Goal: Task Accomplishment & Management: Manage account settings

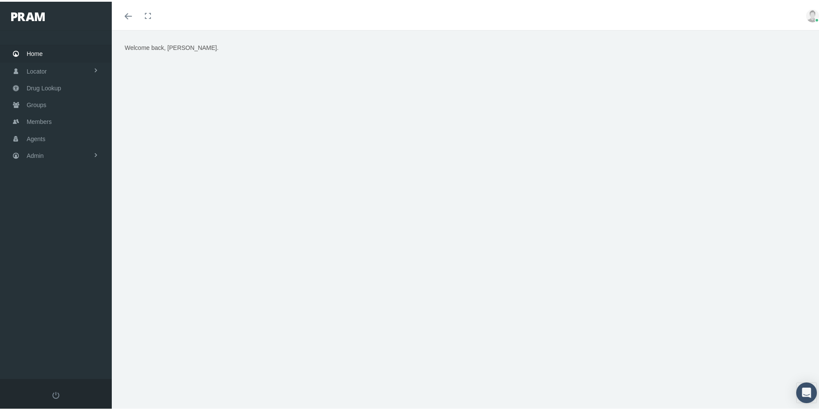
click at [371, 353] on div "Welcome back, Kim." at bounding box center [468, 223] width 713 height 391
drag, startPoint x: 31, startPoint y: 121, endPoint x: 69, endPoint y: 132, distance: 39.6
click at [31, 121] on span "Members" at bounding box center [39, 120] width 25 height 16
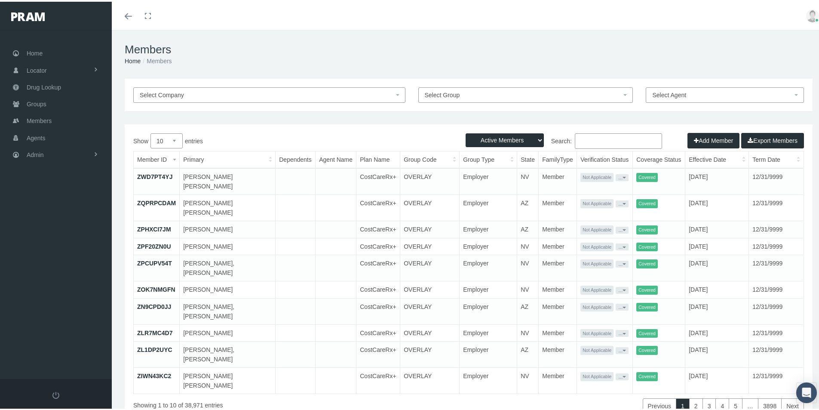
drag, startPoint x: 578, startPoint y: 141, endPoint x: 729, endPoint y: 148, distance: 150.6
click at [588, 141] on input "Search:" at bounding box center [618, 139] width 87 height 15
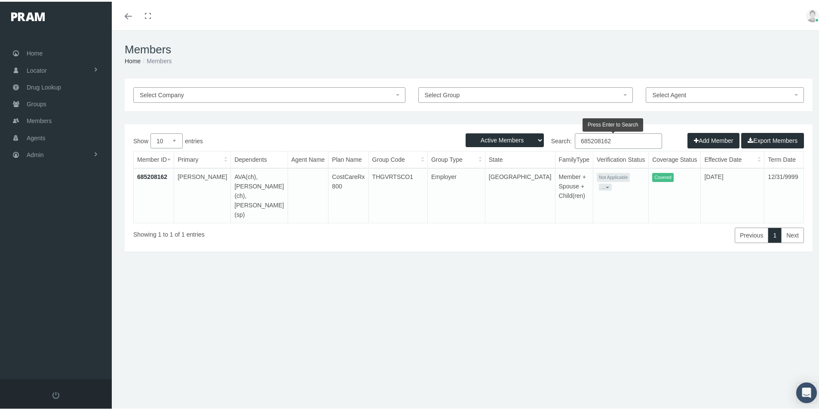
type input "685208162"
click at [153, 175] on link "685208162" at bounding box center [152, 174] width 30 height 7
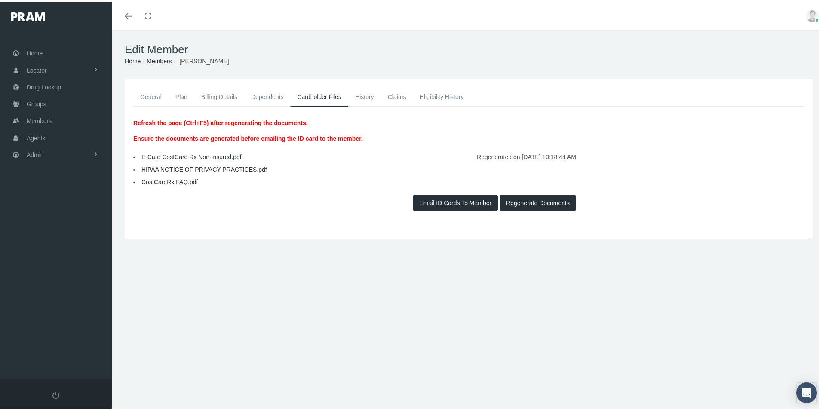
click at [438, 95] on link "Eligibility History" at bounding box center [442, 95] width 58 height 19
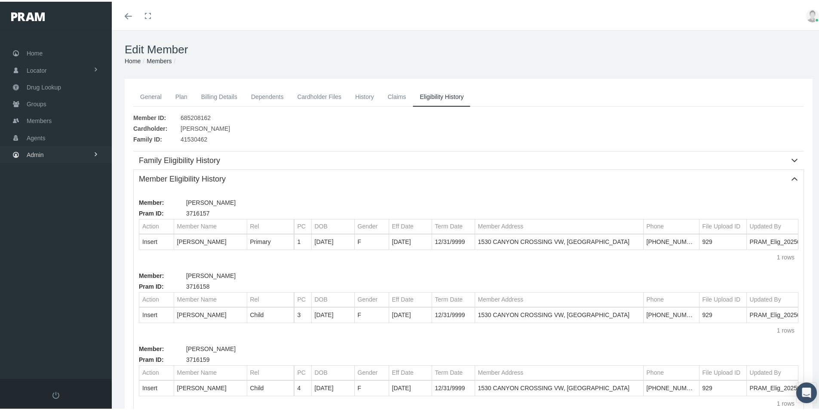
click at [34, 154] on span "Admin" at bounding box center [35, 153] width 17 height 16
click at [52, 219] on span "Group Billing" at bounding box center [52, 219] width 34 height 15
click at [53, 284] on span "Payments" at bounding box center [47, 282] width 27 height 15
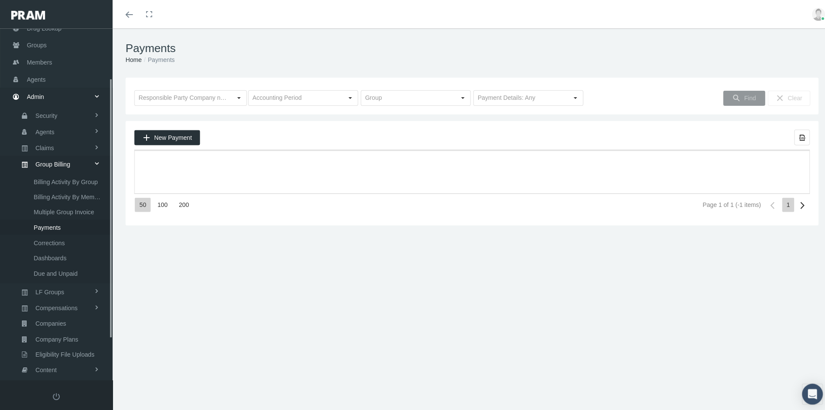
scroll to position [122, 0]
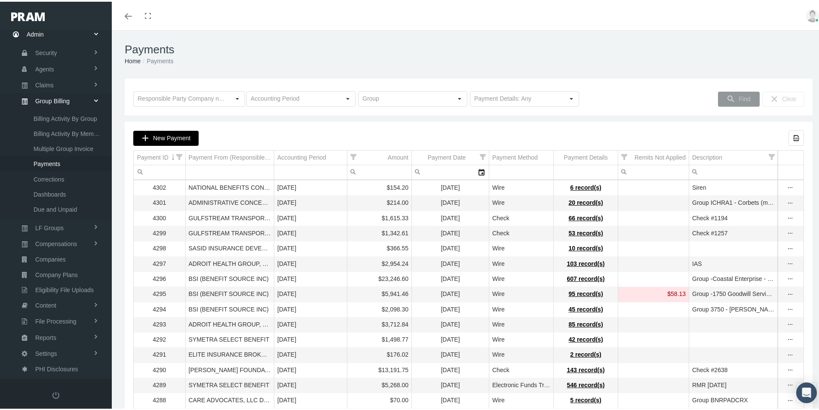
click at [171, 140] on span "New Payment" at bounding box center [171, 136] width 37 height 7
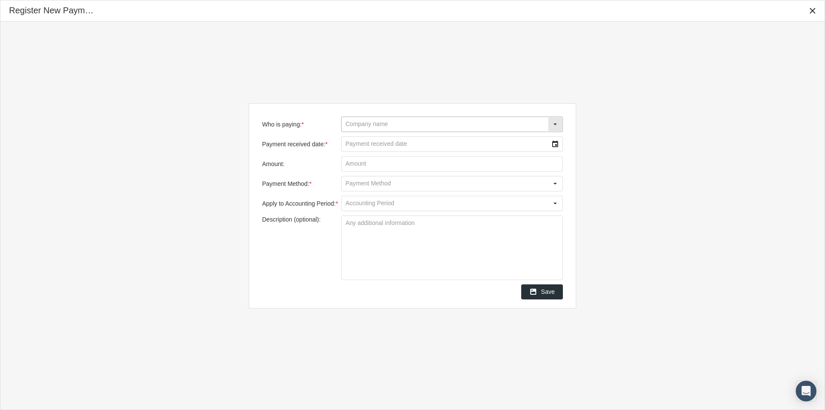
drag, startPoint x: 348, startPoint y: 123, endPoint x: 367, endPoint y: 121, distance: 19.0
click at [348, 123] on input "Who is paying: *" at bounding box center [445, 124] width 206 height 15
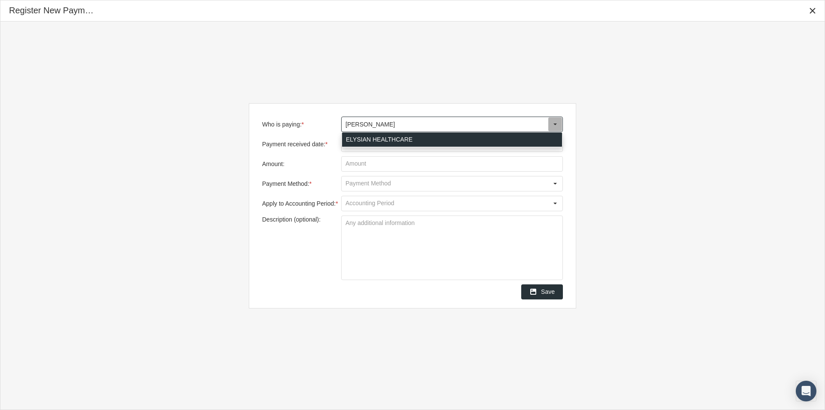
drag, startPoint x: 355, startPoint y: 138, endPoint x: 364, endPoint y: 147, distance: 13.4
click at [355, 138] on div "ELYSIAN HEALTHCARE" at bounding box center [452, 139] width 220 height 14
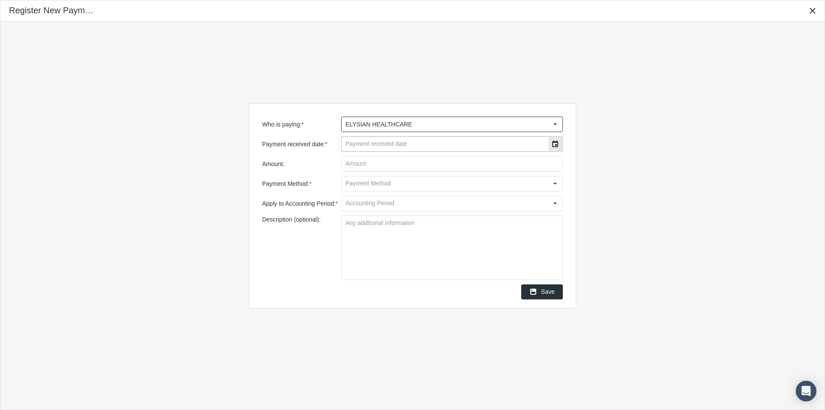
type input "ELYSIAN HEALTHCARE"
drag, startPoint x: 358, startPoint y: 148, endPoint x: 450, endPoint y: 148, distance: 92.0
click at [359, 147] on input "Payment received date: *" at bounding box center [445, 144] width 206 height 15
type input "09/17/2025"
click at [361, 162] on input "Amount:" at bounding box center [452, 163] width 221 height 15
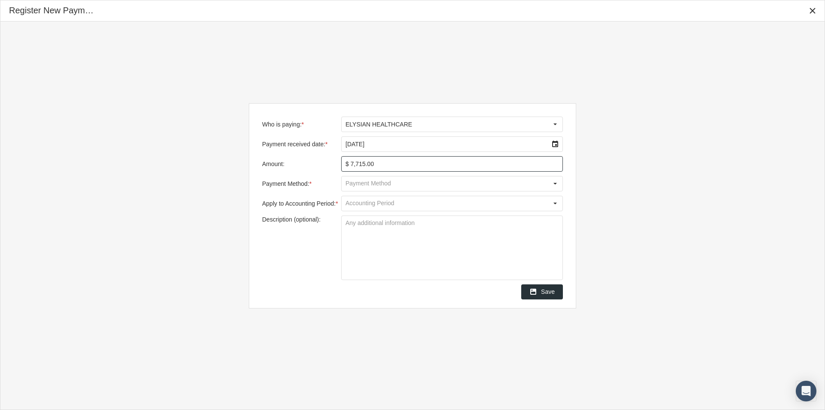
type input "$ 7,715.00"
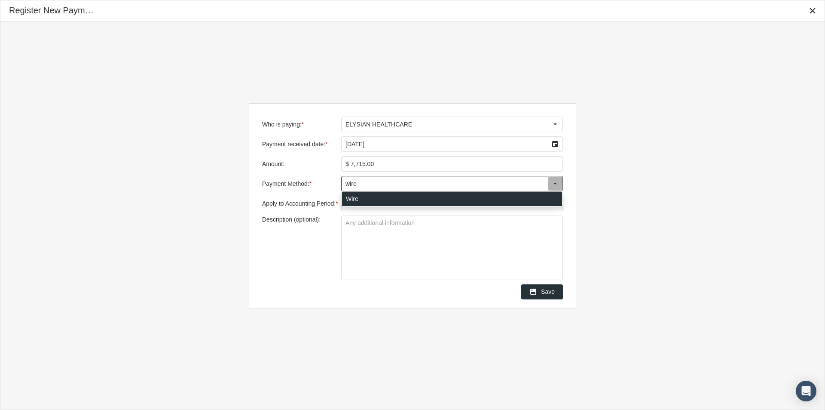
click at [350, 199] on div "Wire" at bounding box center [452, 199] width 220 height 14
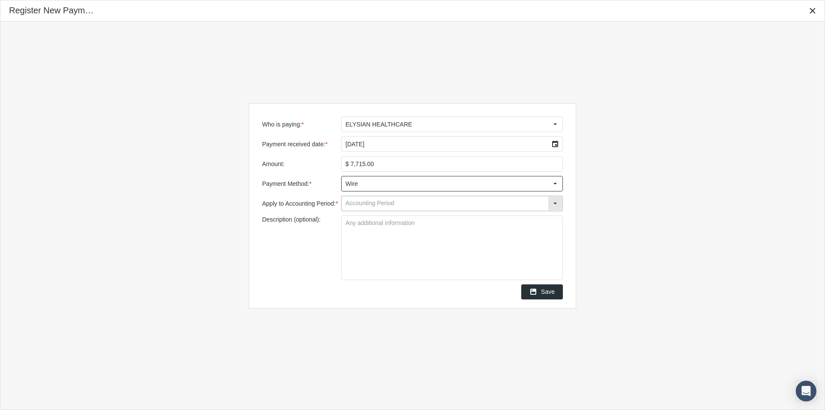
type input "Wire"
click at [351, 205] on input "Apply to Accounting Period: *" at bounding box center [445, 203] width 206 height 15
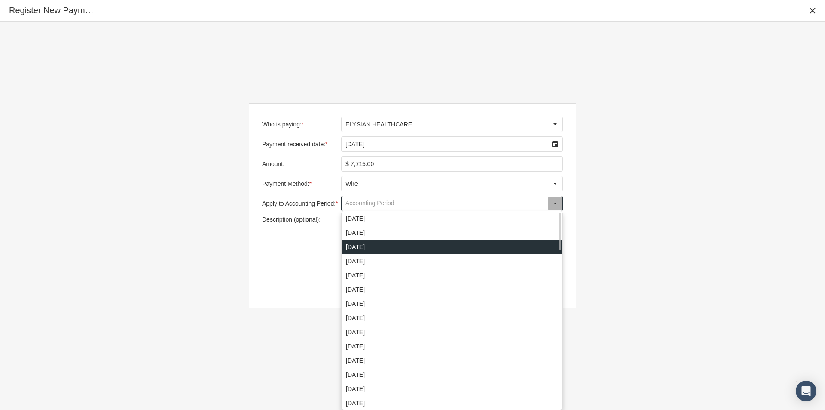
click at [349, 248] on div "[DATE]" at bounding box center [452, 247] width 220 height 14
type input "[DATE]"
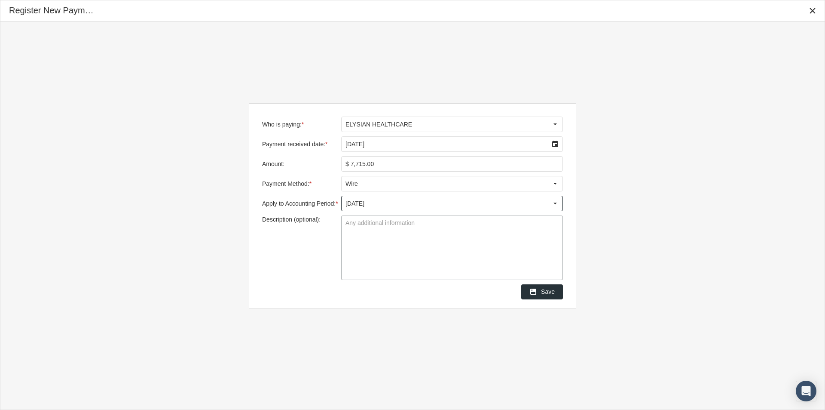
click at [358, 224] on textarea "Description (optional):" at bounding box center [452, 248] width 221 height 64
click at [368, 223] on textarea "Group OVerlay" at bounding box center [452, 248] width 221 height 64
type textarea "Group Overlay"
click at [408, 257] on textarea "Group Overlay" at bounding box center [452, 248] width 221 height 64
click at [547, 291] on span "Save" at bounding box center [548, 291] width 14 height 7
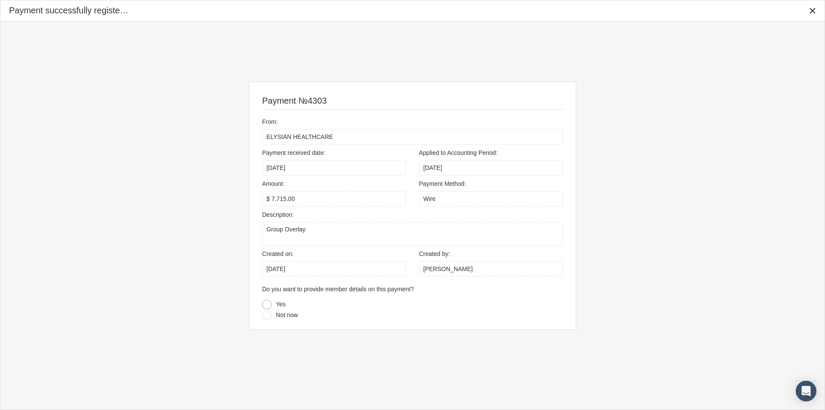
click at [265, 303] on div at bounding box center [266, 304] width 9 height 9
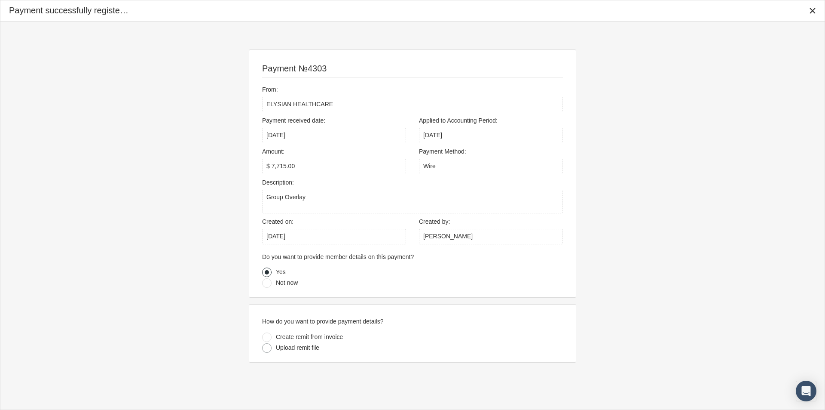
click at [266, 348] on div at bounding box center [266, 347] width 9 height 9
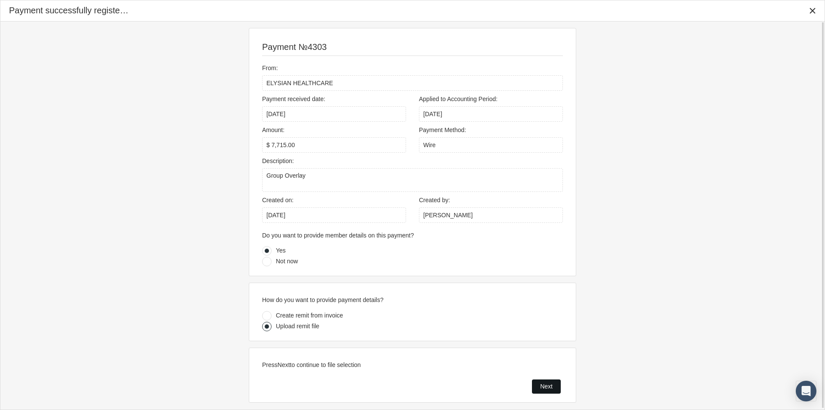
click at [548, 386] on span "Next" at bounding box center [546, 386] width 12 height 7
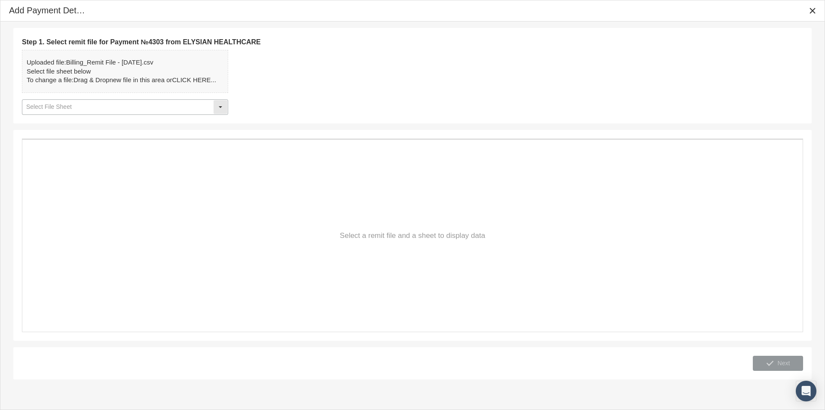
drag, startPoint x: 223, startPoint y: 107, endPoint x: 203, endPoint y: 111, distance: 21.0
click at [222, 108] on div "Select" at bounding box center [221, 107] width 14 height 14
click at [31, 124] on div "Table1" at bounding box center [125, 122] width 205 height 14
type input "Table1"
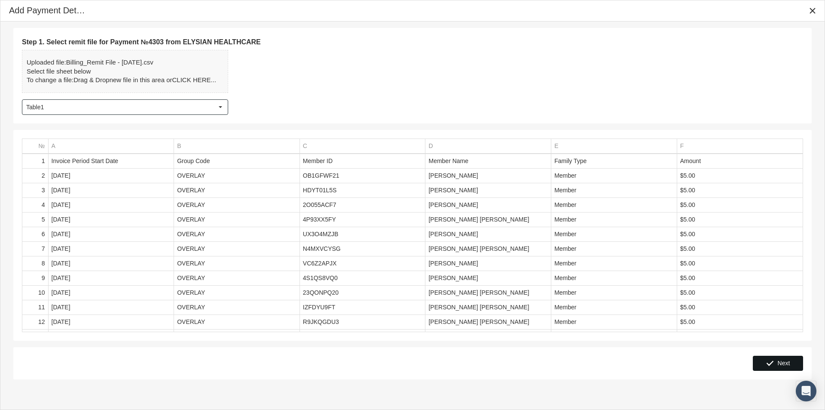
click at [784, 360] on span "Next" at bounding box center [784, 362] width 12 height 7
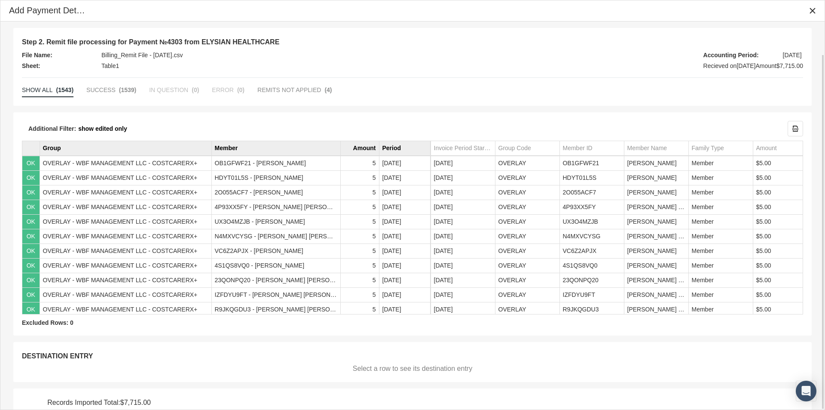
scroll to position [36, 0]
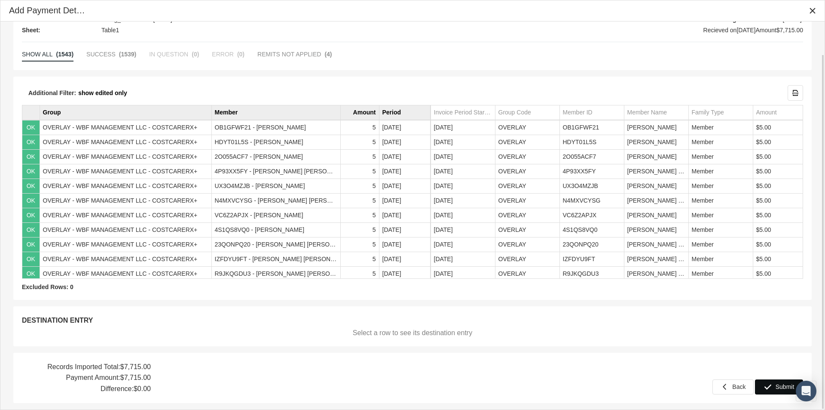
click at [783, 387] on span "Submit" at bounding box center [785, 386] width 19 height 7
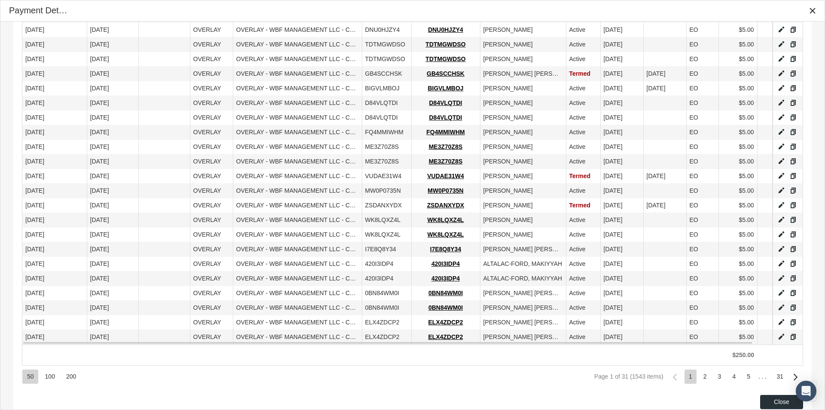
scroll to position [575, 0]
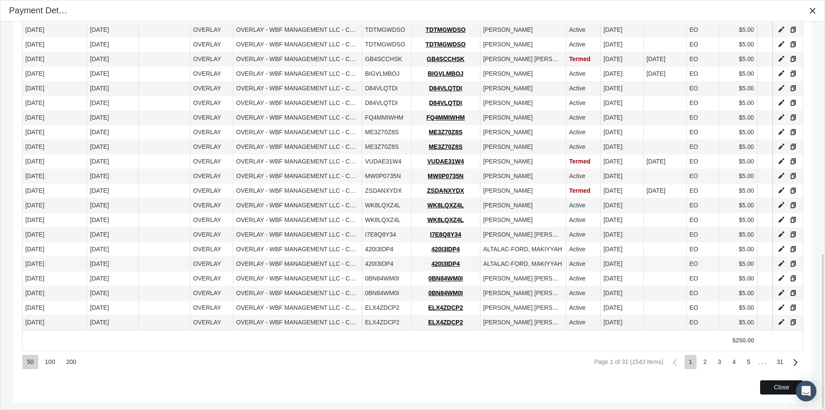
click at [774, 383] on div "Close" at bounding box center [782, 386] width 42 height 13
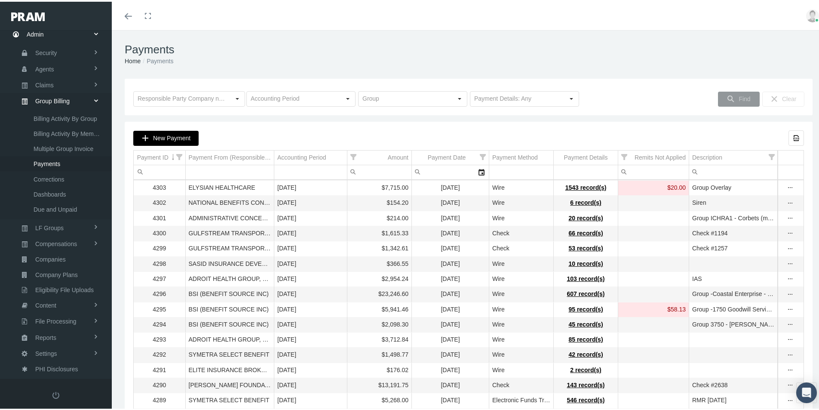
drag, startPoint x: 162, startPoint y: 138, endPoint x: 216, endPoint y: 150, distance: 55.2
click at [162, 138] on span "New Payment" at bounding box center [171, 136] width 37 height 7
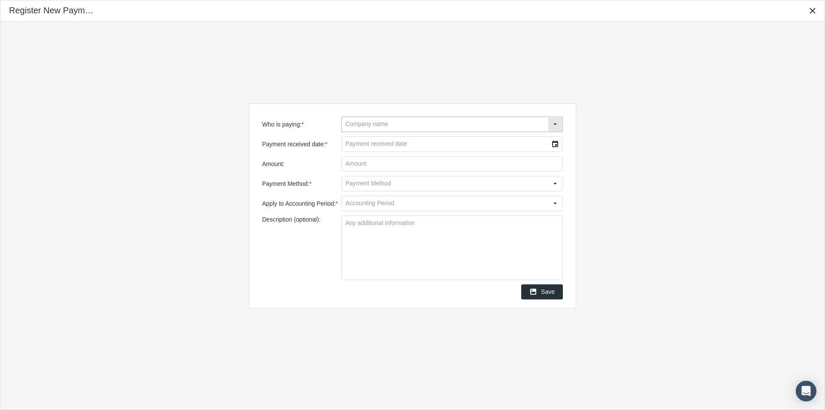
click at [364, 123] on input "Who is paying: *" at bounding box center [445, 124] width 206 height 15
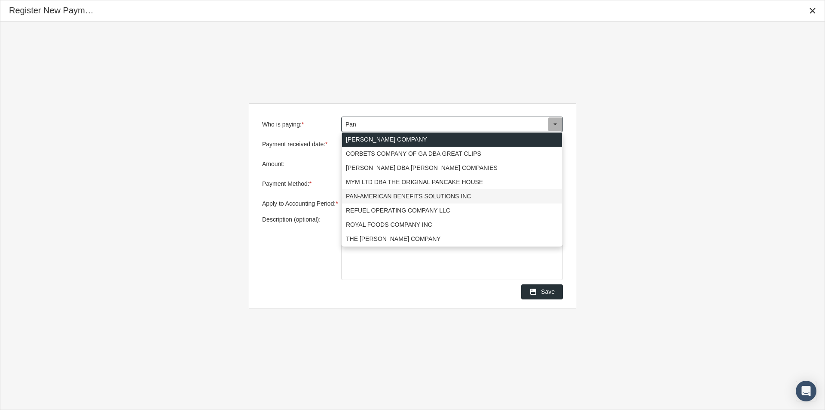
click at [355, 195] on div "PAN-AMERICAN BENEFITS SOLUTIONS INC" at bounding box center [452, 196] width 220 height 14
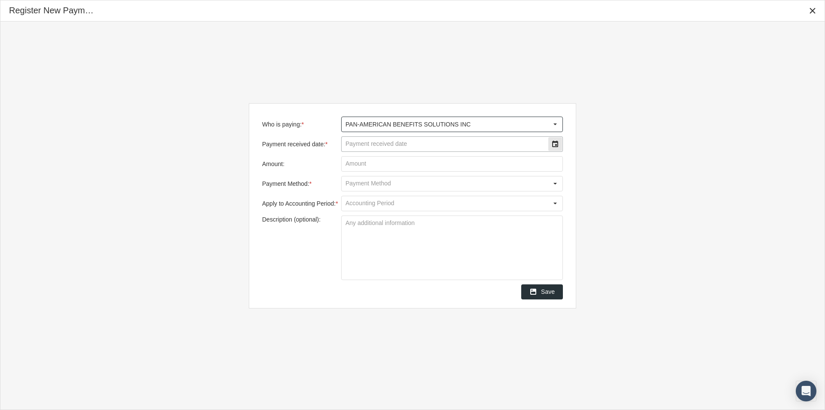
type input "PAN-AMERICAN BENEFITS SOLUTIONS INC"
click at [360, 148] on input "Payment received date: *" at bounding box center [445, 144] width 206 height 15
type input "[DATE]"
drag, startPoint x: 357, startPoint y: 165, endPoint x: 393, endPoint y: 160, distance: 36.5
click at [358, 166] on input "Amount:" at bounding box center [452, 163] width 221 height 15
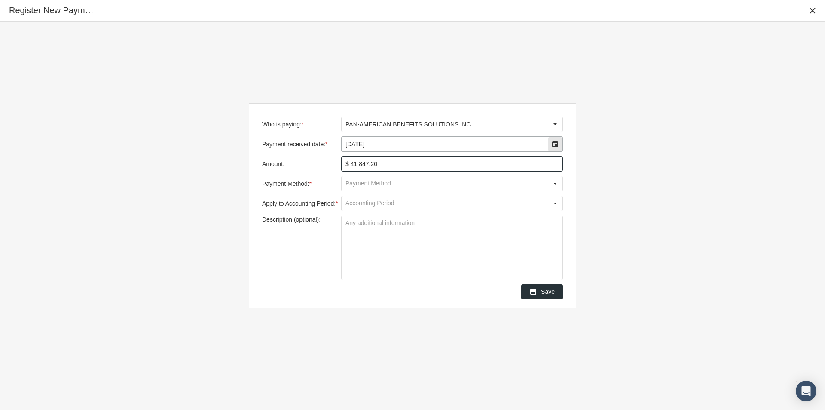
type input "$ 41,847.26"
click at [357, 184] on input "Payment Method: *" at bounding box center [445, 183] width 206 height 15
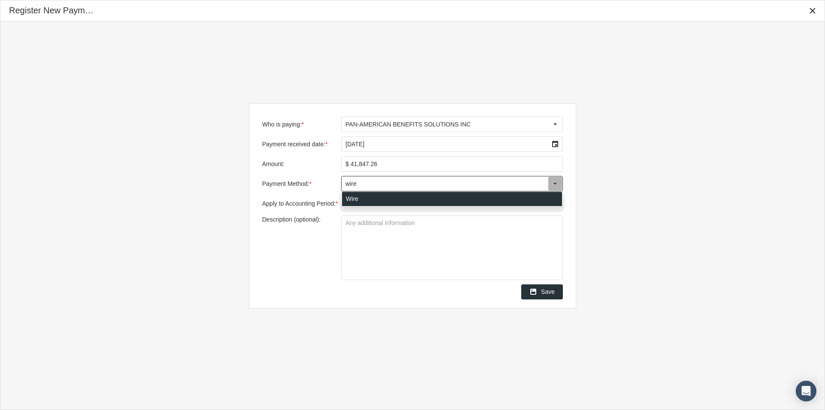
click at [353, 199] on div "Wire" at bounding box center [452, 199] width 220 height 14
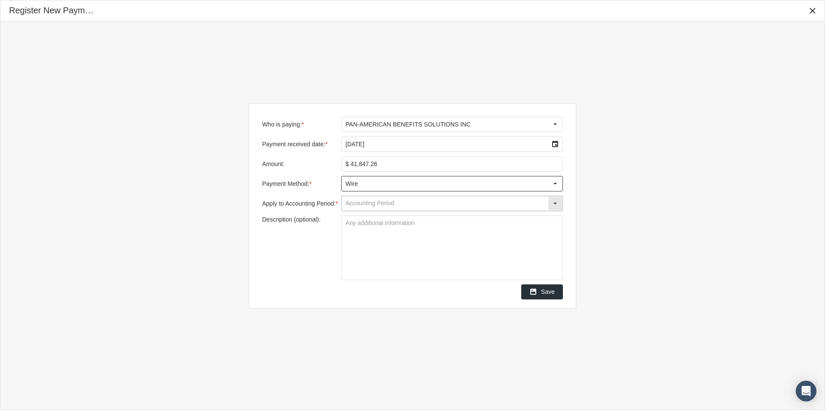
type input "Wire"
click at [352, 202] on input "Apply to Accounting Period: *" at bounding box center [445, 203] width 206 height 15
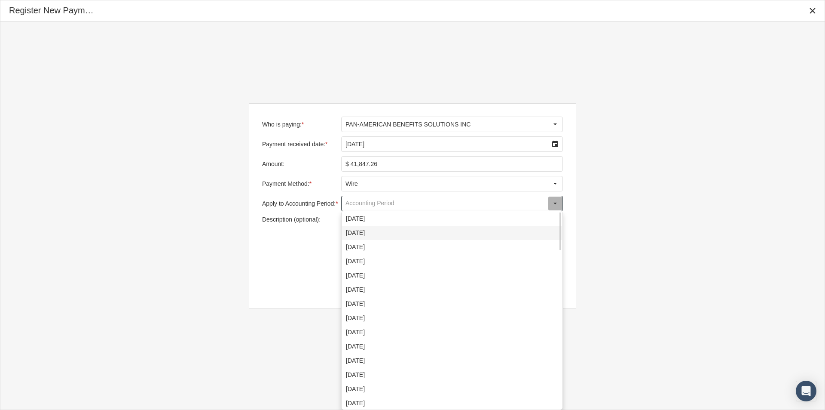
click at [356, 233] on div "[DATE]" at bounding box center [452, 233] width 220 height 14
type input "[DATE]"
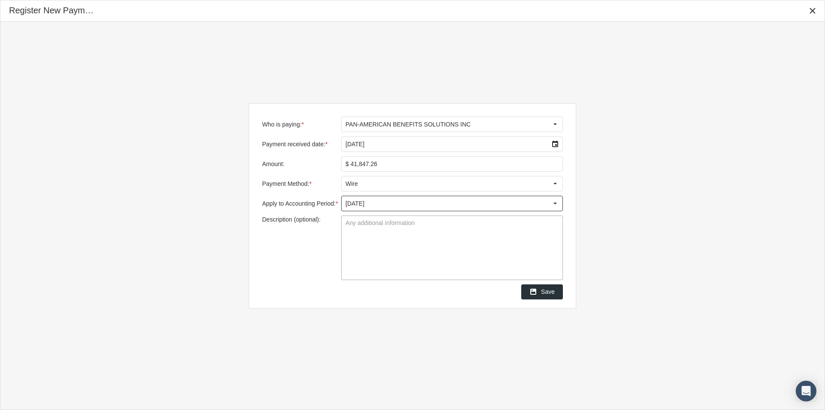
drag, startPoint x: 347, startPoint y: 223, endPoint x: 353, endPoint y: 225, distance: 6.2
click at [353, 225] on textarea "Description (optional):" at bounding box center [452, 248] width 221 height 64
type textarea "Level Funded"
click at [548, 289] on span "Save" at bounding box center [548, 291] width 14 height 7
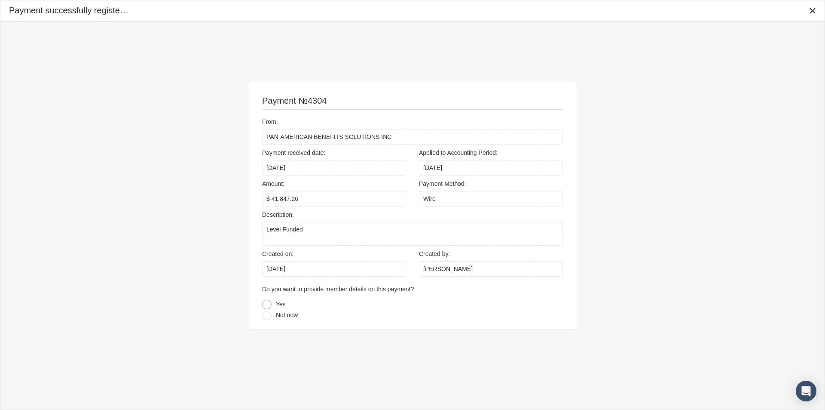
click at [267, 304] on div at bounding box center [266, 304] width 9 height 9
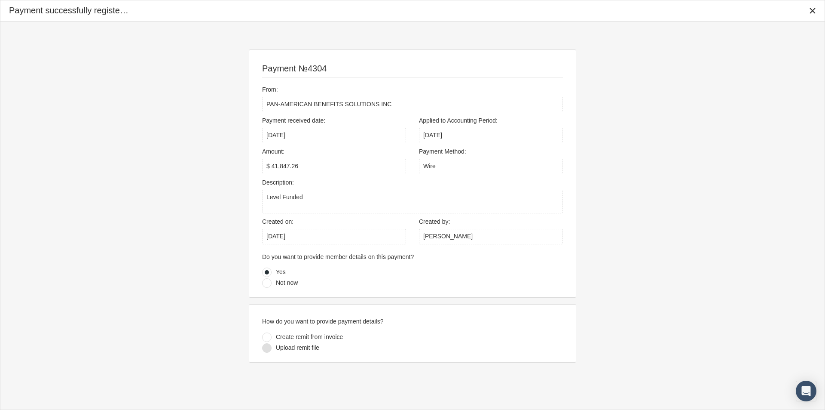
click at [268, 348] on div at bounding box center [266, 347] width 9 height 9
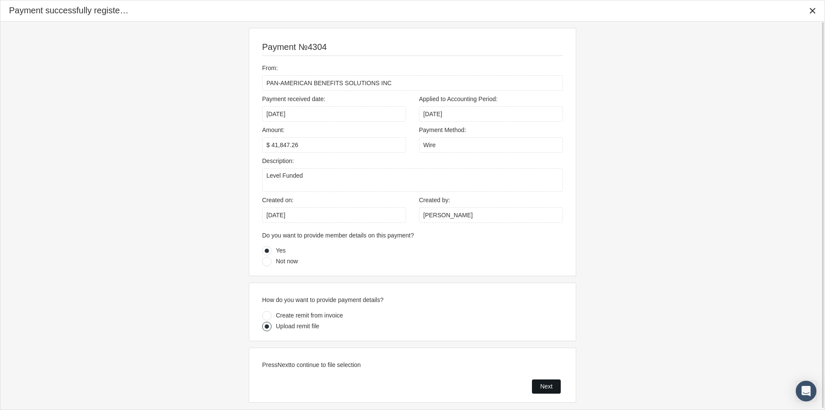
click at [546, 386] on span "Next" at bounding box center [546, 386] width 12 height 7
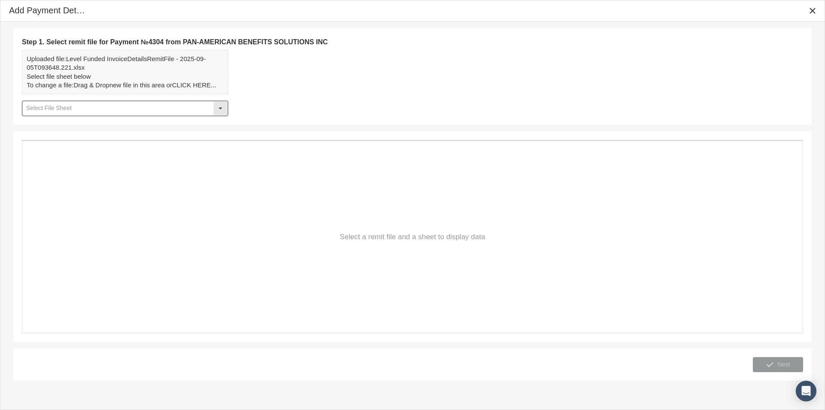
click at [222, 108] on div "Select" at bounding box center [221, 108] width 14 height 14
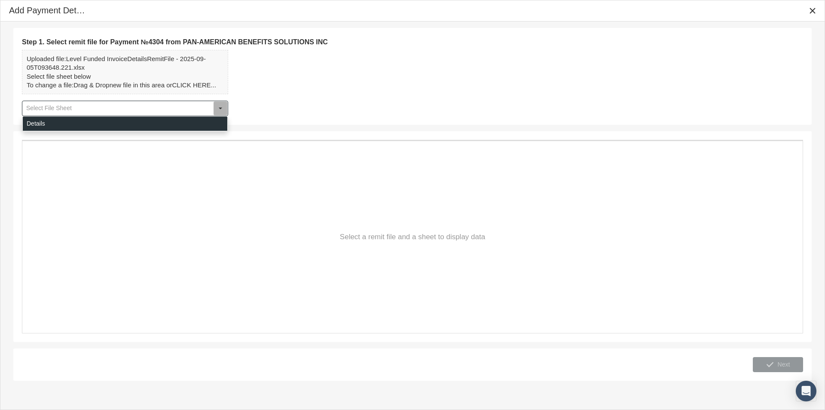
click at [32, 124] on div "Details" at bounding box center [125, 123] width 205 height 14
type input "Details"
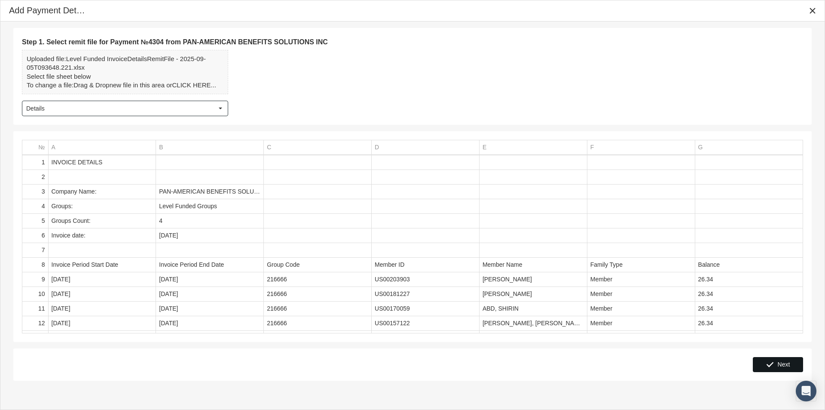
click at [780, 364] on span "Next" at bounding box center [784, 364] width 12 height 7
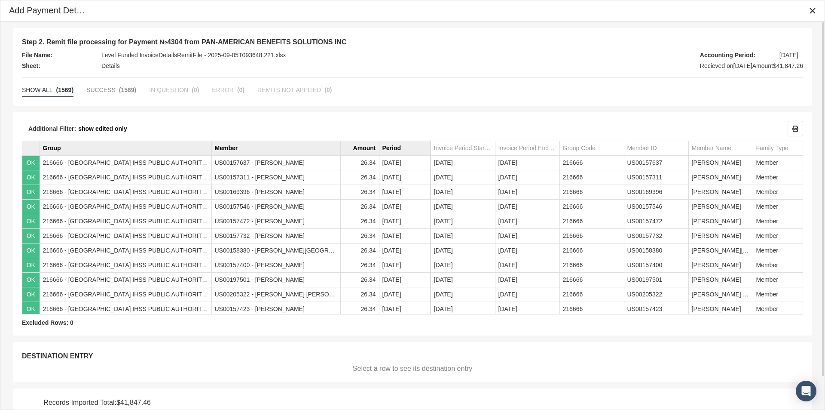
scroll to position [36, 0]
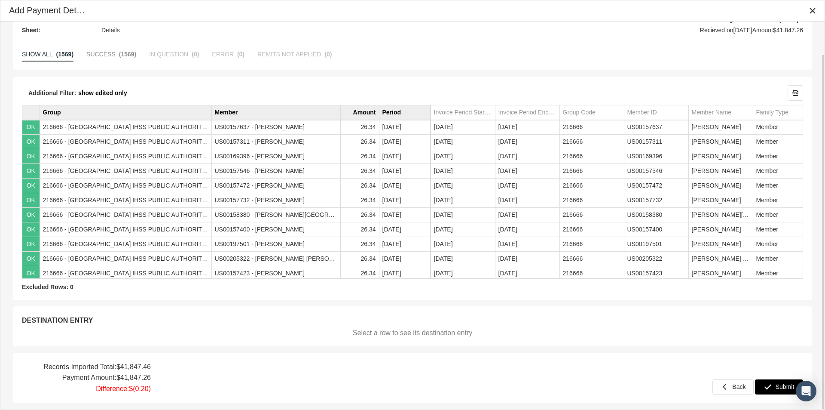
click at [778, 385] on span "Submit" at bounding box center [785, 386] width 19 height 7
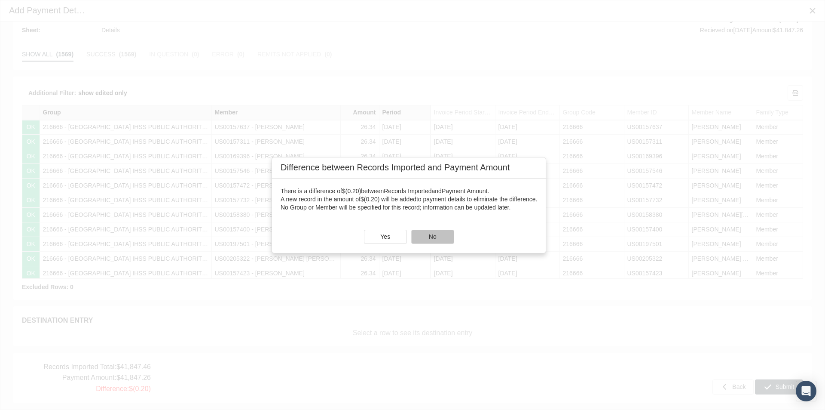
click at [432, 237] on div "No" at bounding box center [433, 236] width 42 height 13
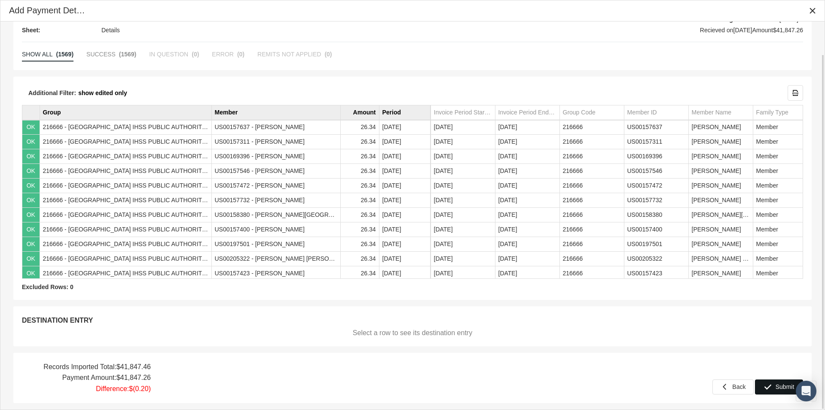
click at [781, 386] on span "Submit" at bounding box center [785, 386] width 19 height 7
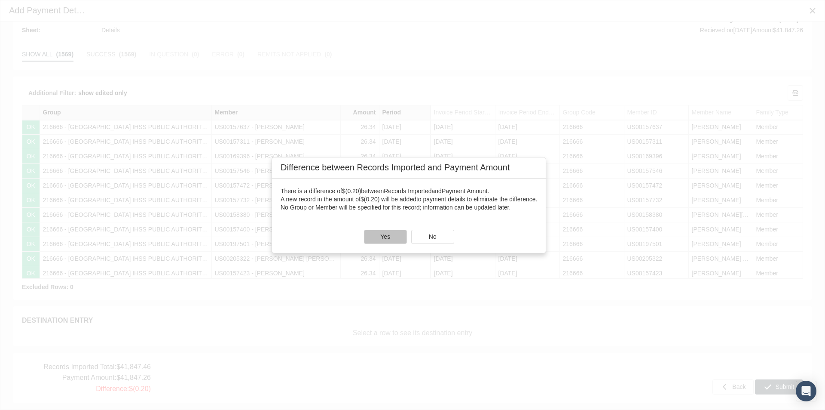
click at [382, 236] on div "Yes" at bounding box center [385, 236] width 42 height 13
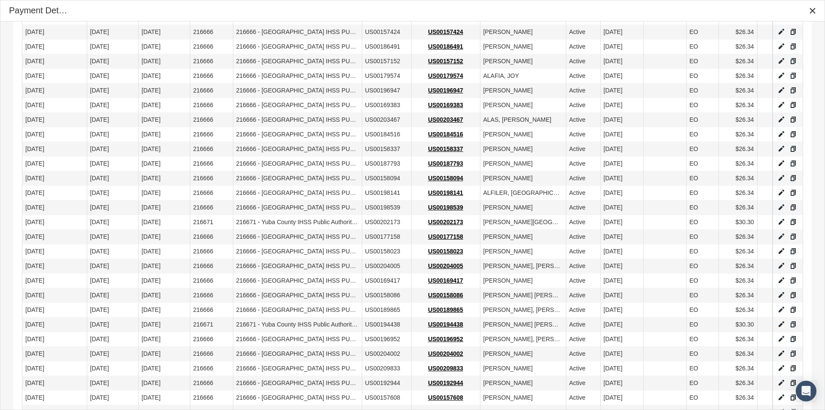
scroll to position [607, 0]
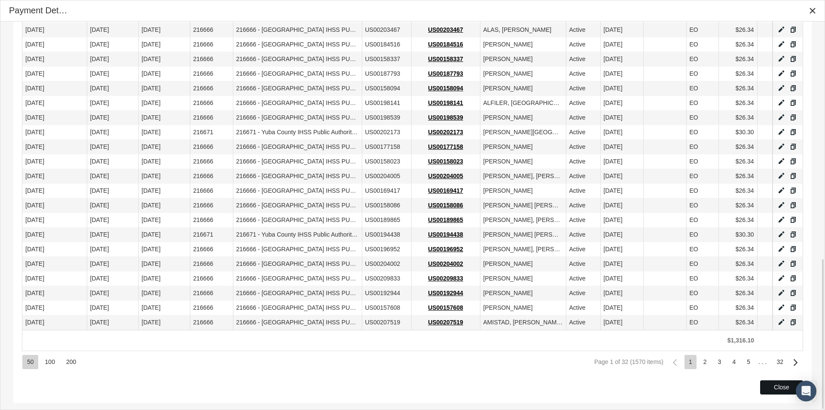
click at [770, 384] on div "Close" at bounding box center [782, 386] width 42 height 13
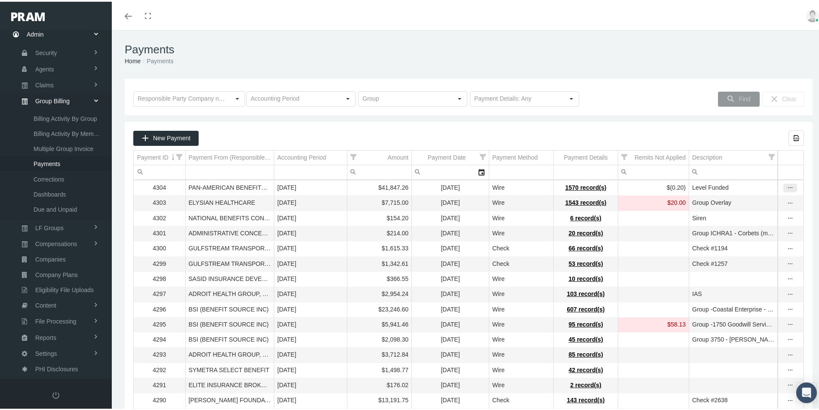
click at [786, 187] on icon "more" at bounding box center [790, 186] width 8 height 8
click at [737, 214] on div "Delete Payment" at bounding box center [747, 213] width 84 height 14
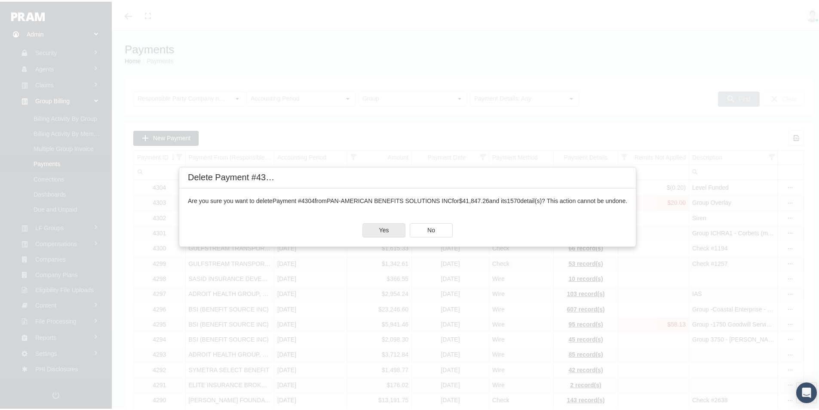
click at [387, 229] on span "Yes" at bounding box center [384, 228] width 10 height 7
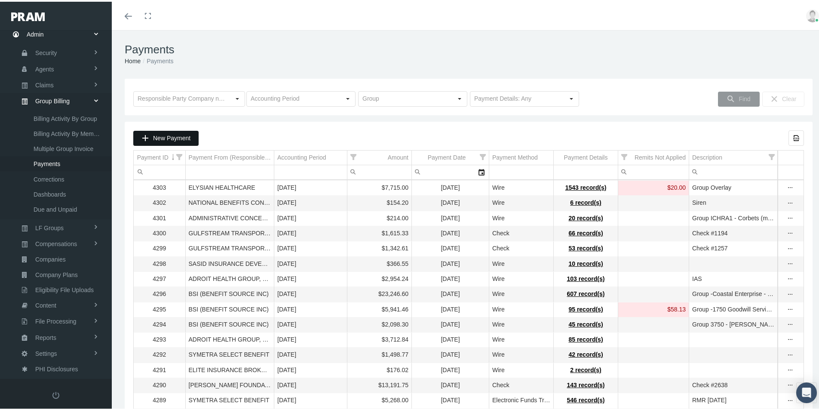
click at [162, 130] on div "New Payment" at bounding box center [166, 136] width 64 height 14
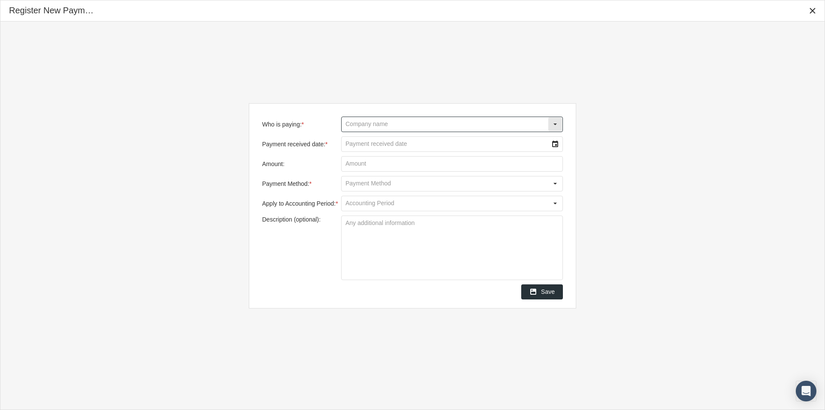
click at [352, 125] on input "Who is paying: *" at bounding box center [445, 124] width 206 height 15
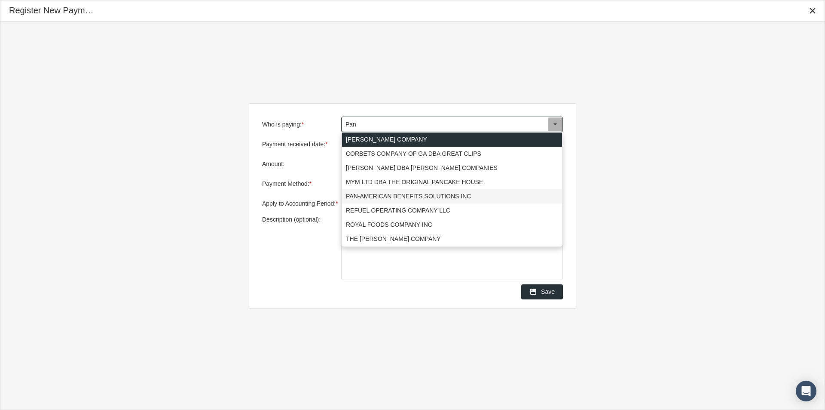
click at [353, 196] on div "PAN-AMERICAN BENEFITS SOLUTIONS INC" at bounding box center [452, 196] width 220 height 14
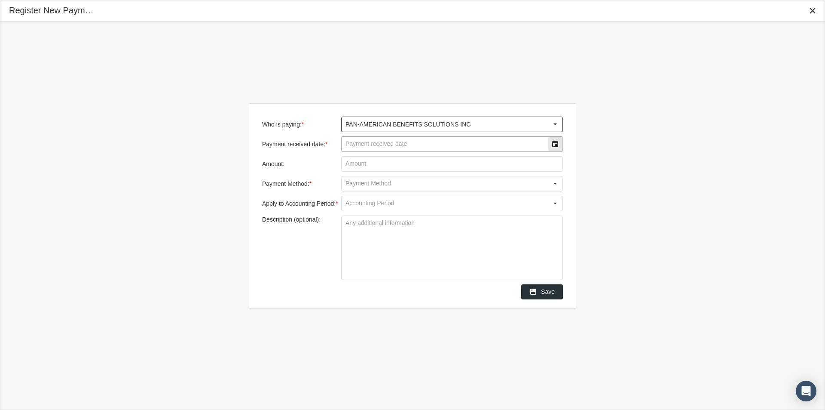
type input "PAN-AMERICAN BENEFITS SOLUTIONS INC"
click at [364, 144] on input "Payment received date: *" at bounding box center [445, 144] width 206 height 15
type input "09/17/2025"
click at [362, 165] on input "Amount:" at bounding box center [452, 163] width 221 height 15
type input "$ 41,847.26"
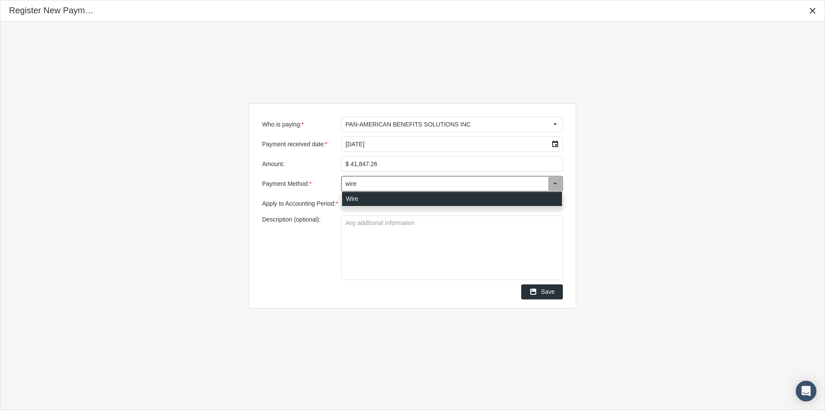
click at [354, 202] on div "Wire" at bounding box center [452, 199] width 220 height 14
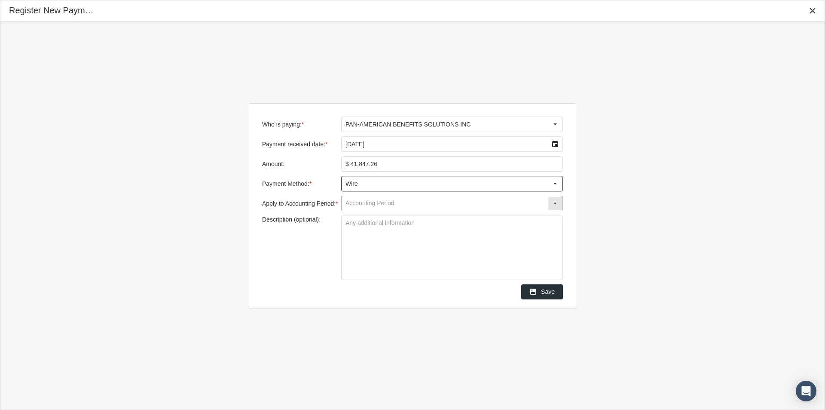
type input "Wire"
drag, startPoint x: 358, startPoint y: 204, endPoint x: 364, endPoint y: 206, distance: 6.9
click at [358, 204] on input "Apply to Accounting Period: *" at bounding box center [445, 203] width 206 height 15
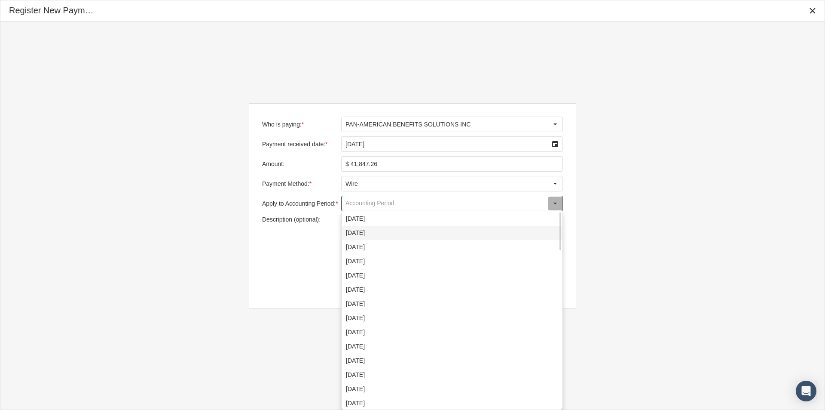
click at [354, 235] on div "[DATE]" at bounding box center [452, 233] width 220 height 14
type input "[DATE]"
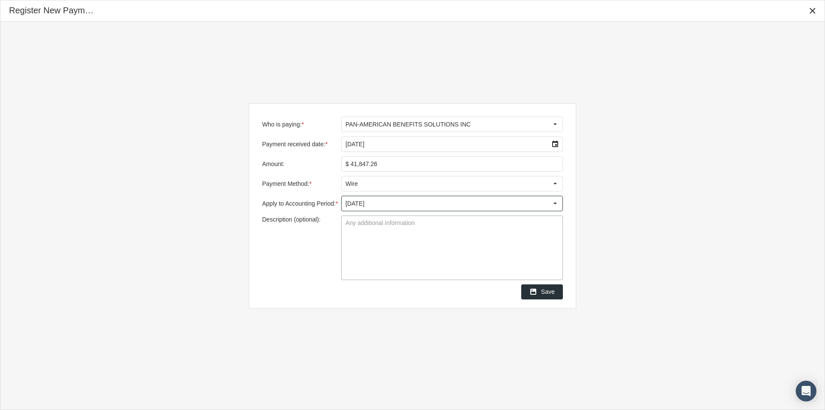
drag, startPoint x: 349, startPoint y: 222, endPoint x: 363, endPoint y: 227, distance: 14.1
click at [350, 223] on textarea "Description (optional):" at bounding box center [452, 248] width 221 height 64
type textarea "Level Funded"
click at [546, 290] on span "Save" at bounding box center [548, 291] width 14 height 7
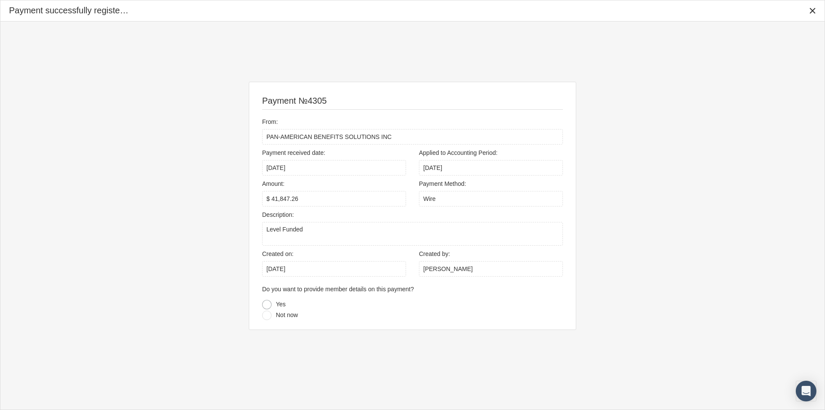
click at [266, 303] on div at bounding box center [266, 304] width 9 height 9
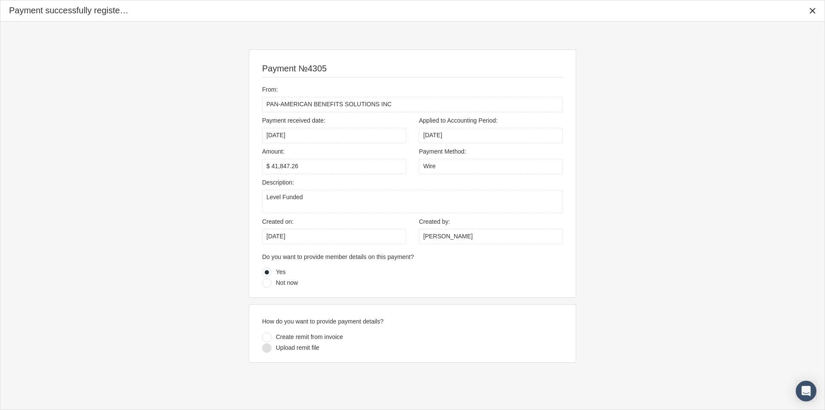
click at [266, 348] on div at bounding box center [266, 347] width 9 height 9
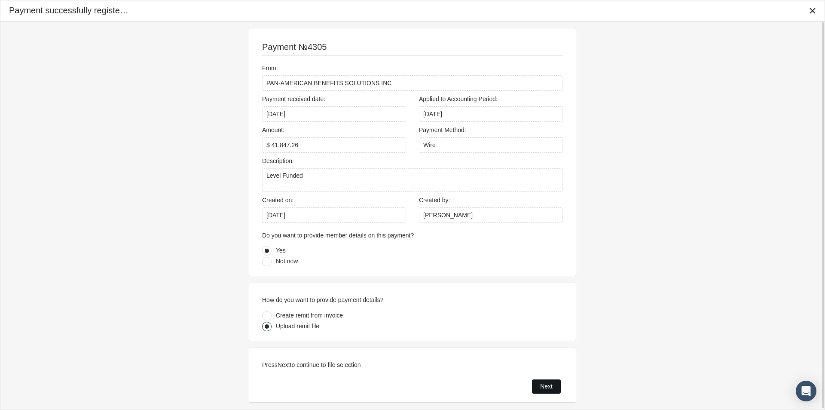
click at [544, 389] on span "Next" at bounding box center [546, 386] width 12 height 7
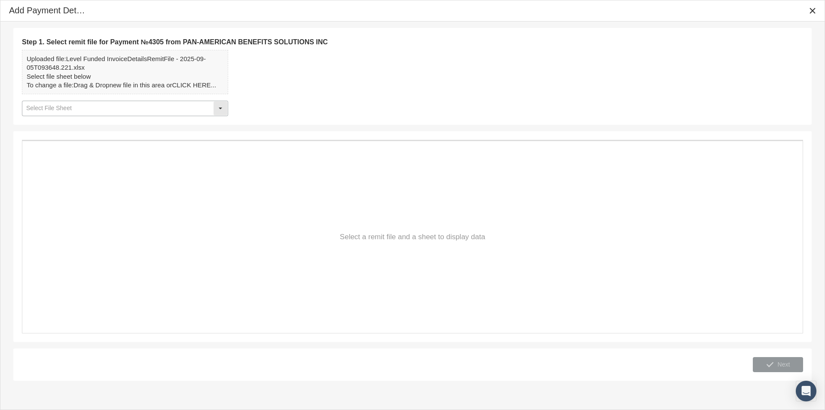
click at [223, 109] on div "Select" at bounding box center [221, 108] width 14 height 14
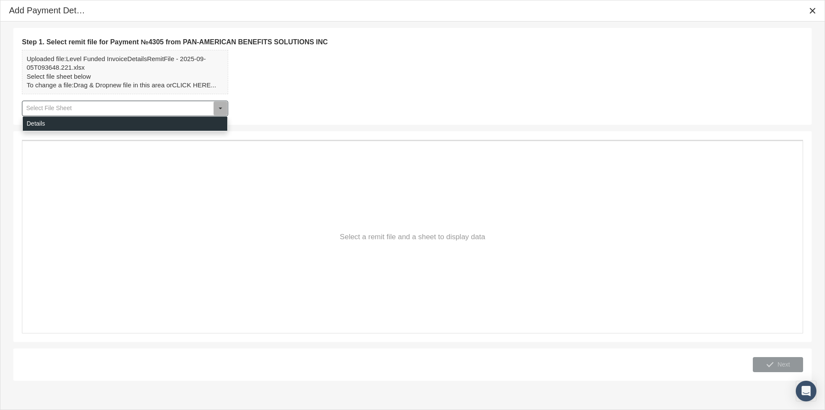
click at [37, 122] on div "Details" at bounding box center [125, 123] width 205 height 14
type input "Details"
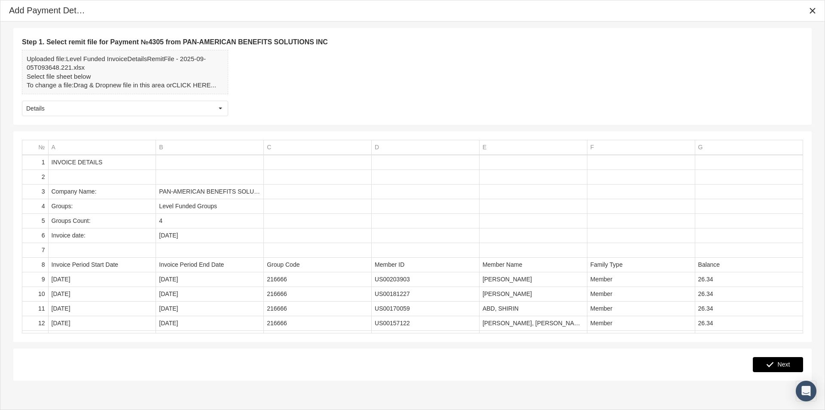
click at [783, 363] on span "Next" at bounding box center [784, 364] width 12 height 7
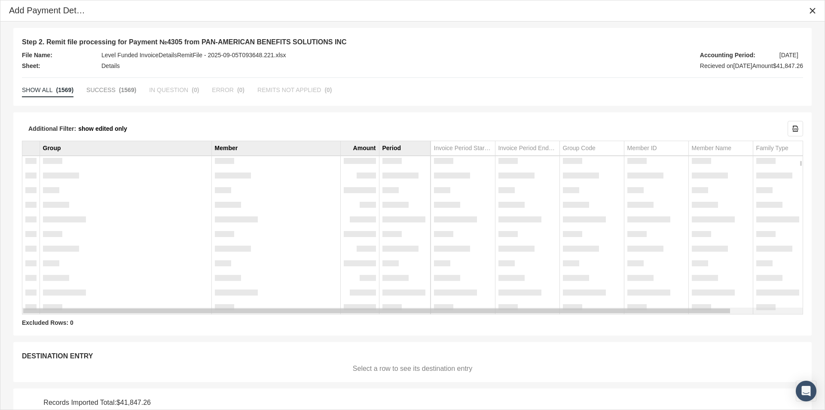
scroll to position [36, 0]
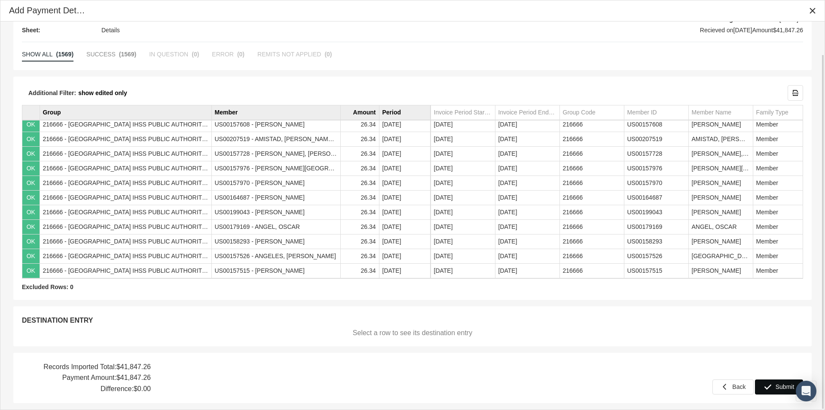
click at [780, 388] on span "Submit" at bounding box center [785, 386] width 19 height 7
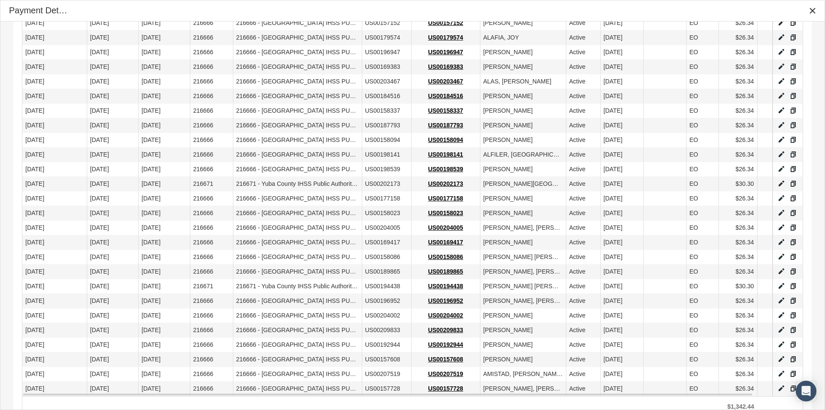
scroll to position [584, 0]
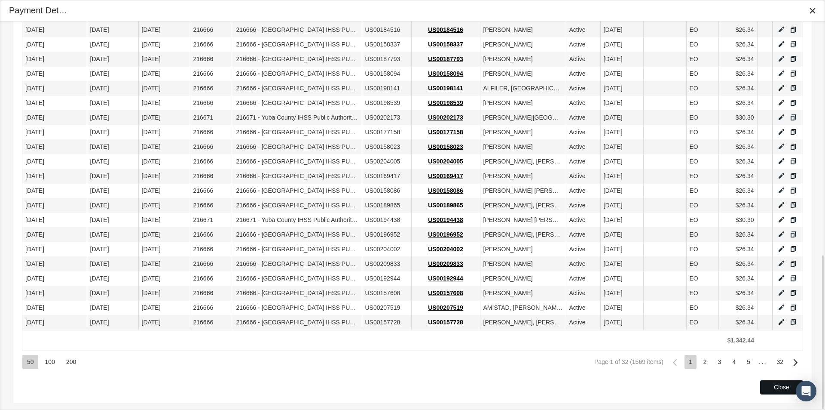
click at [774, 387] on div "Close" at bounding box center [782, 386] width 42 height 13
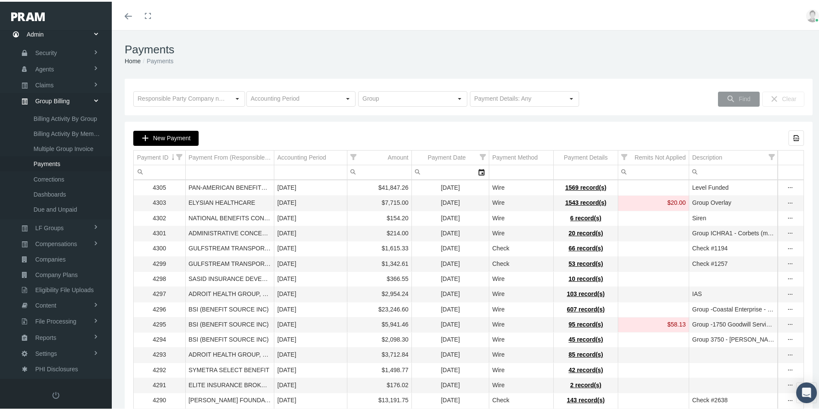
click at [174, 137] on span "New Payment" at bounding box center [171, 136] width 37 height 7
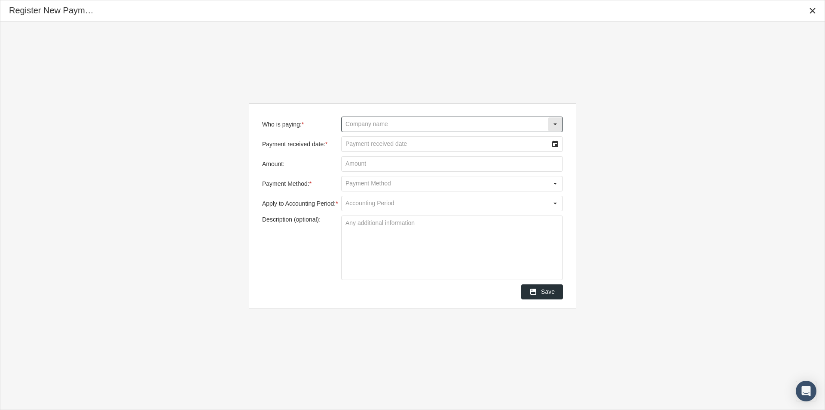
click at [352, 127] on input "Who is paying: *" at bounding box center [445, 124] width 206 height 15
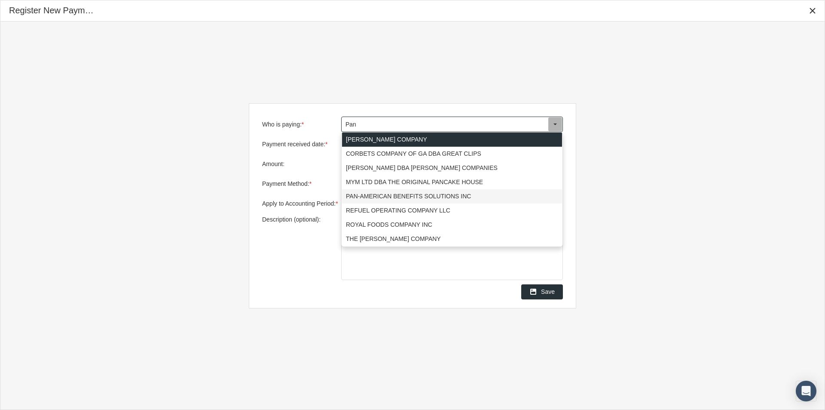
click at [358, 195] on div "PAN-AMERICAN BENEFITS SOLUTIONS INC" at bounding box center [452, 196] width 220 height 14
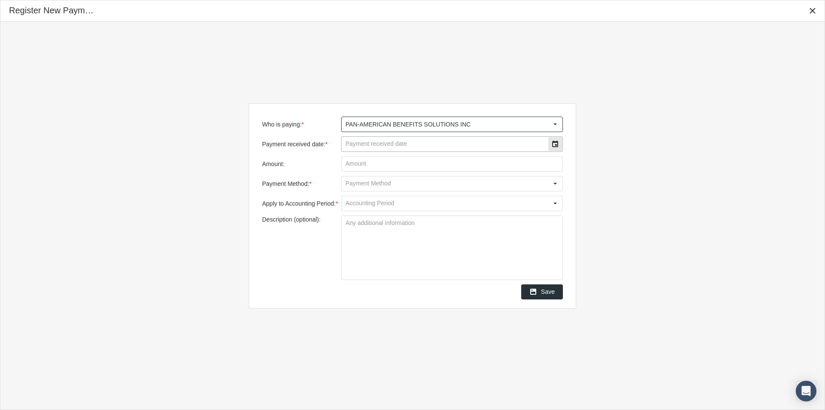
type input "PAN-AMERICAN BENEFITS SOLUTIONS INC"
click at [361, 142] on input "Payment received date: *" at bounding box center [445, 144] width 206 height 15
type input "[DATE]"
type input "$ 92,020.33"
click at [360, 181] on input "Payment Method: *" at bounding box center [445, 183] width 206 height 15
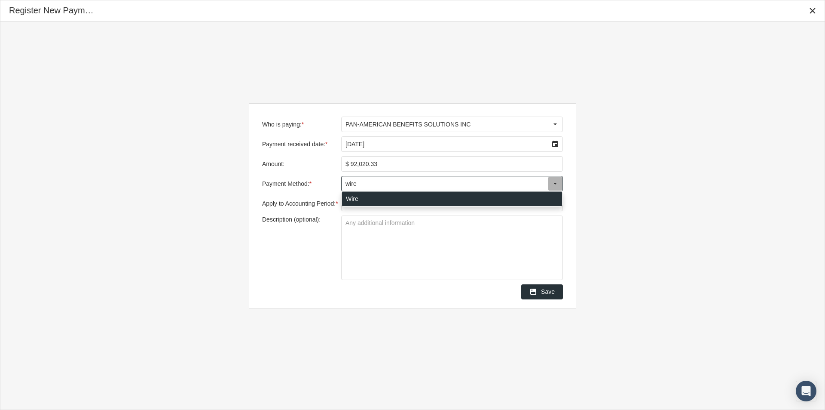
click at [351, 197] on div "Wire" at bounding box center [452, 199] width 220 height 14
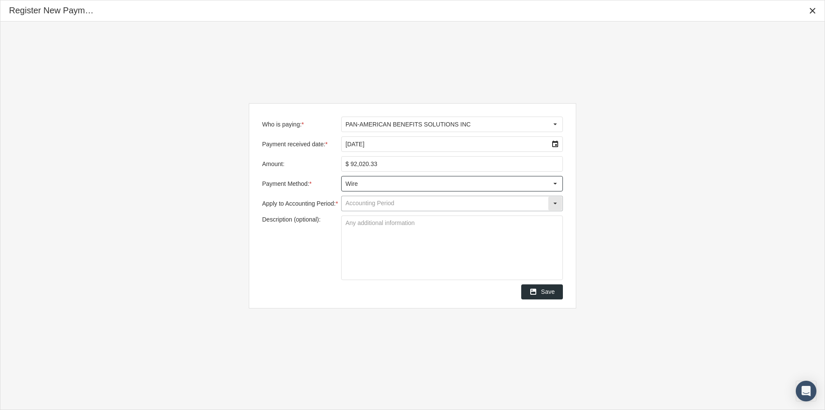
type input "Wire"
click at [352, 205] on input "Apply to Accounting Period: *" at bounding box center [445, 203] width 206 height 15
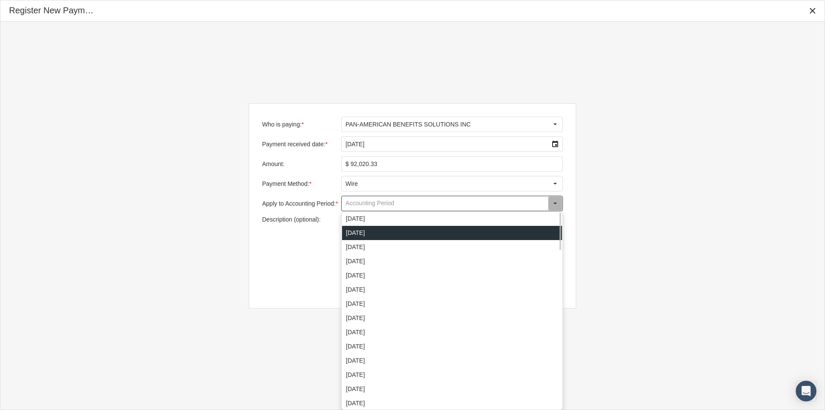
drag, startPoint x: 355, startPoint y: 232, endPoint x: 388, endPoint y: 219, distance: 35.7
click at [355, 233] on div "[DATE]" at bounding box center [452, 233] width 220 height 14
type input "[DATE]"
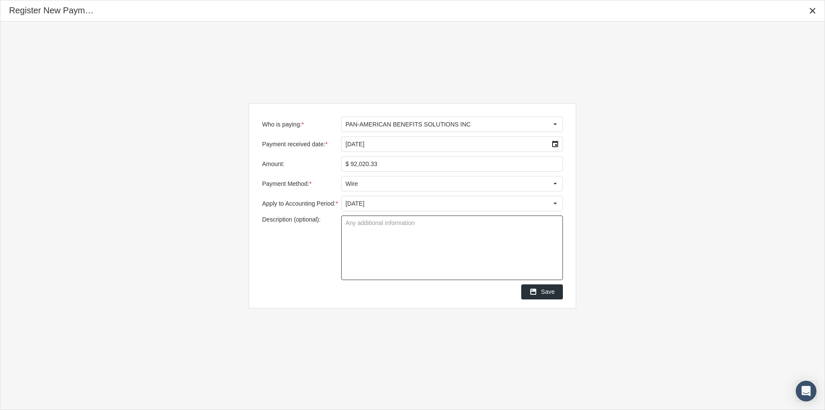
drag, startPoint x: 347, startPoint y: 225, endPoint x: 352, endPoint y: 230, distance: 7.0
click at [347, 226] on textarea "Description (optional):" at bounding box center [452, 248] width 221 height 64
type textarea "Traditional"
click at [545, 290] on span "Save" at bounding box center [548, 291] width 14 height 7
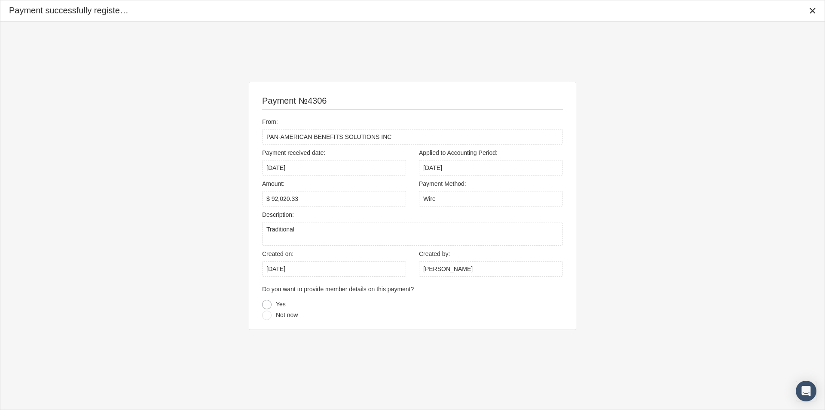
click at [268, 303] on div at bounding box center [266, 304] width 9 height 9
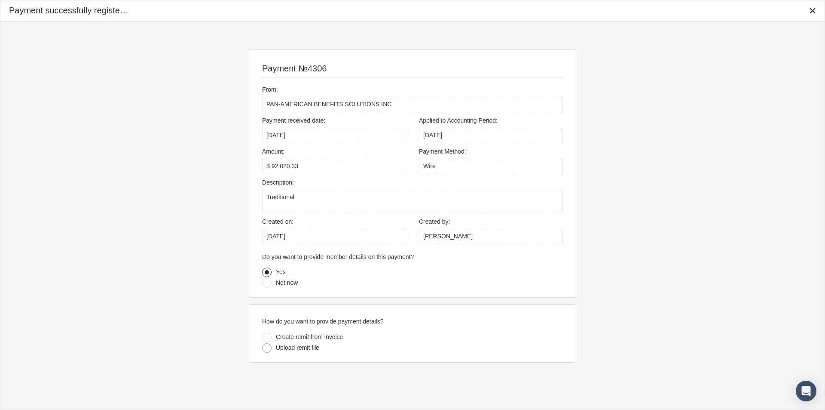
click at [266, 348] on div at bounding box center [266, 347] width 9 height 9
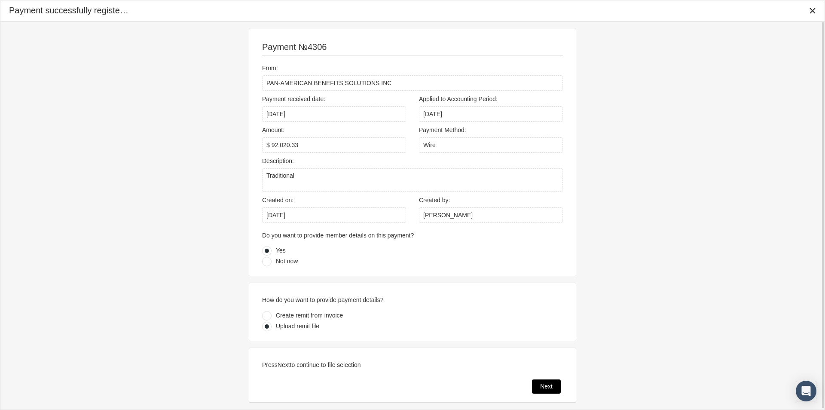
click at [537, 386] on div "Next" at bounding box center [547, 386] width 28 height 13
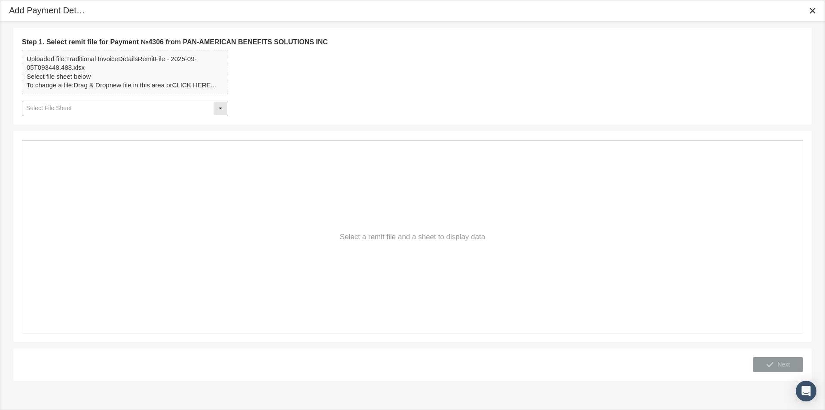
drag, startPoint x: 222, startPoint y: 108, endPoint x: 200, endPoint y: 115, distance: 22.6
click at [221, 108] on div "Select" at bounding box center [221, 108] width 14 height 14
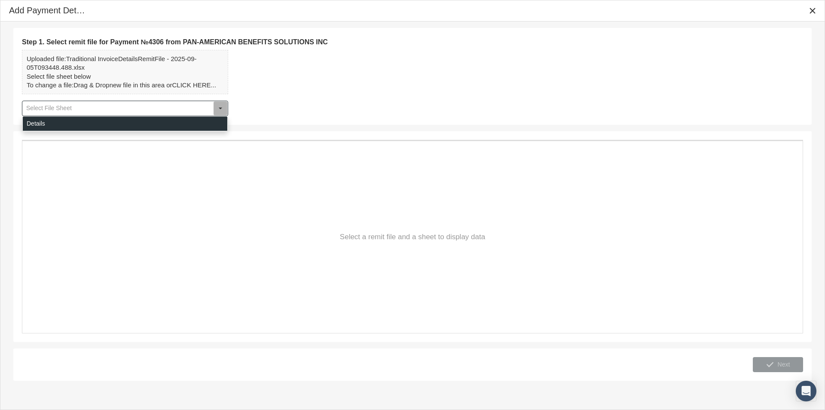
click at [31, 122] on div "Details" at bounding box center [125, 123] width 205 height 14
type input "Details"
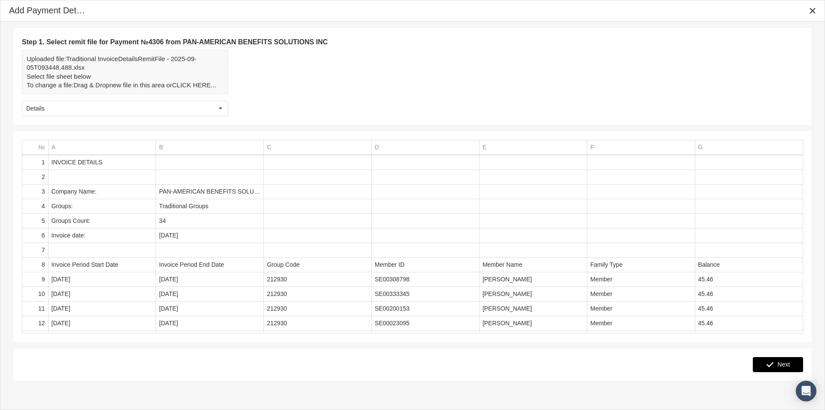
click at [784, 365] on span "Next" at bounding box center [784, 364] width 12 height 7
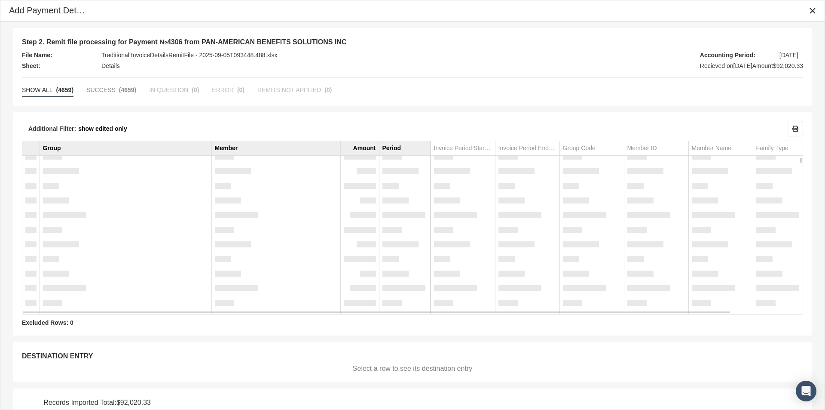
scroll to position [36, 0]
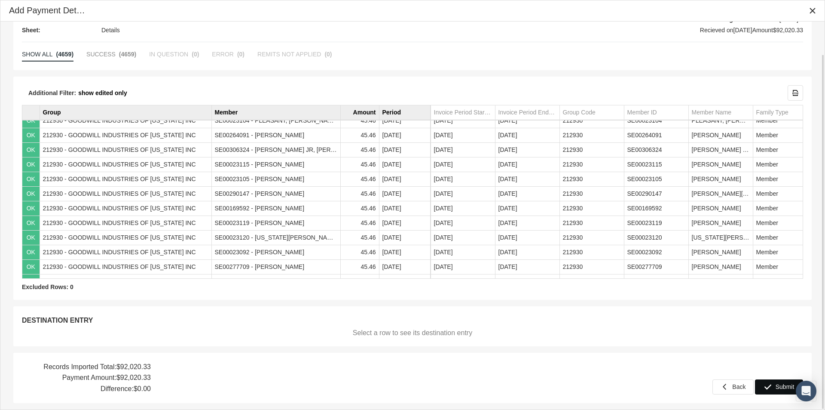
click at [784, 387] on span "Submit" at bounding box center [785, 386] width 19 height 7
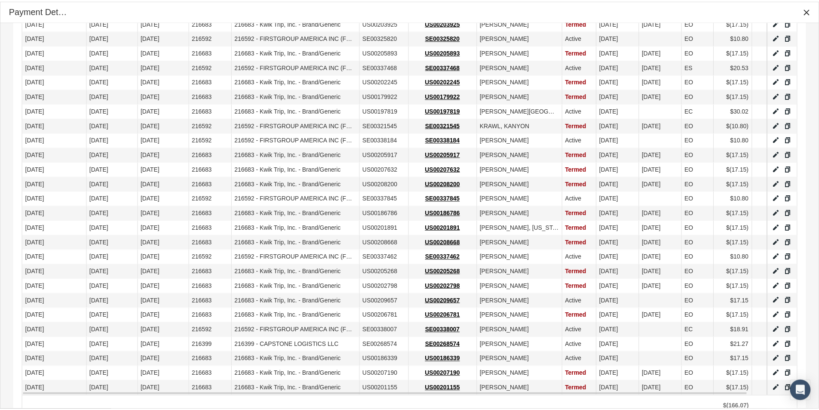
scroll to position [584, 0]
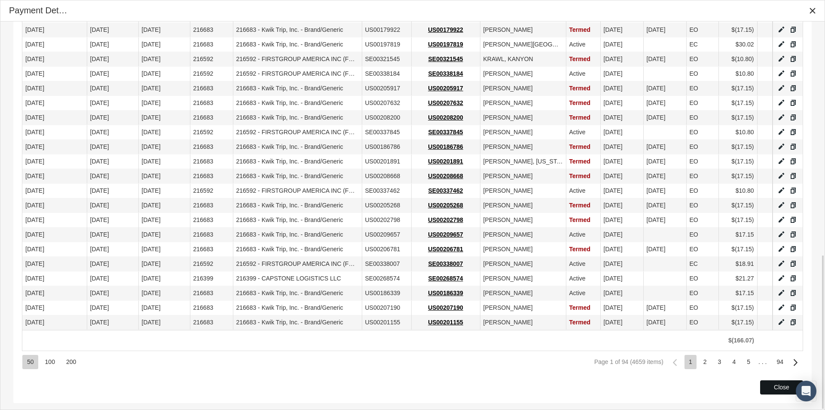
drag, startPoint x: 763, startPoint y: 385, endPoint x: 499, endPoint y: 357, distance: 265.4
click at [763, 385] on div "Close" at bounding box center [782, 386] width 42 height 13
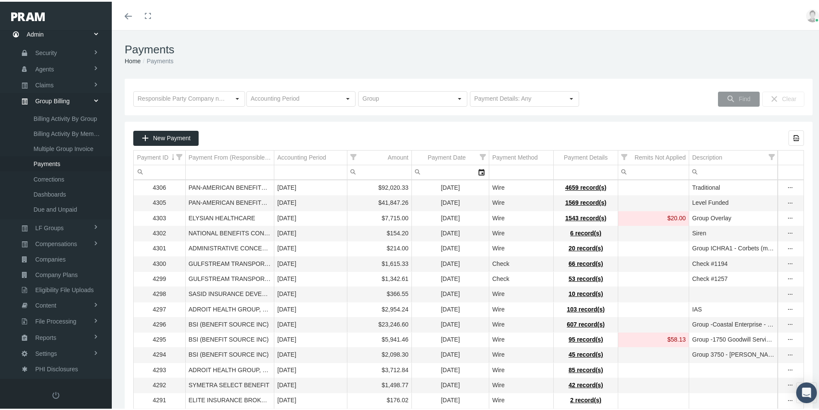
click at [347, 346] on td "$5,941.46" at bounding box center [379, 338] width 64 height 15
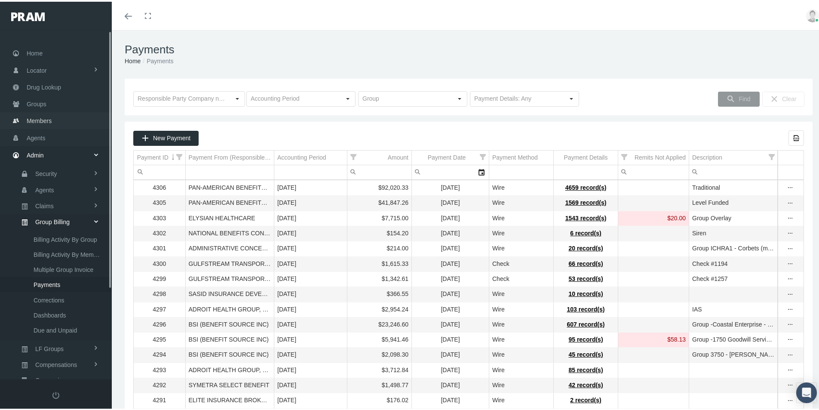
click at [36, 118] on span "Members" at bounding box center [39, 119] width 25 height 16
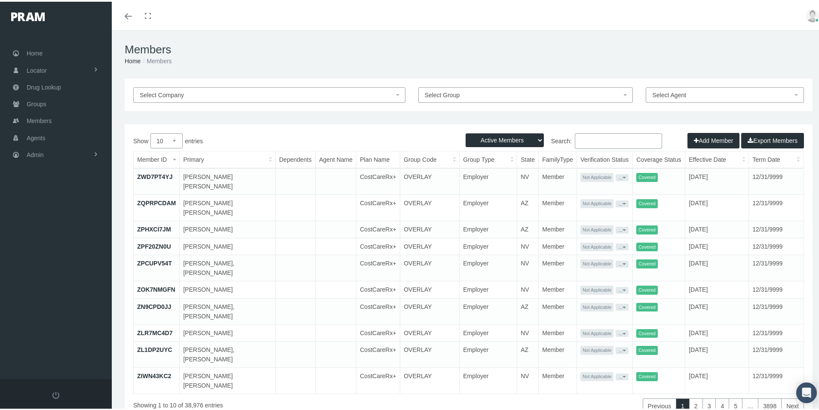
paste input "002780544"
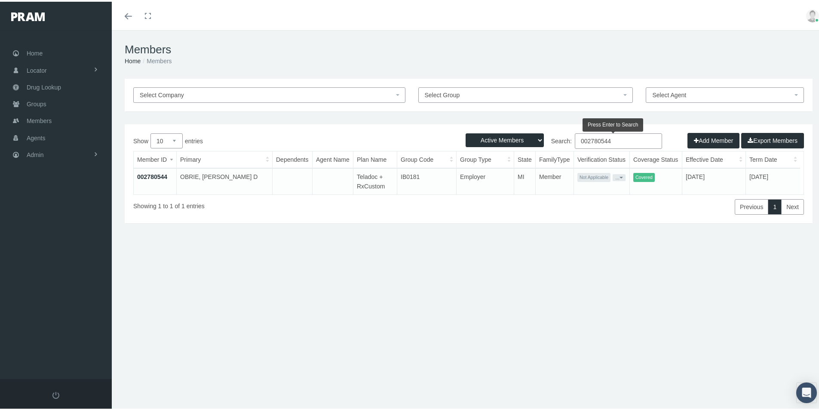
type input "002780544"
click at [153, 174] on link "002780544" at bounding box center [152, 174] width 30 height 7
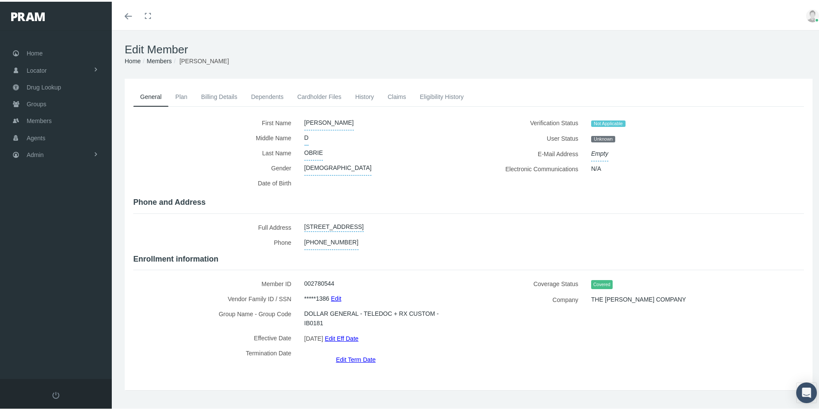
click at [309, 95] on link "Cardholder Files" at bounding box center [319, 95] width 58 height 19
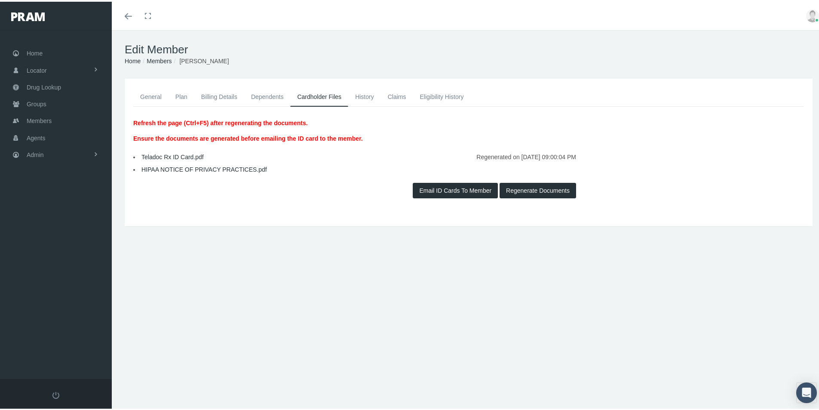
click at [258, 96] on link "Dependents" at bounding box center [267, 95] width 46 height 19
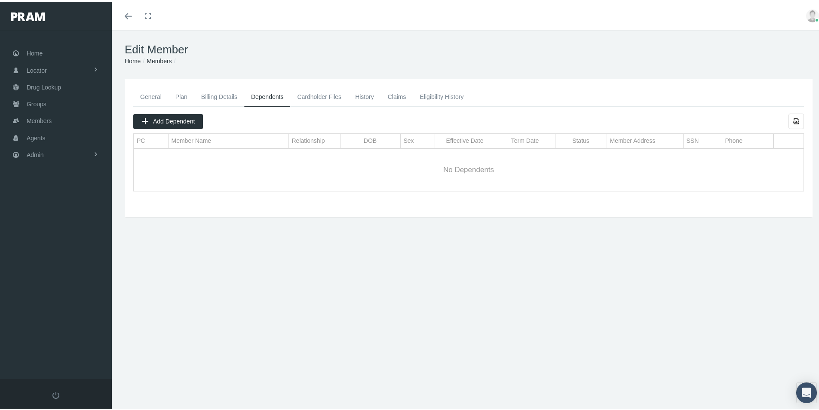
click at [144, 90] on link "General" at bounding box center [150, 95] width 35 height 19
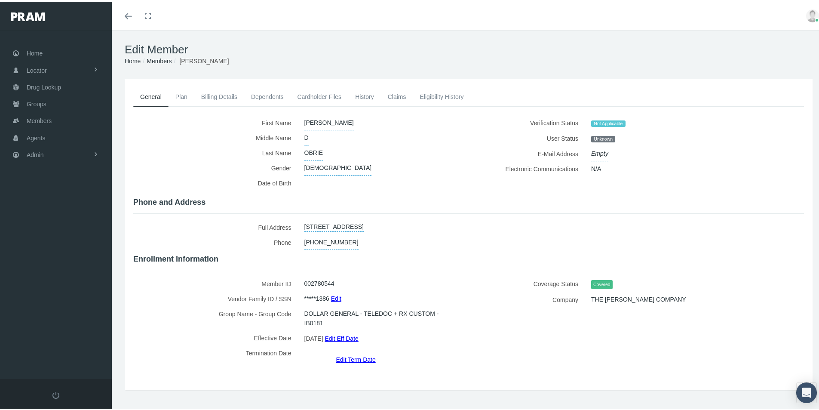
click at [334, 92] on link "Cardholder Files" at bounding box center [319, 95] width 58 height 19
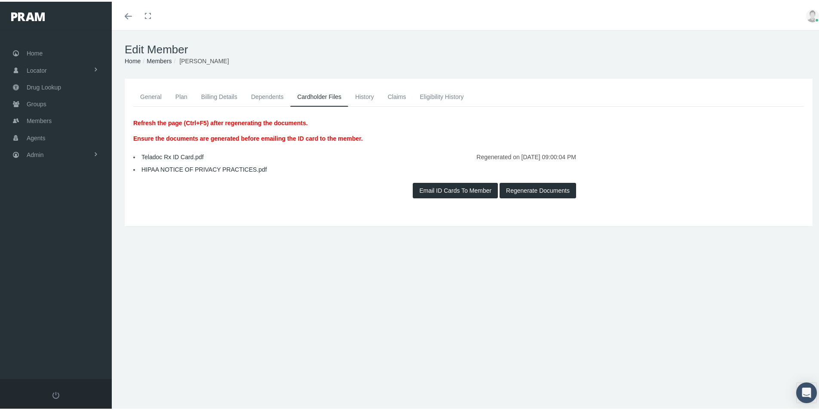
click at [160, 155] on link "Teladoc Rx ID Card.pdf" at bounding box center [172, 155] width 62 height 7
click at [365, 91] on link "History" at bounding box center [364, 95] width 33 height 19
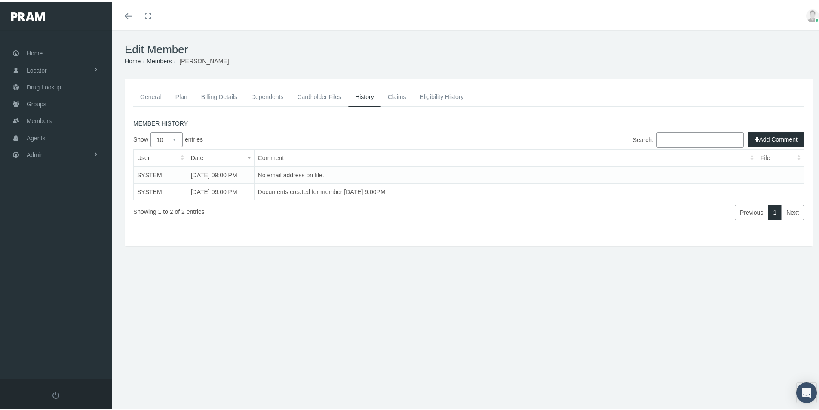
click at [758, 138] on button "Add Comment" at bounding box center [776, 137] width 56 height 15
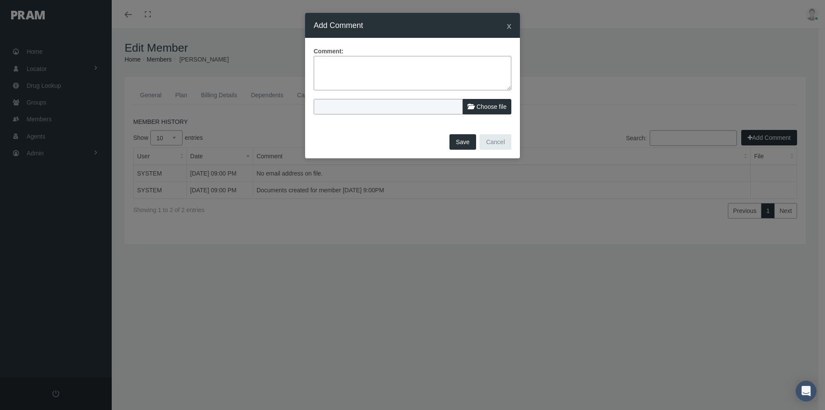
drag, startPoint x: 320, startPoint y: 64, endPoint x: 331, endPoint y: 67, distance: 11.2
click at [319, 64] on textarea at bounding box center [413, 73] width 198 height 34
click at [392, 64] on textarea "Member ID Card mailed tomember" at bounding box center [413, 73] width 198 height 34
click at [425, 64] on textarea "Member ID Card mailed to member" at bounding box center [413, 73] width 198 height 34
type textarea "Member ID Card mailed to member address on file - no email provided"
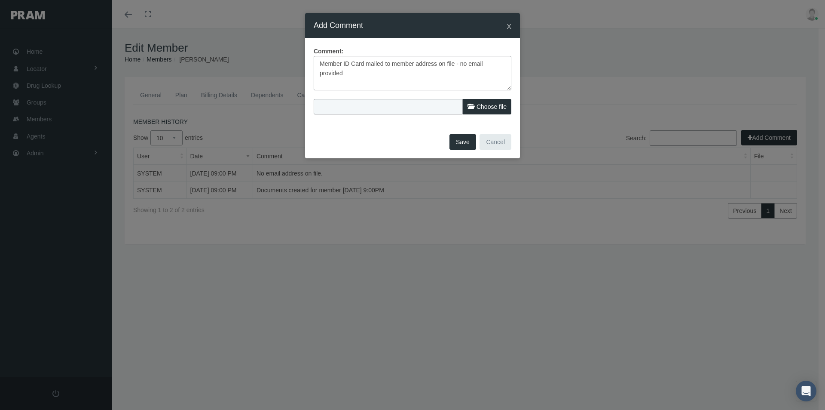
click at [462, 143] on button "Save" at bounding box center [463, 141] width 27 height 15
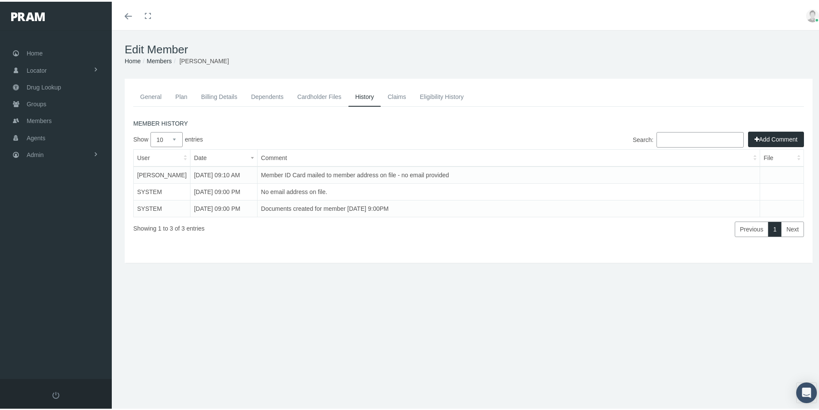
drag, startPoint x: 147, startPoint y: 92, endPoint x: 157, endPoint y: 114, distance: 24.6
click at [147, 92] on link "General" at bounding box center [150, 95] width 35 height 19
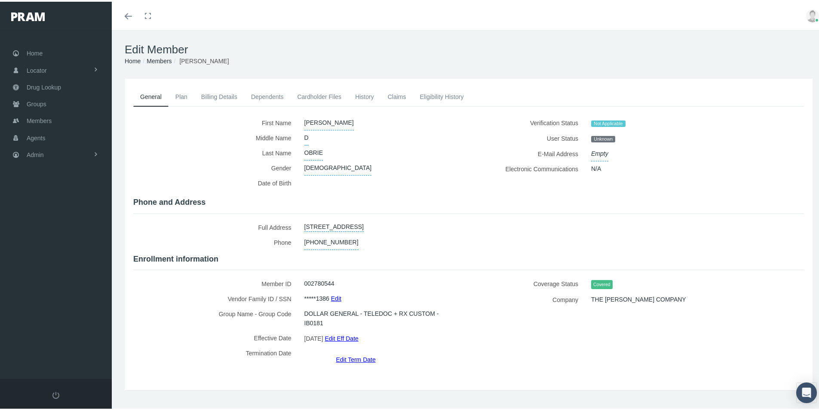
drag, startPoint x: 197, startPoint y: 338, endPoint x: 184, endPoint y: 330, distance: 16.0
click at [197, 338] on label "Effective Date" at bounding box center [215, 335] width 165 height 15
click at [38, 101] on span "Groups" at bounding box center [37, 102] width 20 height 16
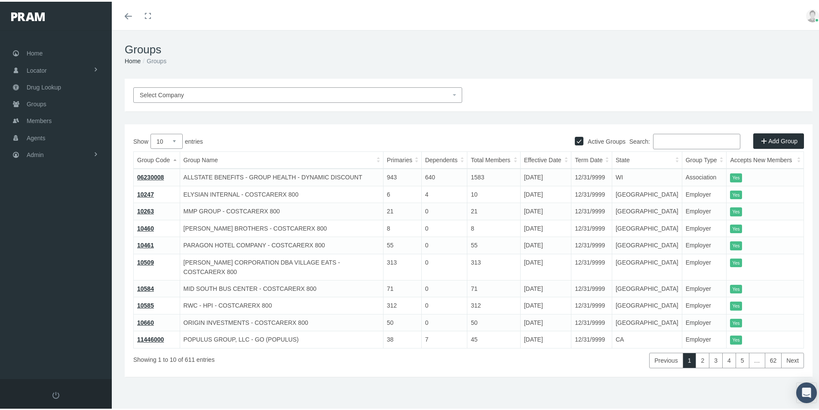
click at [658, 141] on input "Search:" at bounding box center [696, 139] width 87 height 15
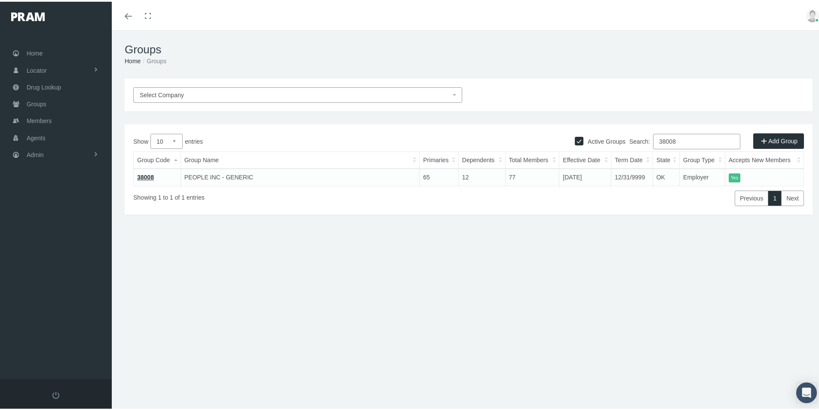
type input "38008"
click at [142, 172] on link "38008" at bounding box center [145, 175] width 17 height 7
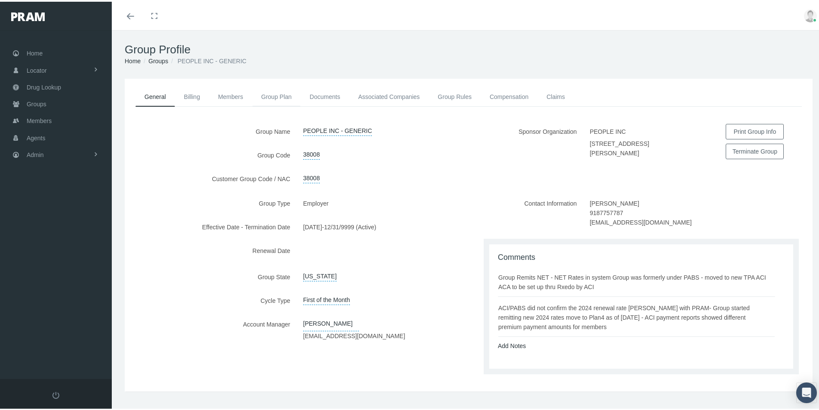
click at [269, 95] on link "Group Plan" at bounding box center [276, 95] width 49 height 19
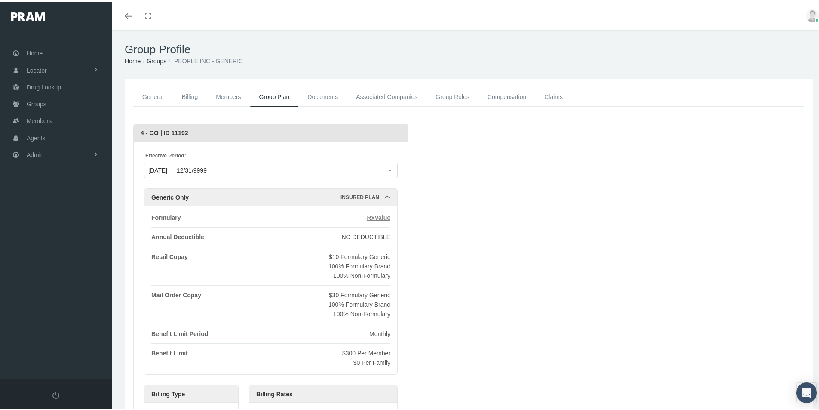
click at [380, 214] on span "RxValue" at bounding box center [378, 215] width 23 height 7
drag, startPoint x: 159, startPoint y: 57, endPoint x: 154, endPoint y: 73, distance: 17.1
click at [159, 57] on link "Groups" at bounding box center [157, 59] width 20 height 7
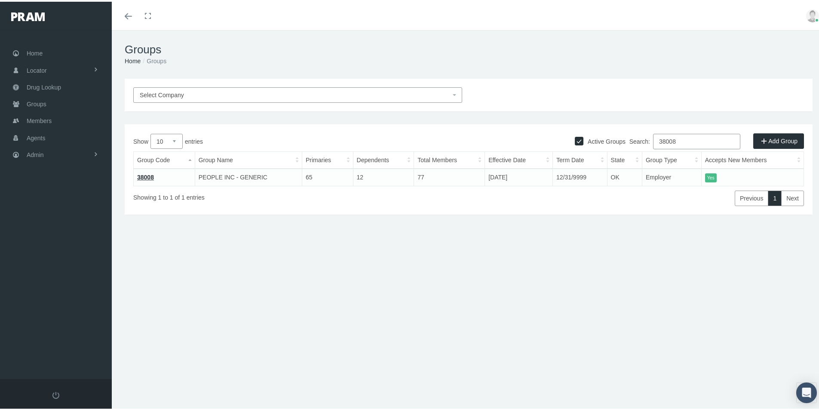
drag, startPoint x: 674, startPoint y: 141, endPoint x: 629, endPoint y: 156, distance: 47.6
click at [626, 150] on div "Show 10 25 50 100 entries Search: 38008 Group Code Group Name Primaries Depende…" at bounding box center [468, 168] width 670 height 72
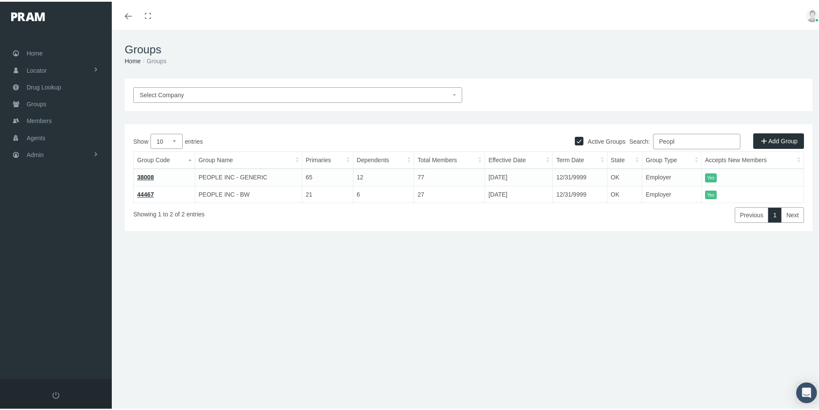
type input "Peopl"
drag, startPoint x: 337, startPoint y: 367, endPoint x: 105, endPoint y: 334, distance: 234.3
click at [337, 367] on div "Groups Home Groups Select Company Active Groups Add Group Show 10 6" at bounding box center [468, 223] width 713 height 391
drag, startPoint x: 42, startPoint y: 85, endPoint x: 126, endPoint y: 121, distance: 91.6
click at [42, 85] on span "Drug Lookup" at bounding box center [44, 85] width 34 height 16
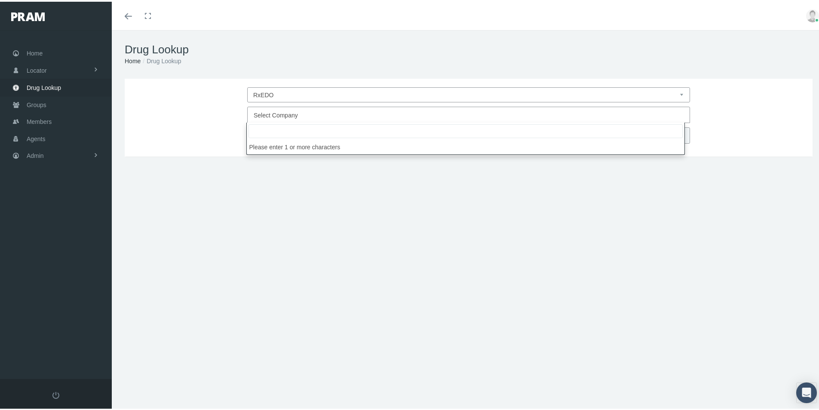
click at [275, 111] on span "Select Company" at bounding box center [276, 113] width 44 height 7
type input "LEb"
select select "4760"
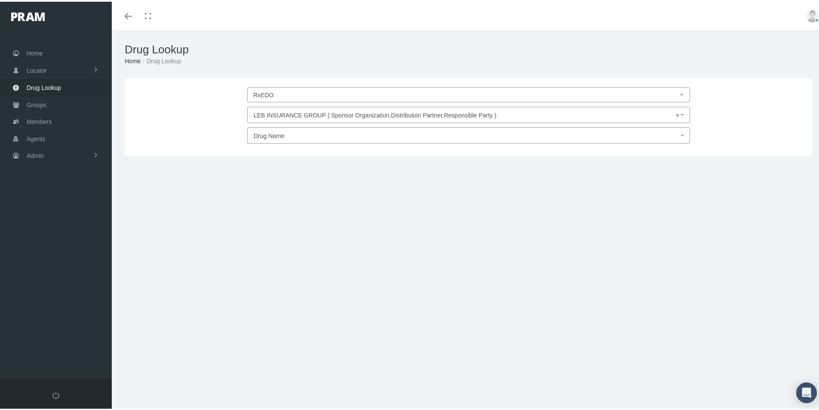
click at [263, 131] on span "Drug Name" at bounding box center [269, 134] width 31 height 7
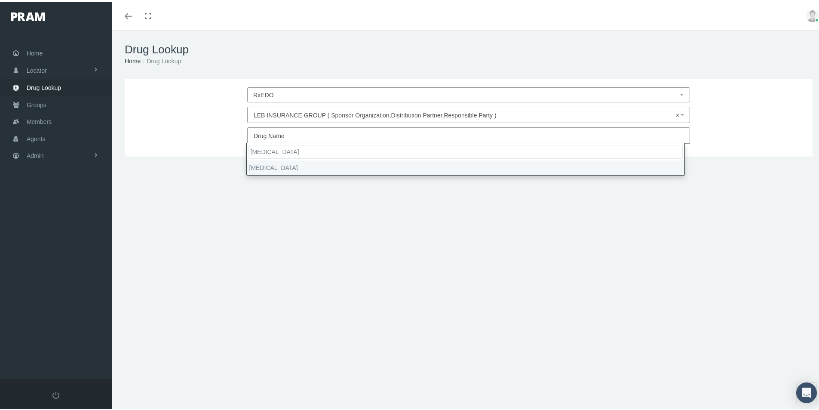
type input "Trulicity"
select select "Trulicity"
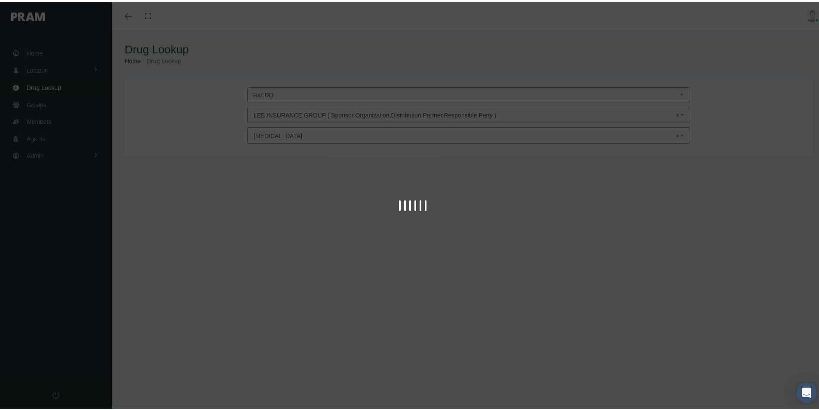
type input "30"
select select "Solution Auto-injector"
select select "0.75 MG/0.5ML"
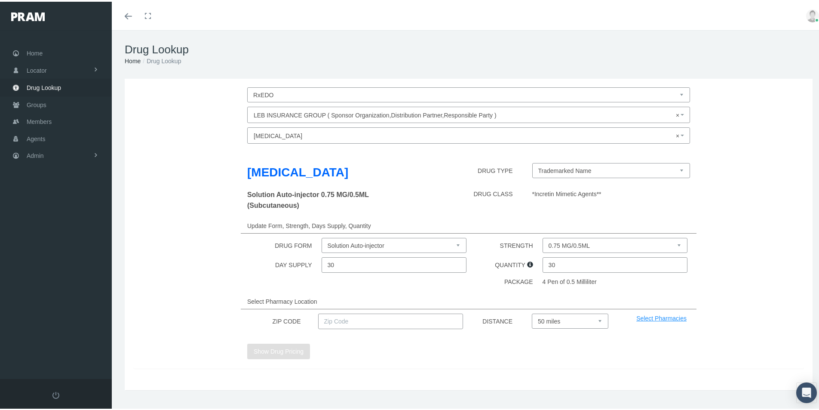
click at [672, 242] on select "0.75 MG/0.5ML 1.5 MG/0.5ML 3 MG/0.5ML 4.5 MG/0.5ML" at bounding box center [614, 243] width 145 height 15
click at [542, 236] on select "0.75 MG/0.5ML 1.5 MG/0.5ML 3 MG/0.5ML 4.5 MG/0.5ML" at bounding box center [614, 243] width 145 height 15
drag, startPoint x: 554, startPoint y: 264, endPoint x: 509, endPoint y: 276, distance: 47.2
click at [510, 275] on div "Trulicity DRUG TYPE Trademarked Name Solution Auto-injector 0.75 MG/0.5ML (Subc…" at bounding box center [468, 256] width 670 height 220
type input "4"
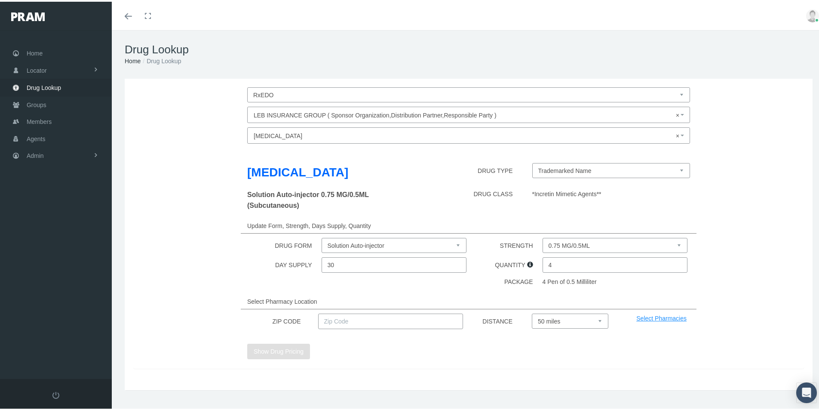
click at [343, 320] on input "text" at bounding box center [390, 319] width 145 height 15
type input "92886"
click at [278, 348] on button "Show Drug Pricing" at bounding box center [278, 349] width 63 height 15
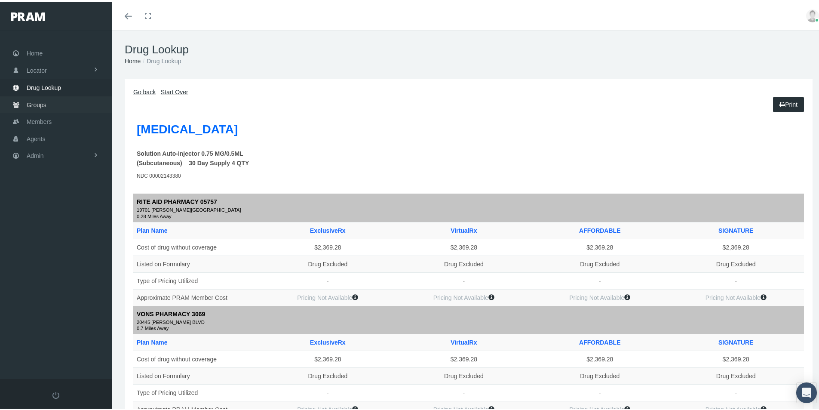
click at [35, 104] on span "Groups" at bounding box center [37, 103] width 20 height 16
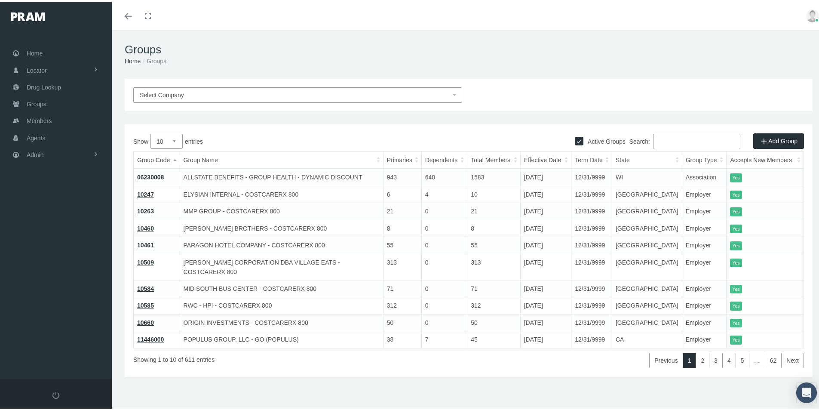
click at [659, 140] on input "Search:" at bounding box center [696, 139] width 87 height 15
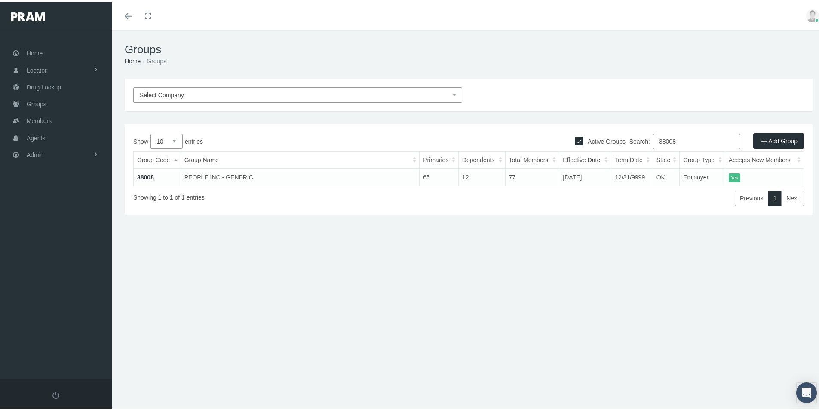
type input "38008"
click at [144, 175] on link "38008" at bounding box center [145, 175] width 17 height 7
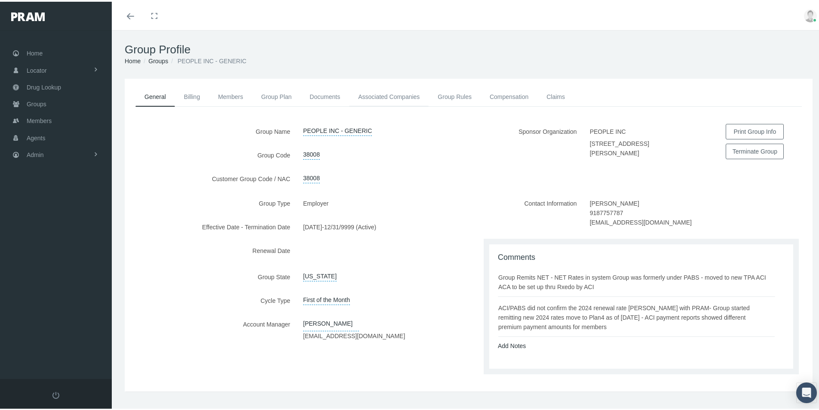
click at [401, 95] on link "Associated Companies" at bounding box center [389, 95] width 80 height 19
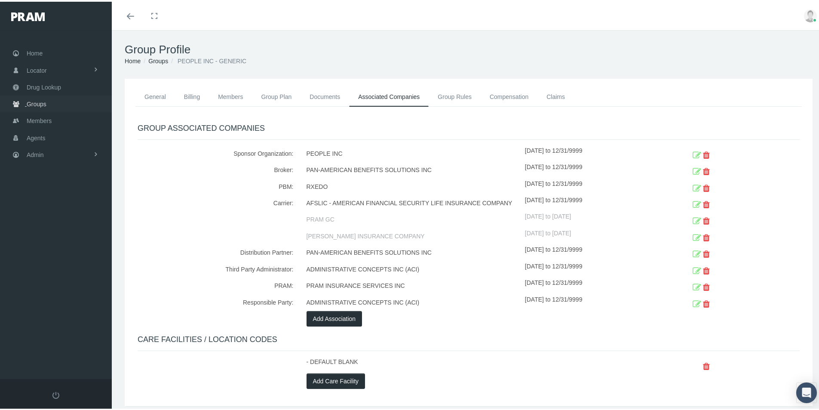
click at [33, 104] on span "Groups" at bounding box center [37, 102] width 20 height 16
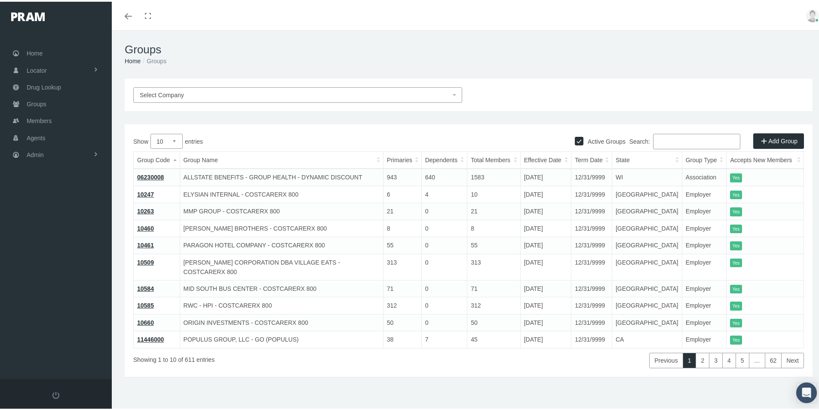
click at [658, 139] on input "Search:" at bounding box center [696, 139] width 87 height 15
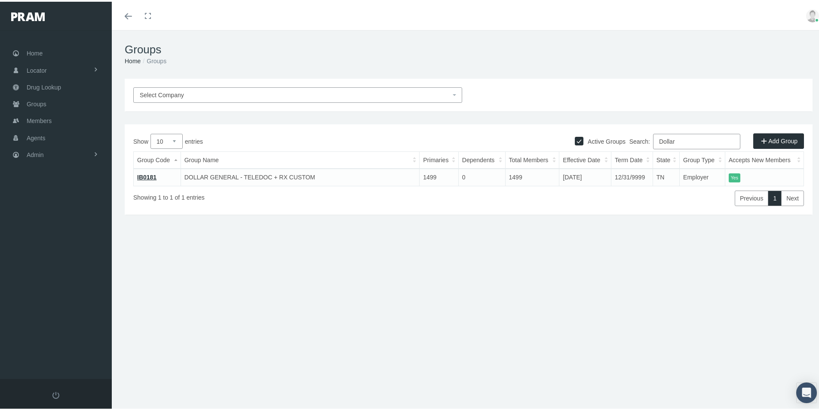
type input "Dollar"
click at [150, 177] on link "IB0181" at bounding box center [146, 175] width 19 height 7
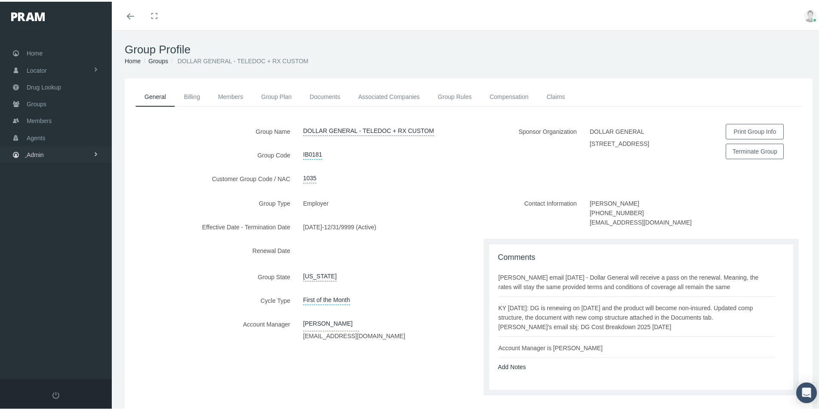
click at [33, 153] on span "Admin" at bounding box center [35, 153] width 17 height 16
click at [49, 283] on span "Company Plans" at bounding box center [56, 282] width 43 height 15
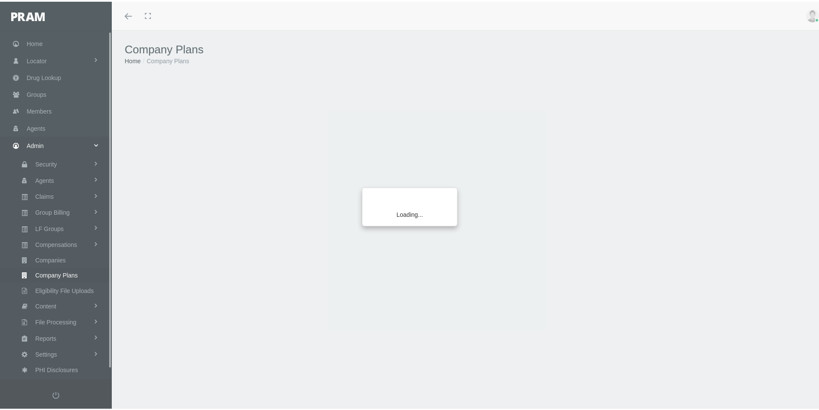
scroll to position [11, 0]
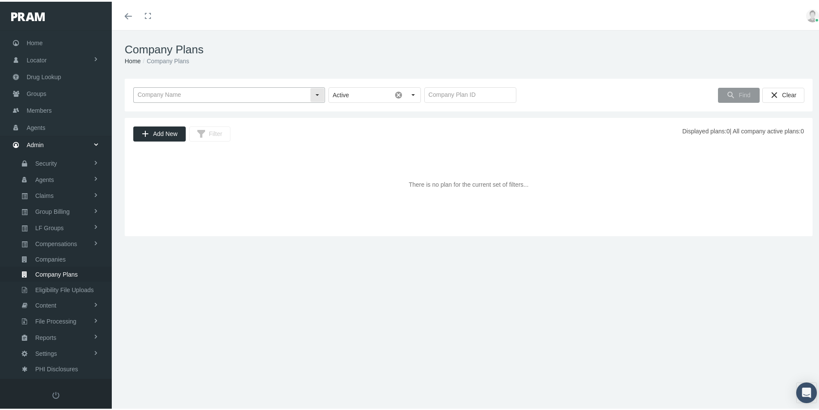
click at [160, 93] on input "text" at bounding box center [222, 93] width 176 height 15
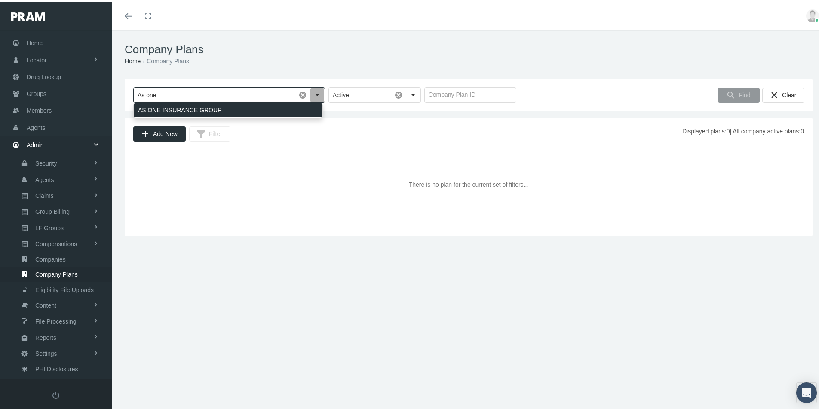
click at [167, 107] on div "AS ONE INSURANCE GROUP" at bounding box center [228, 108] width 188 height 14
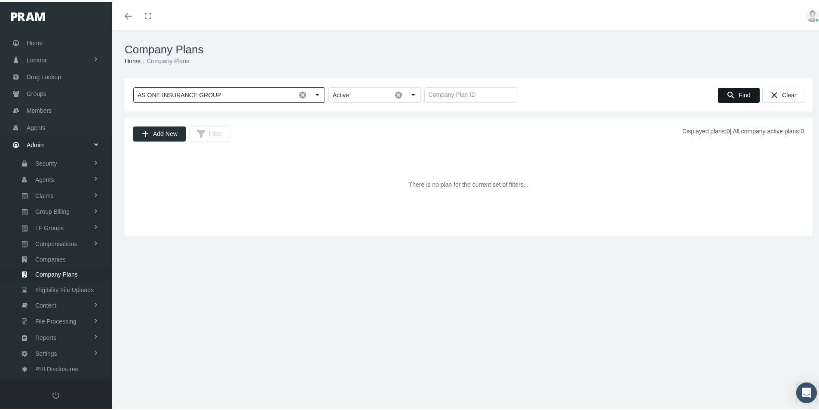
type input "AS ONE INSURANCE GROUP"
click at [741, 92] on span "Find" at bounding box center [744, 93] width 12 height 7
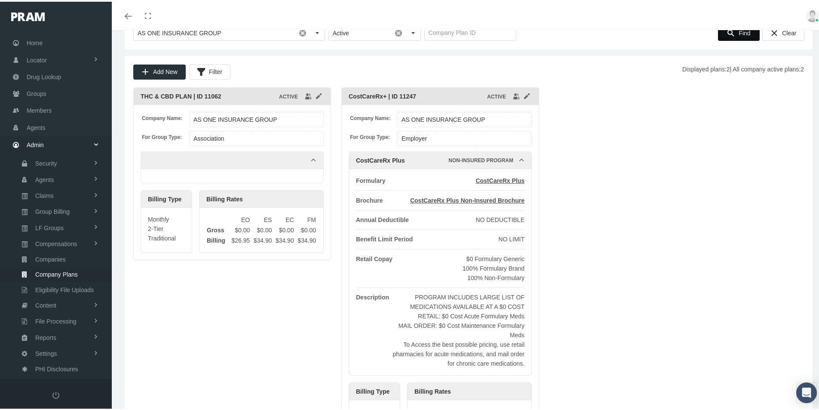
scroll to position [0, 0]
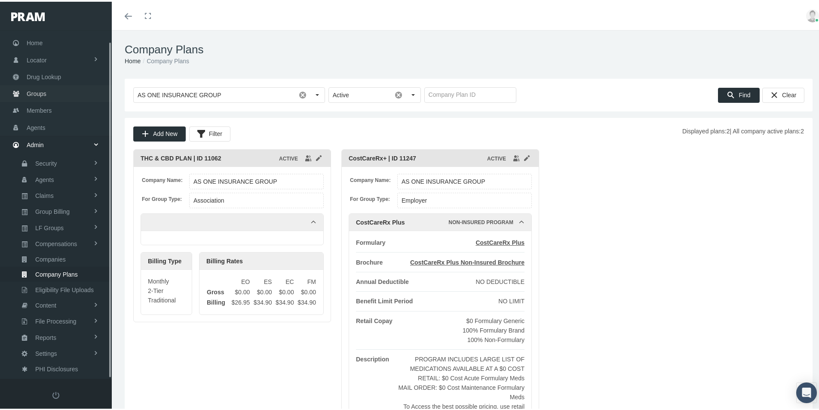
click at [33, 89] on span "Groups" at bounding box center [37, 92] width 20 height 16
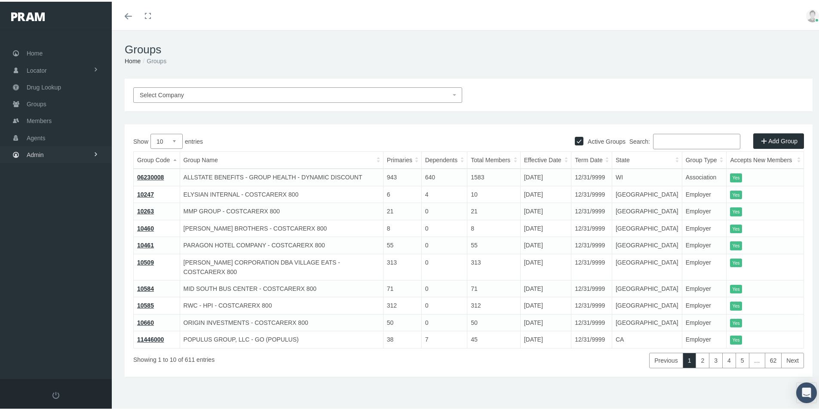
click at [36, 153] on span "Admin" at bounding box center [35, 153] width 17 height 16
click at [43, 221] on span "Group Billing" at bounding box center [52, 219] width 34 height 15
click at [44, 281] on span "Payments" at bounding box center [47, 282] width 27 height 15
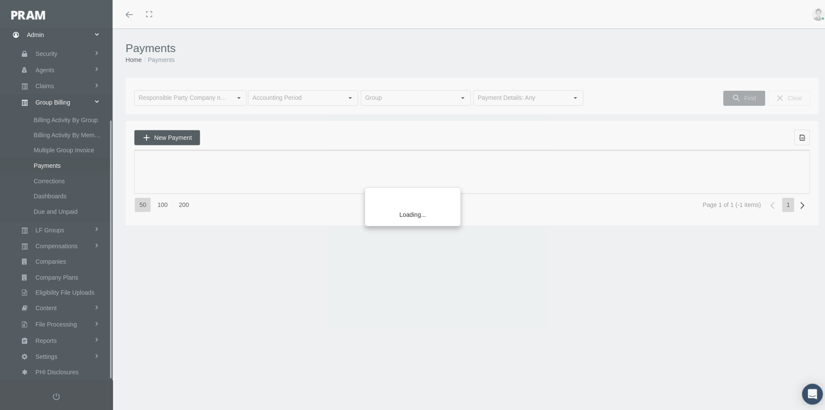
scroll to position [122, 0]
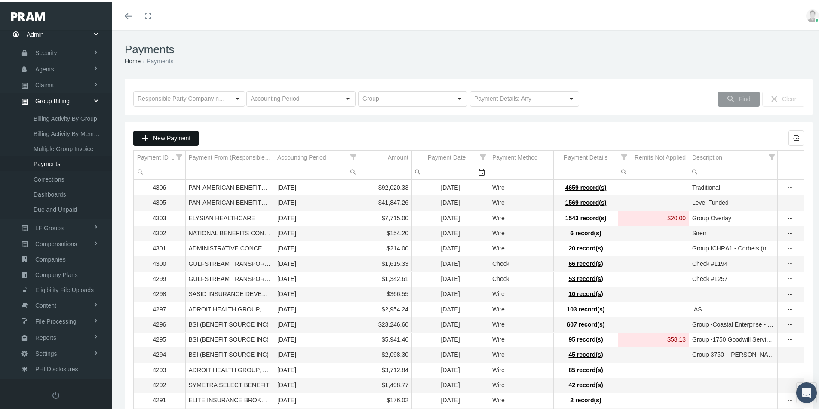
click at [173, 134] on span "New Payment" at bounding box center [171, 136] width 37 height 7
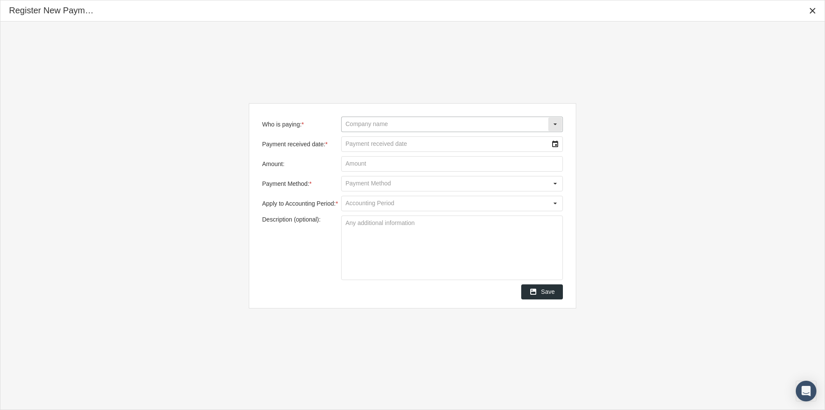
click at [371, 124] on input "Who is paying: *" at bounding box center [445, 124] width 206 height 15
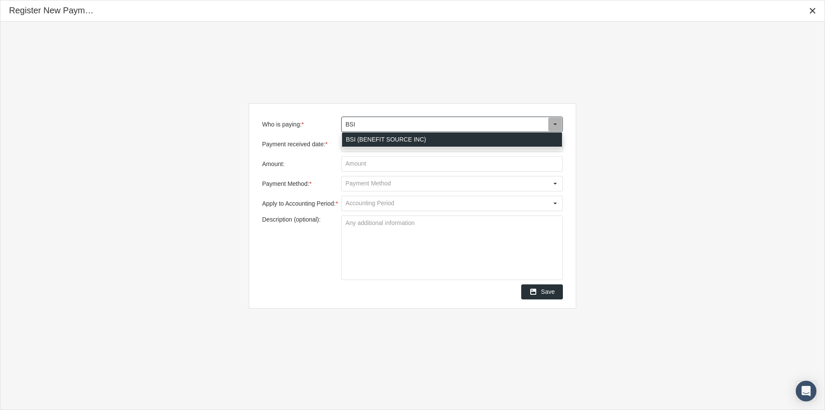
click at [360, 140] on div "BSI (BENEFIT SOURCE INC)" at bounding box center [452, 139] width 220 height 14
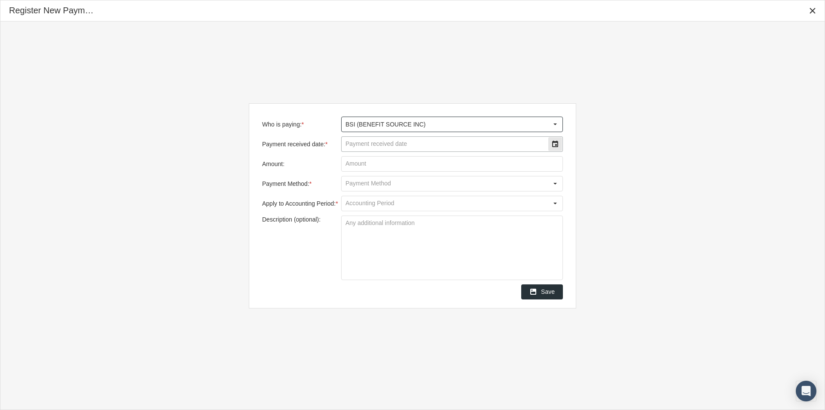
type input "BSI (BENEFIT SOURCE INC)"
click at [360, 145] on input "Payment received date: *" at bounding box center [445, 144] width 206 height 15
type input "[DATE]"
type input "$ 727.36"
click at [354, 184] on input "Payment Method: *" at bounding box center [445, 183] width 206 height 15
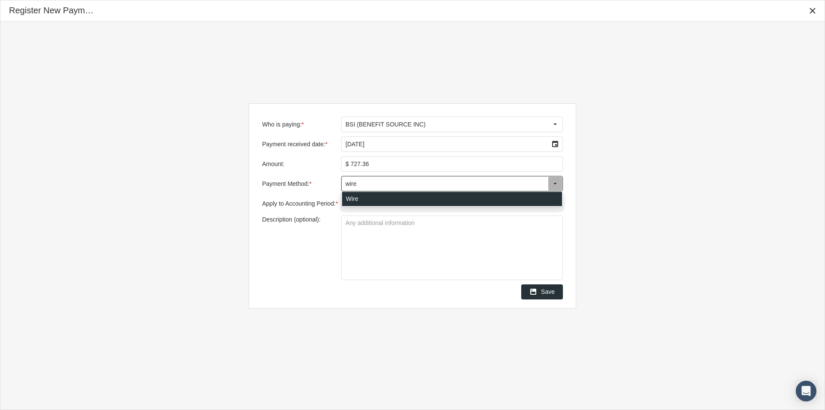
click at [348, 198] on div "Wire" at bounding box center [452, 199] width 220 height 14
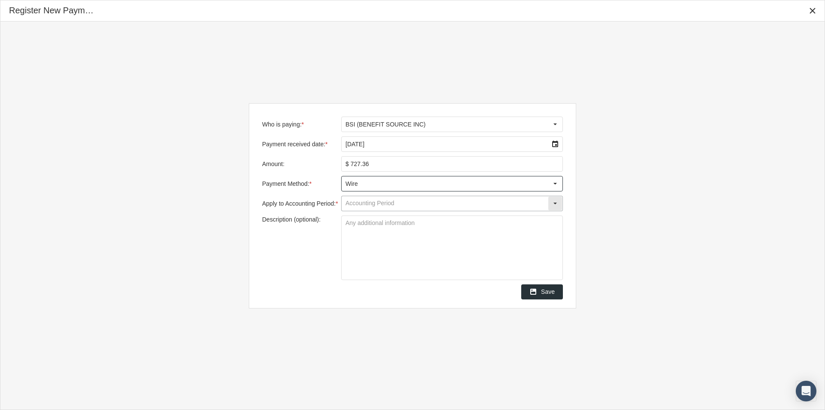
type input "Wire"
click at [350, 201] on input "Apply to Accounting Period: *" at bounding box center [445, 203] width 206 height 15
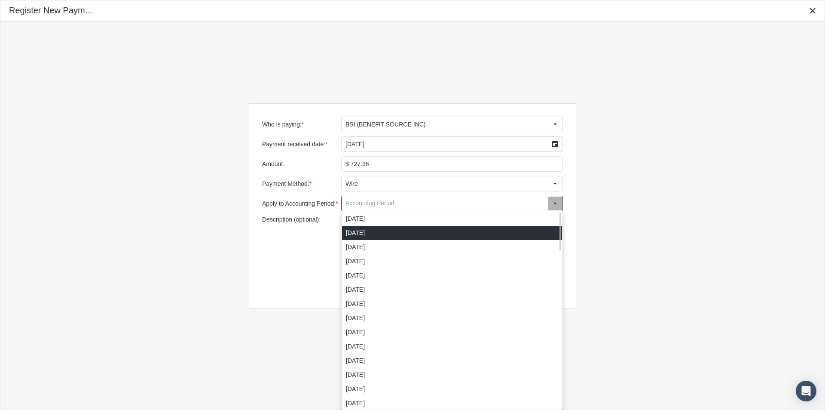
click at [356, 235] on div "[DATE]" at bounding box center [452, 233] width 220 height 14
type input "[DATE]"
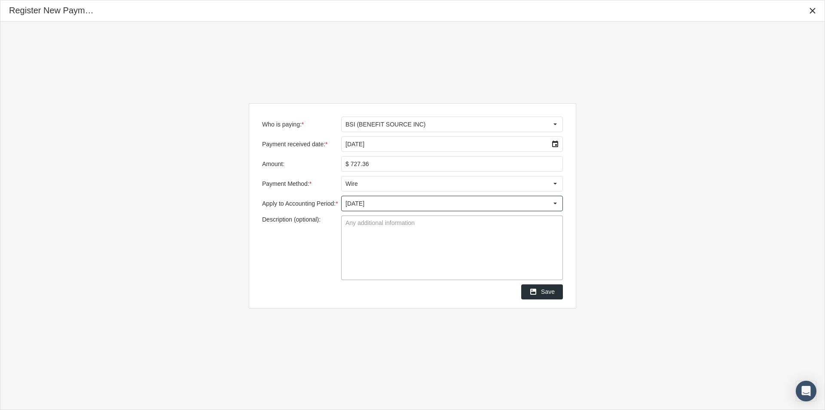
click at [348, 226] on textarea "Description (optional):" at bounding box center [452, 248] width 221 height 64
type textarea "Hope Network"
click at [388, 254] on textarea "Hope Network" at bounding box center [452, 248] width 221 height 64
click at [546, 291] on span "Save" at bounding box center [548, 291] width 14 height 7
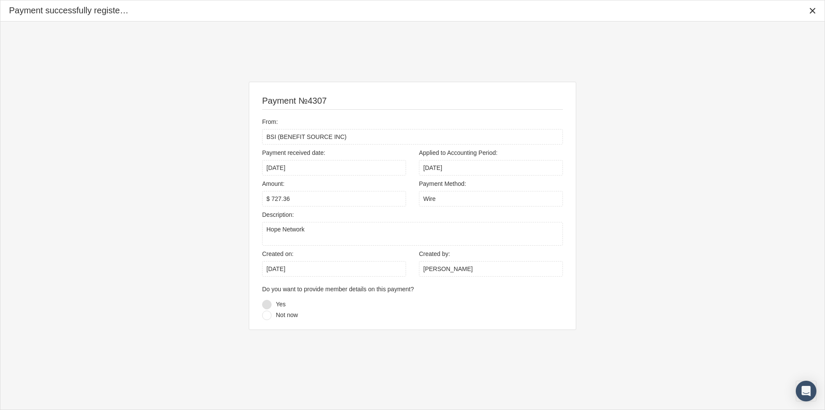
click at [268, 304] on div at bounding box center [266, 304] width 9 height 9
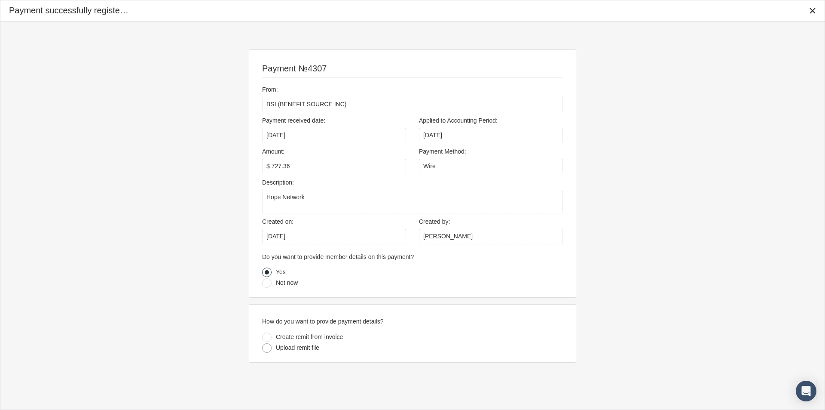
click at [266, 347] on div at bounding box center [266, 347] width 9 height 9
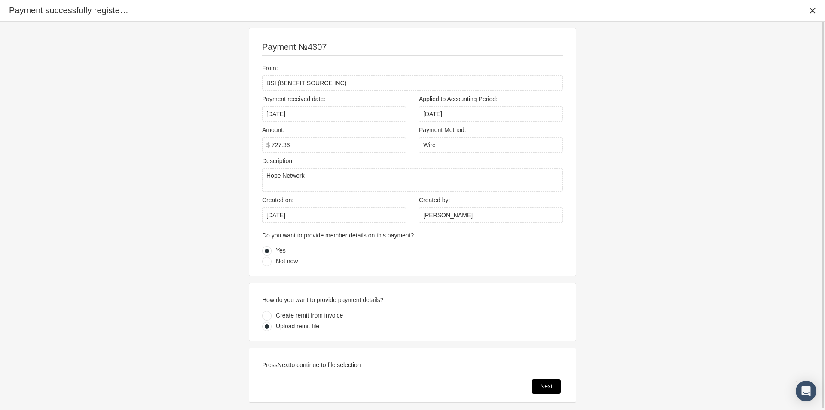
click at [540, 383] on div "Next" at bounding box center [547, 386] width 28 height 13
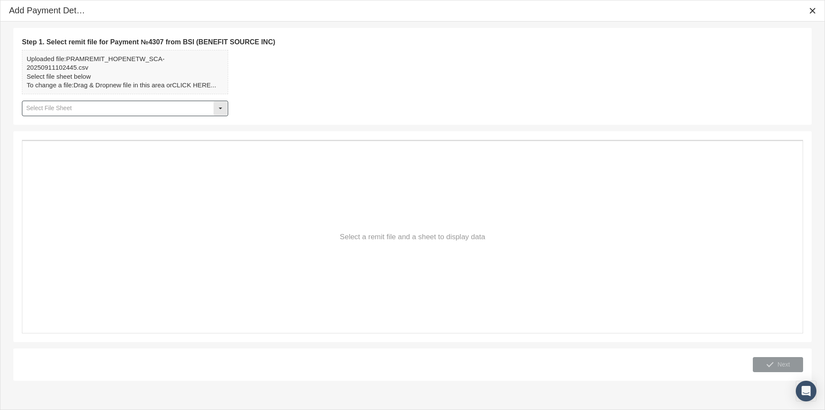
click at [224, 108] on div "Select" at bounding box center [221, 108] width 14 height 14
drag, startPoint x: 37, startPoint y: 124, endPoint x: 41, endPoint y: 132, distance: 9.0
click at [37, 124] on div "Table1" at bounding box center [125, 122] width 205 height 14
type input "Table1"
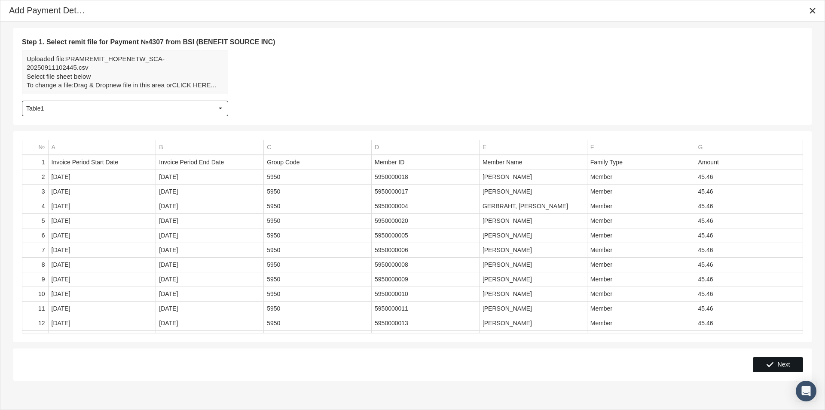
click at [782, 361] on span "Next" at bounding box center [784, 364] width 12 height 7
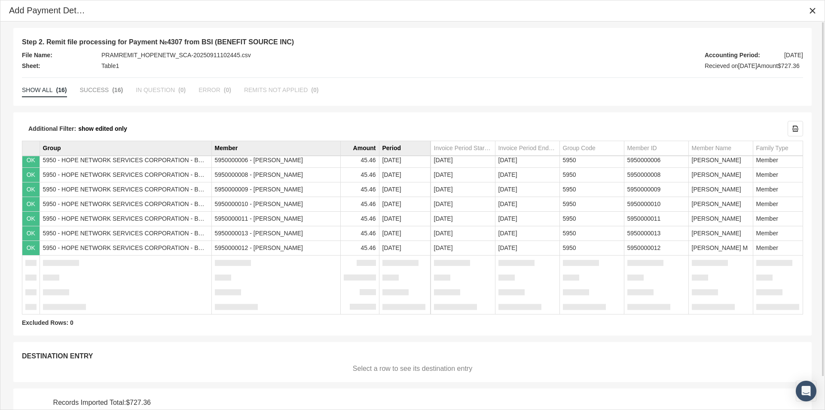
scroll to position [36, 0]
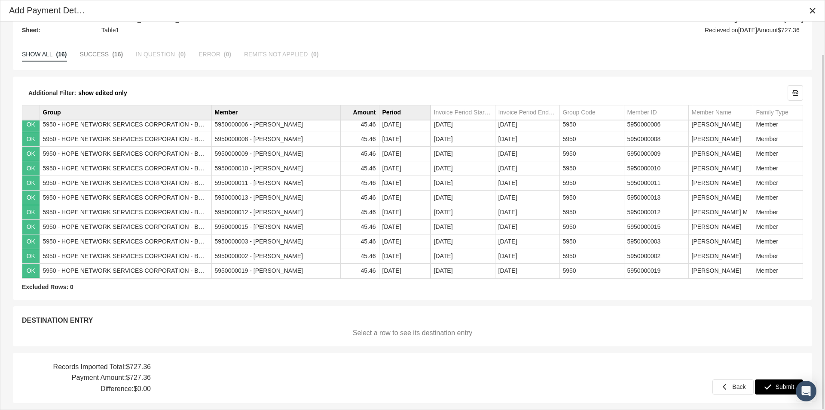
click at [780, 385] on span "Submit" at bounding box center [785, 386] width 19 height 7
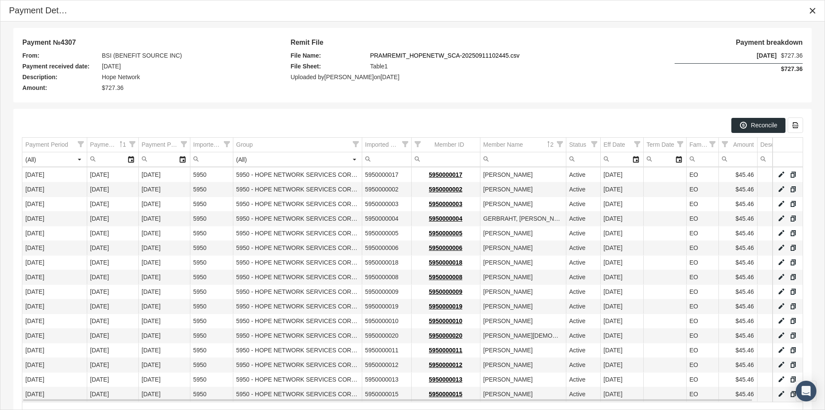
scroll to position [73, 0]
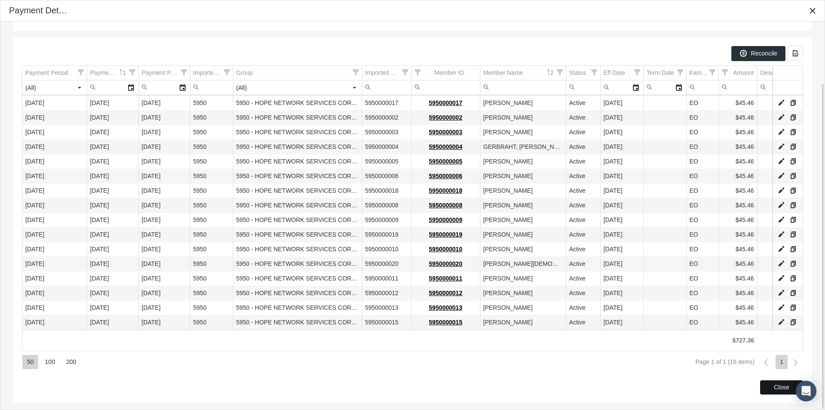
drag, startPoint x: 767, startPoint y: 385, endPoint x: 502, endPoint y: 377, distance: 264.9
click at [767, 385] on div "Close" at bounding box center [782, 386] width 42 height 13
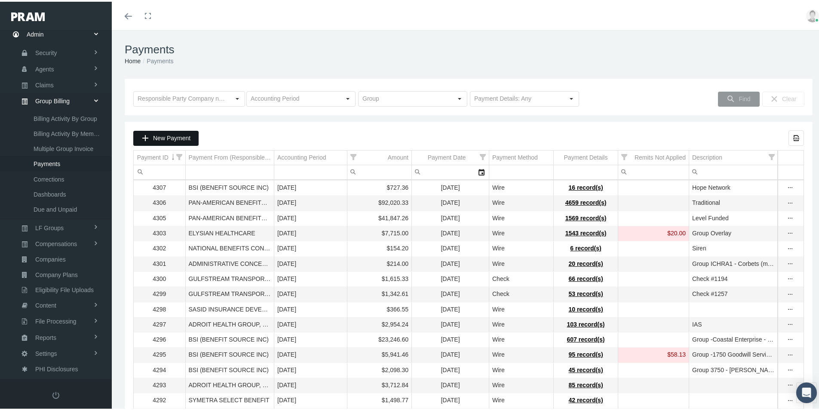
click at [167, 137] on span "New Payment" at bounding box center [171, 136] width 37 height 7
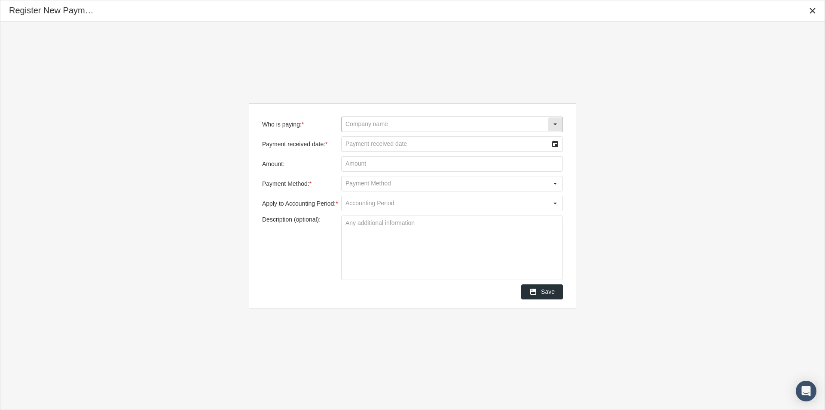
click at [365, 125] on input "Who is paying: *" at bounding box center [445, 124] width 206 height 15
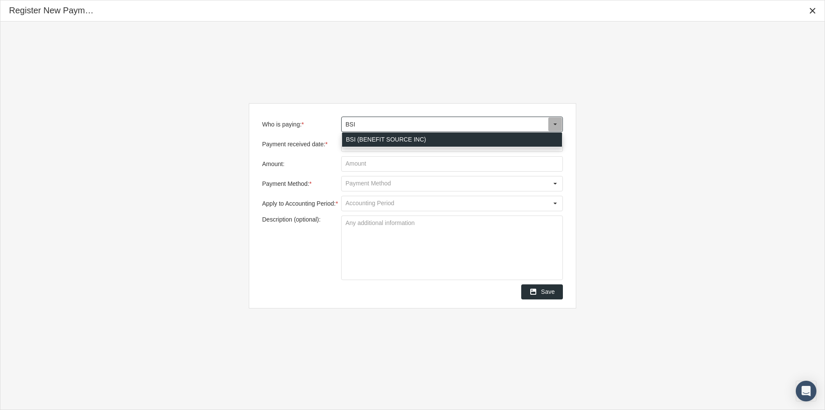
click at [361, 139] on div "BSI (BENEFIT SOURCE INC)" at bounding box center [452, 139] width 220 height 14
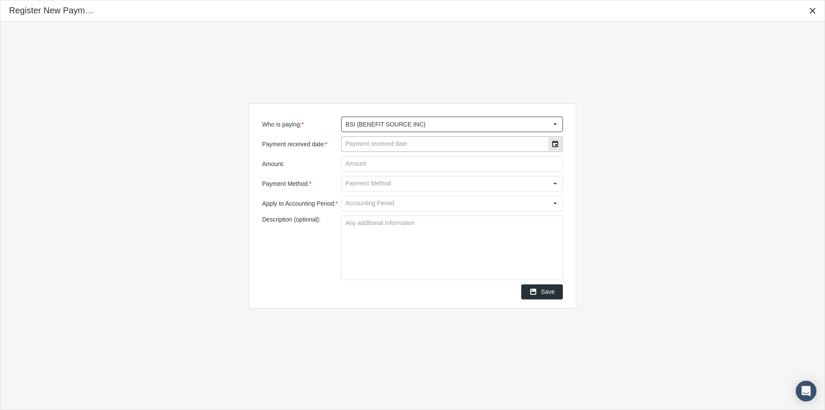
type input "BSI (BENEFIT SOURCE INC)"
click at [369, 147] on input "Payment received date: *" at bounding box center [445, 144] width 206 height 15
type input "[DATE]"
click at [354, 165] on input "Amount:" at bounding box center [452, 163] width 221 height 15
type input "$ 2,073.68"
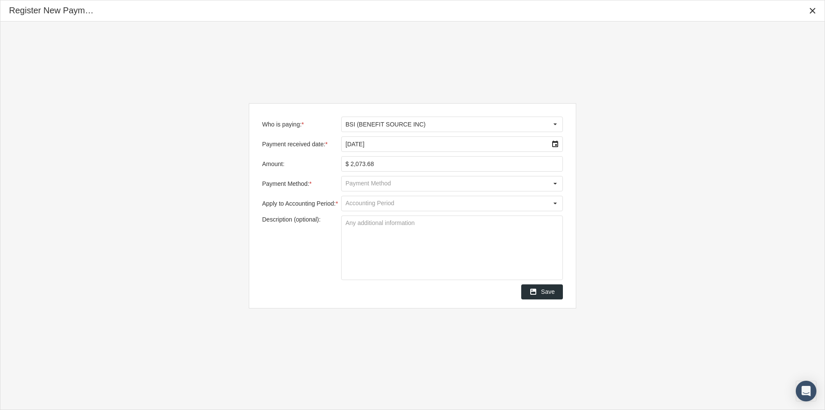
click at [347, 182] on input "Payment Method: *" at bounding box center [445, 183] width 206 height 15
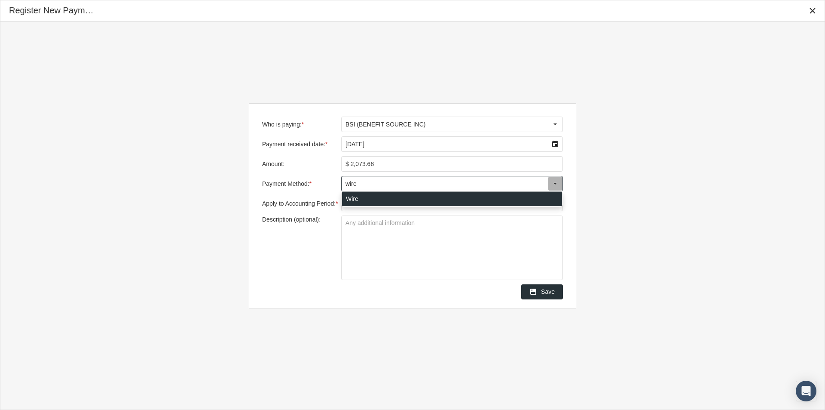
click at [352, 198] on div "Wire" at bounding box center [452, 199] width 220 height 14
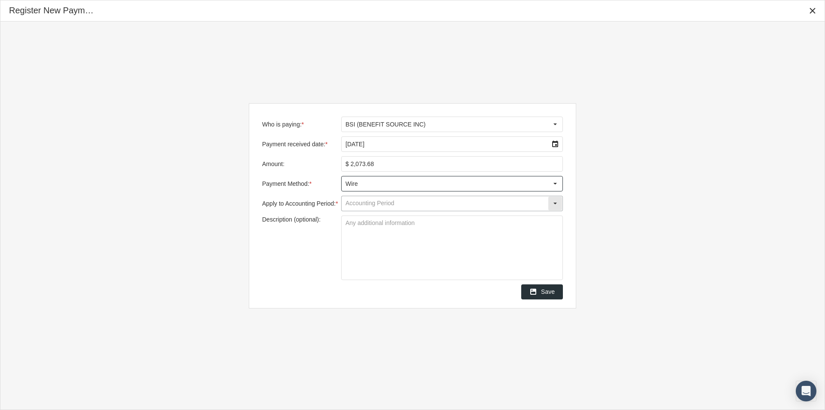
type input "Wire"
drag, startPoint x: 350, startPoint y: 204, endPoint x: 360, endPoint y: 210, distance: 11.2
click at [350, 204] on input "Apply to Accounting Period: *" at bounding box center [445, 203] width 206 height 15
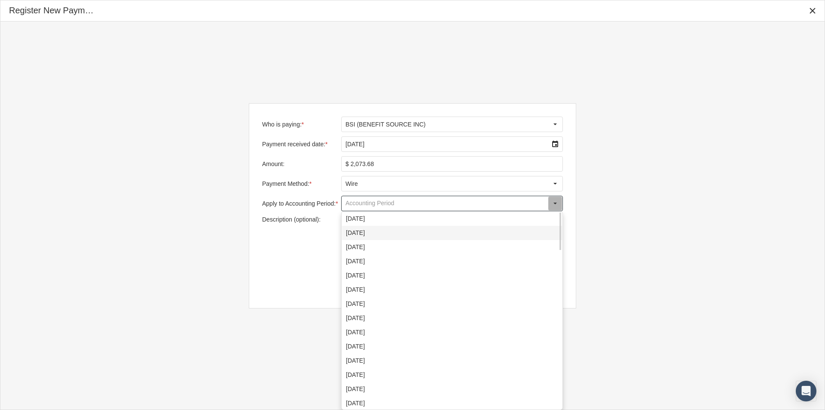
click at [357, 234] on div "[DATE]" at bounding box center [452, 233] width 220 height 14
type input "[DATE]"
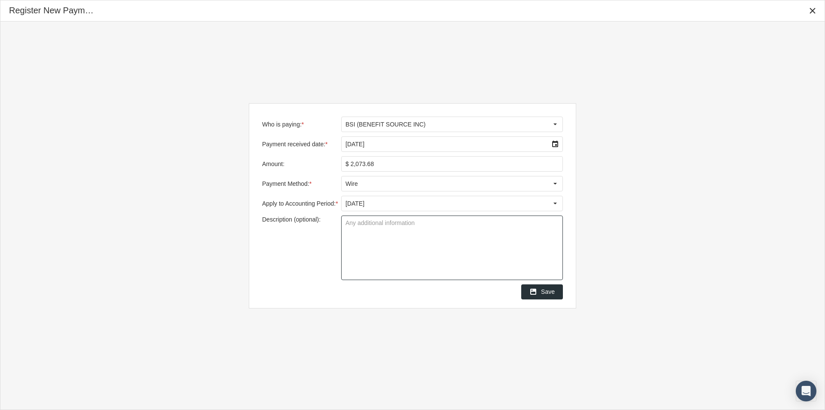
drag, startPoint x: 351, startPoint y: 223, endPoint x: 442, endPoint y: 241, distance: 92.3
click at [351, 223] on textarea "Description (optional):" at bounding box center [452, 248] width 221 height 64
type textarea "New View"
click at [404, 251] on textarea "New View" at bounding box center [452, 248] width 221 height 64
click at [546, 292] on span "Save" at bounding box center [548, 291] width 14 height 7
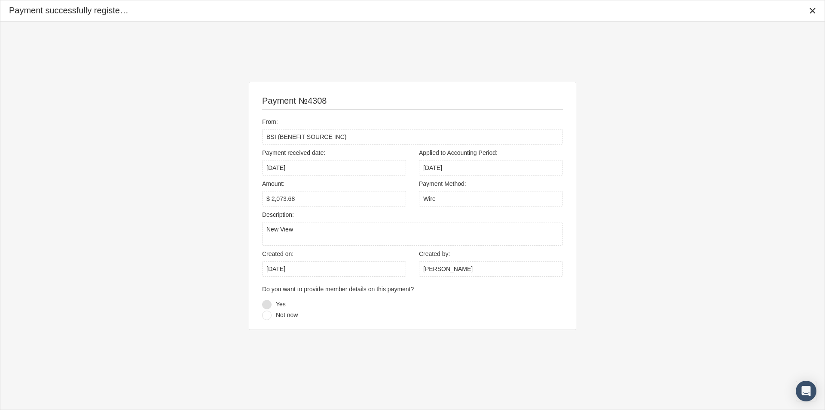
click at [267, 302] on div at bounding box center [266, 304] width 9 height 9
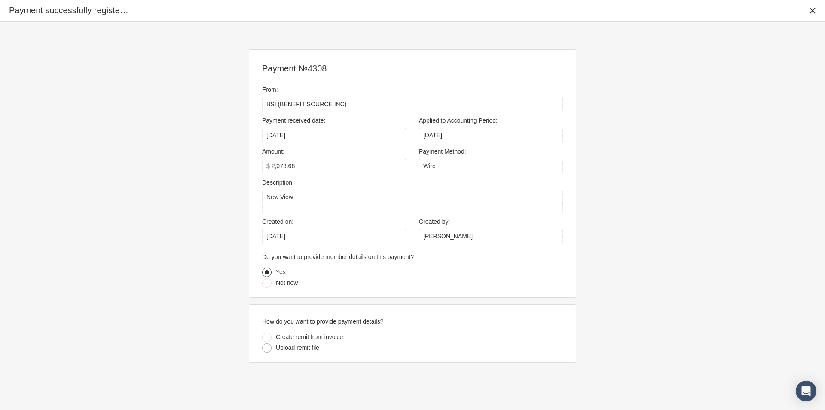
click at [267, 348] on div at bounding box center [266, 347] width 9 height 9
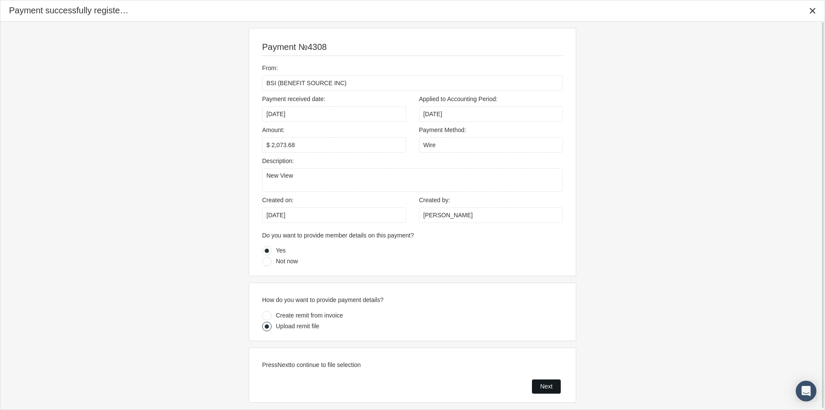
click at [542, 382] on div "Next" at bounding box center [547, 386] width 28 height 13
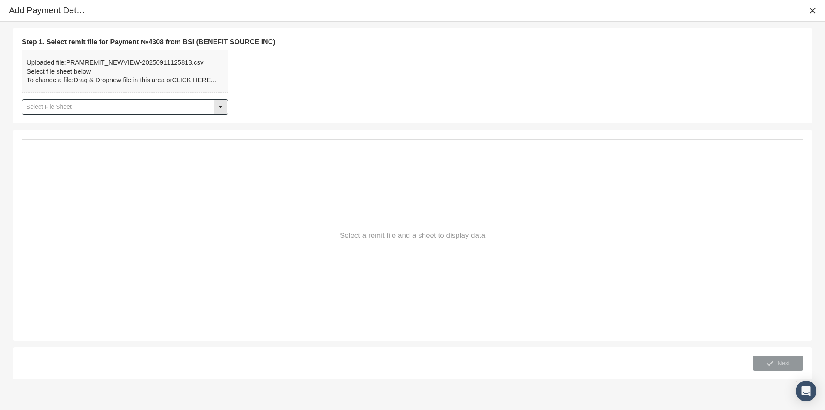
click at [221, 105] on div "Select" at bounding box center [221, 107] width 14 height 14
click at [32, 123] on div "Table1" at bounding box center [125, 122] width 205 height 14
type input "Table1"
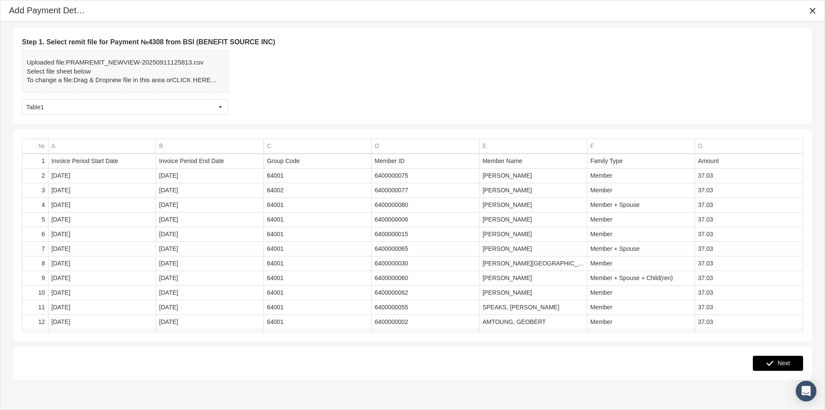
click at [785, 365] on span "Next" at bounding box center [784, 362] width 12 height 7
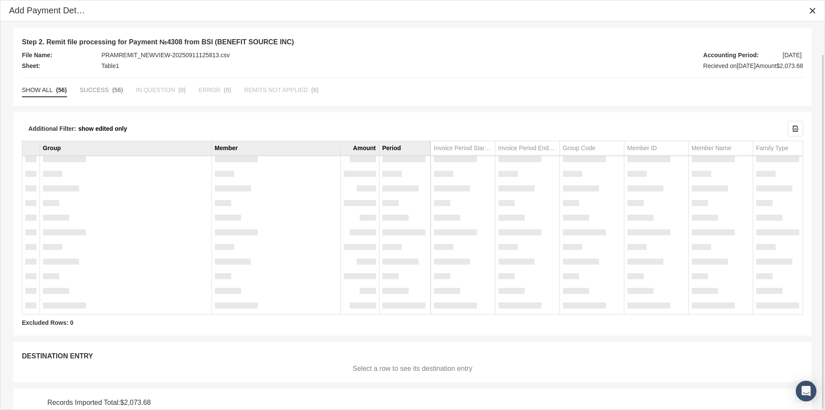
scroll to position [36, 0]
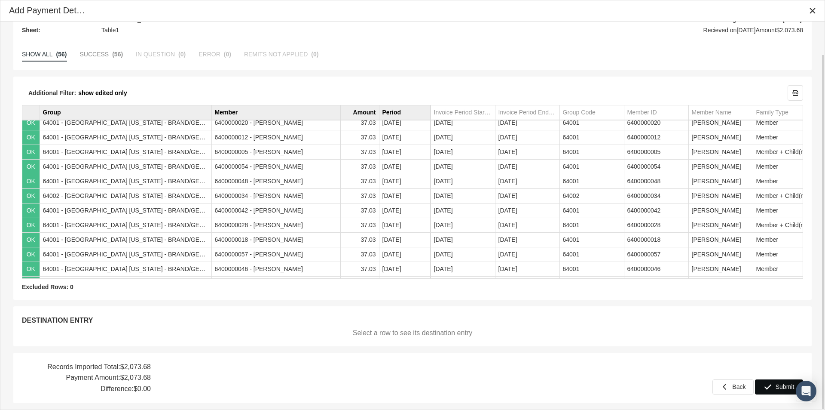
click at [781, 386] on span "Submit" at bounding box center [785, 386] width 19 height 7
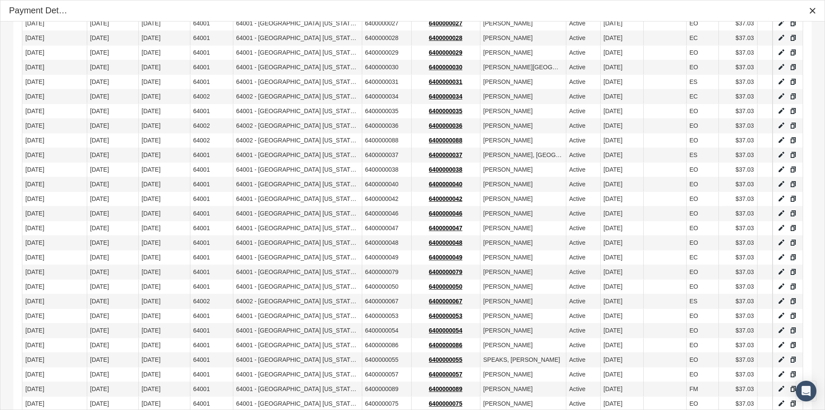
scroll to position [570, 0]
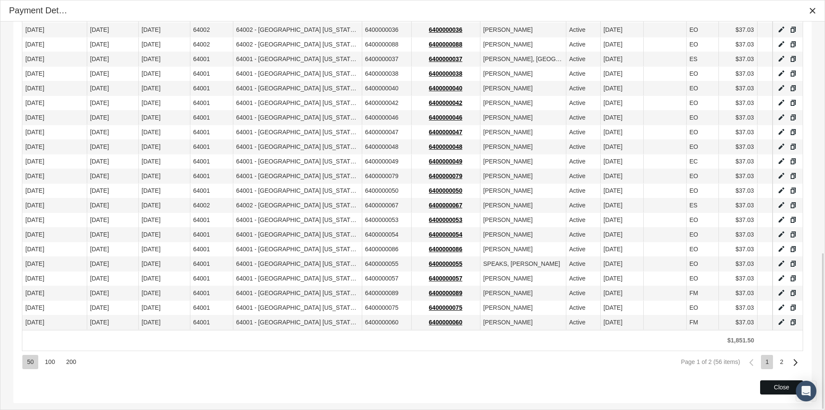
click at [769, 386] on div "Close" at bounding box center [782, 386] width 42 height 13
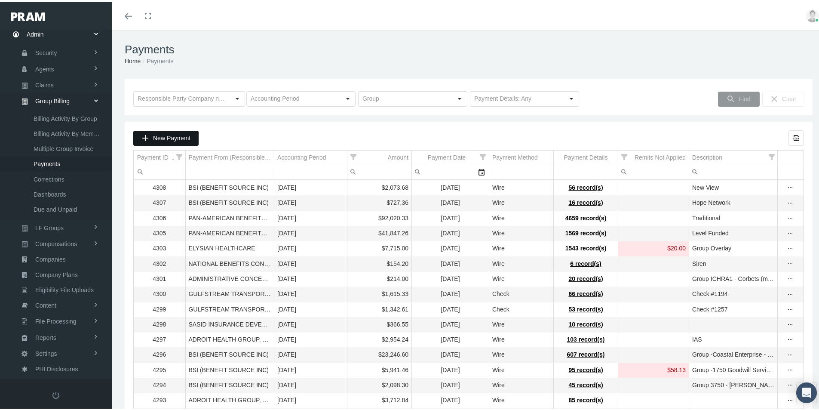
click at [167, 136] on span "New Payment" at bounding box center [171, 136] width 37 height 7
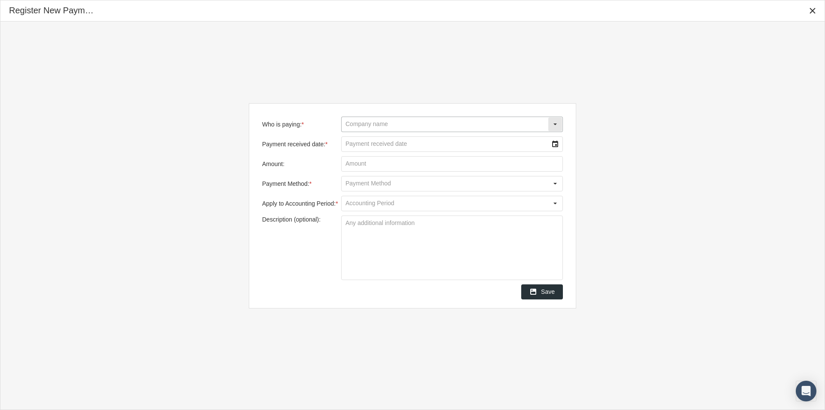
drag, startPoint x: 354, startPoint y: 118, endPoint x: 398, endPoint y: 126, distance: 44.6
click at [355, 119] on input "Who is paying: *" at bounding box center [445, 124] width 206 height 15
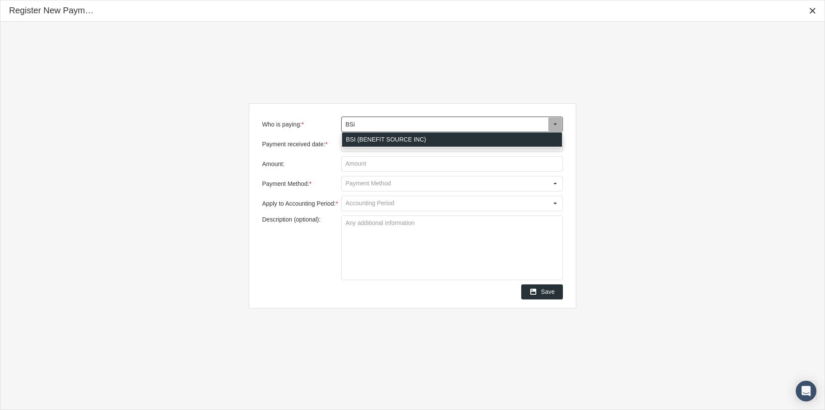
click at [353, 138] on div "BSI (BENEFIT SOURCE INC)" at bounding box center [452, 139] width 220 height 14
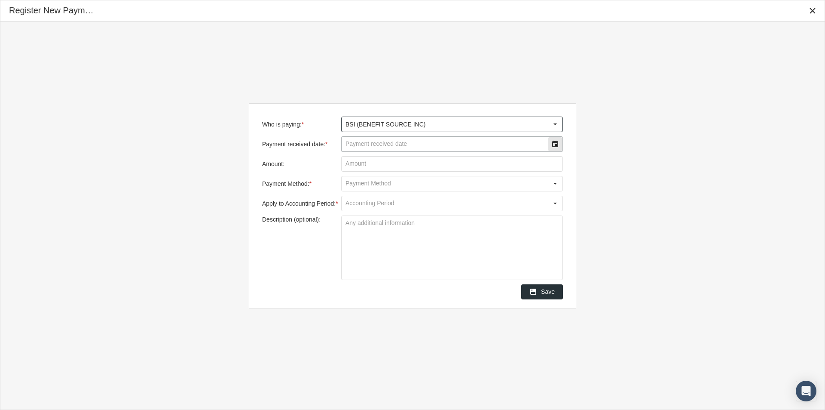
type input "BSI (BENEFIT SOURCE INC)"
drag, startPoint x: 354, startPoint y: 141, endPoint x: 595, endPoint y: 141, distance: 241.5
click at [358, 143] on input "Payment received date: *" at bounding box center [445, 144] width 206 height 15
type input "[DATE]"
drag, startPoint x: 353, startPoint y: 167, endPoint x: 554, endPoint y: 152, distance: 201.2
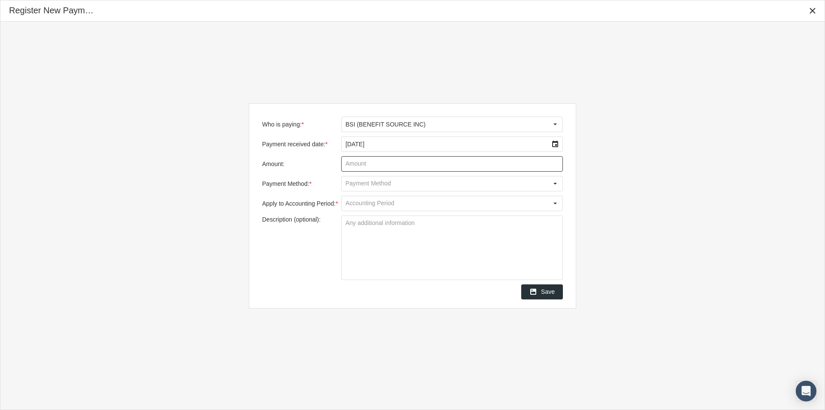
click at [358, 166] on input "Amount:" at bounding box center [452, 163] width 221 height 15
type input "$ 9,666.99"
click at [359, 187] on input "Payment Method: *" at bounding box center [445, 183] width 206 height 15
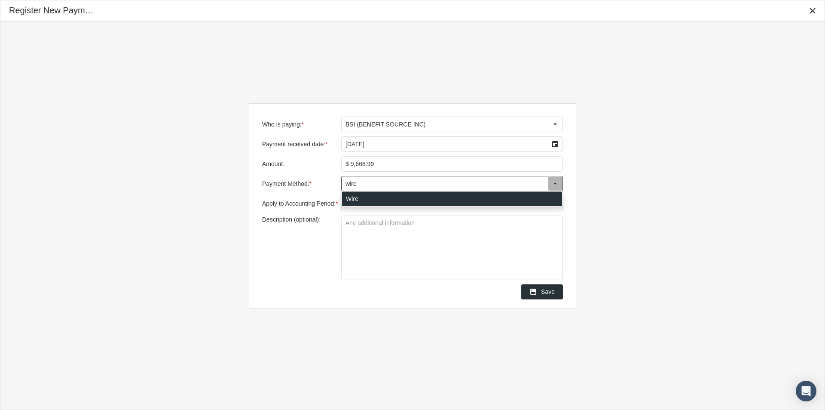
click at [352, 196] on div "Wire" at bounding box center [452, 199] width 220 height 14
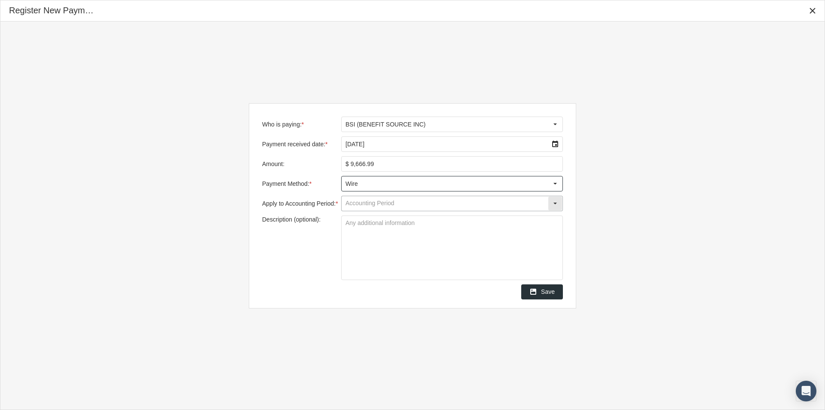
type input "Wire"
click at [351, 202] on input "Apply to Accounting Period: *" at bounding box center [445, 203] width 206 height 15
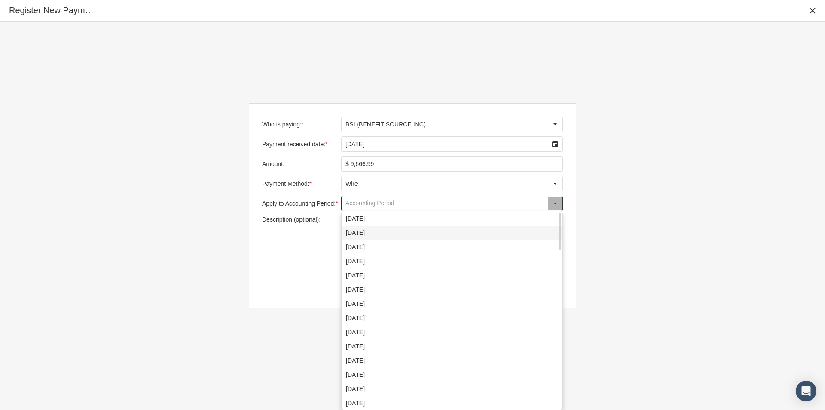
click at [354, 234] on div "[DATE]" at bounding box center [452, 233] width 220 height 14
type input "[DATE]"
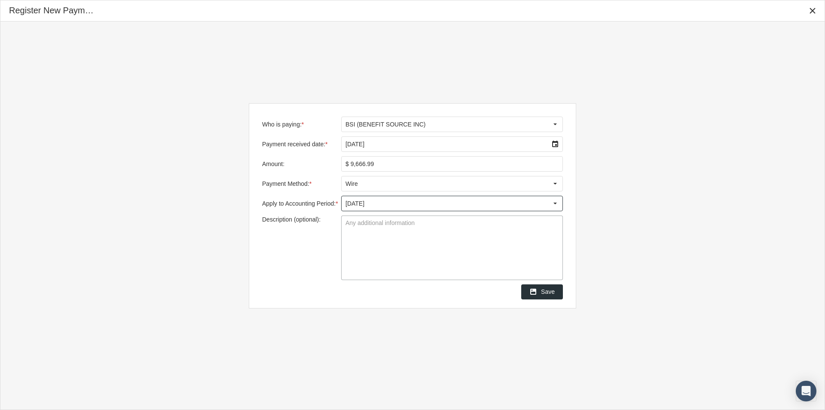
click at [346, 223] on textarea "Description (optional):" at bounding box center [452, 248] width 221 height 64
type textarea "Group Challenge Enterprise"
click at [552, 294] on span "Save" at bounding box center [548, 291] width 14 height 7
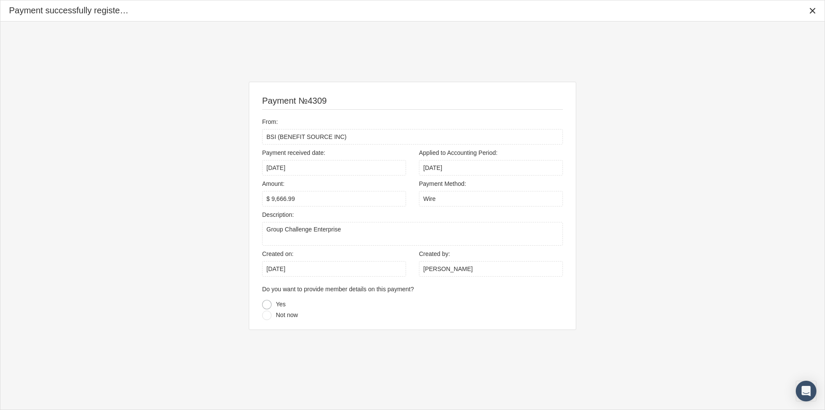
click at [264, 304] on div at bounding box center [266, 304] width 9 height 9
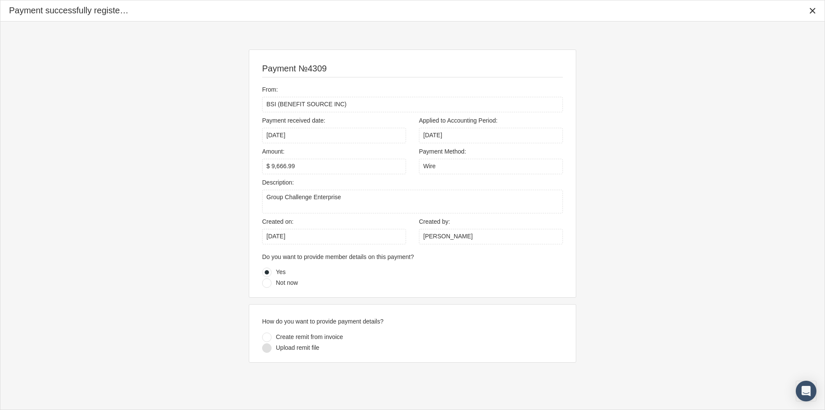
click at [266, 347] on div at bounding box center [266, 347] width 9 height 9
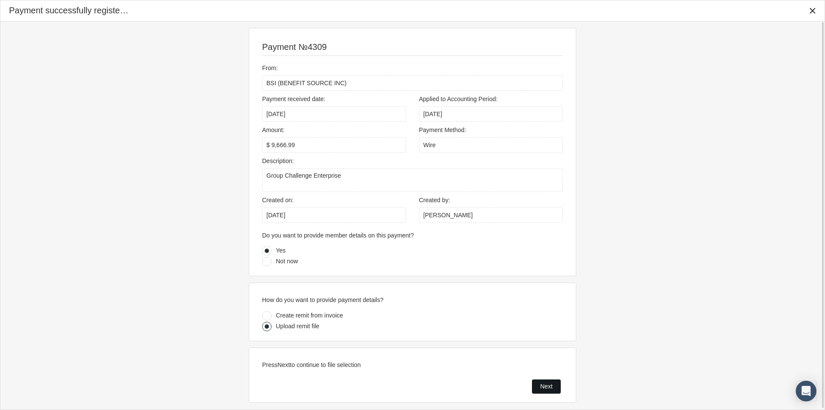
click at [538, 389] on div "Next" at bounding box center [547, 386] width 28 height 13
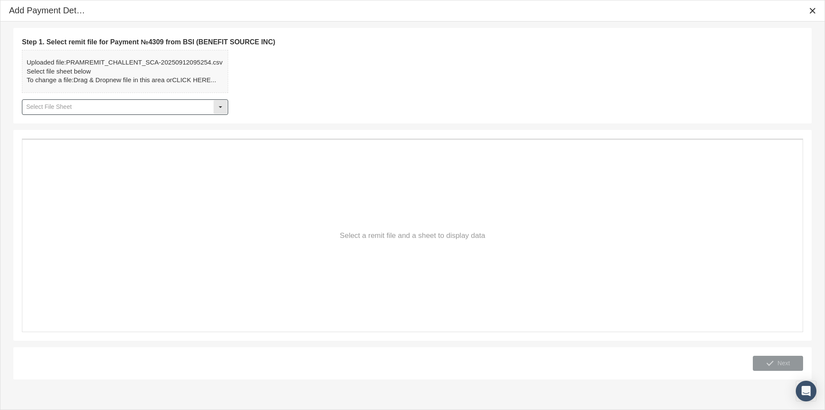
drag, startPoint x: 220, startPoint y: 104, endPoint x: 136, endPoint y: 106, distance: 84.3
click at [219, 105] on div "Select" at bounding box center [221, 107] width 14 height 14
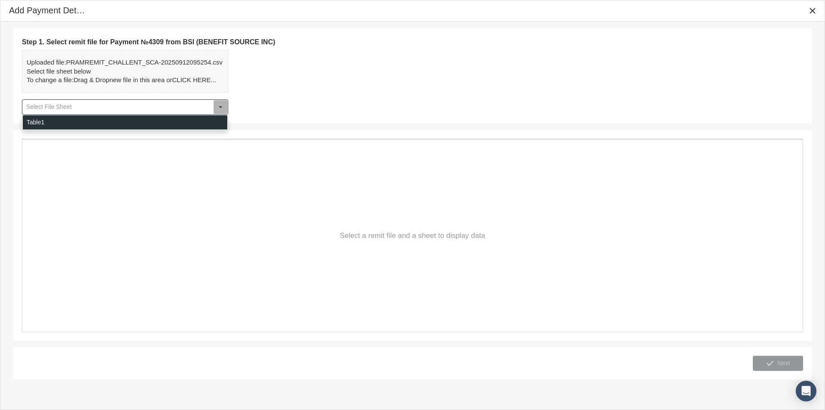
click at [43, 118] on div "Table1" at bounding box center [125, 122] width 205 height 14
type input "Table1"
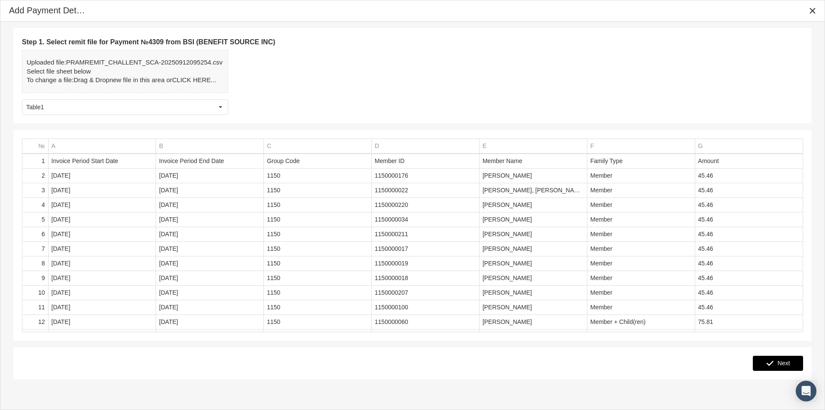
click at [777, 359] on div "Next" at bounding box center [777, 363] width 49 height 14
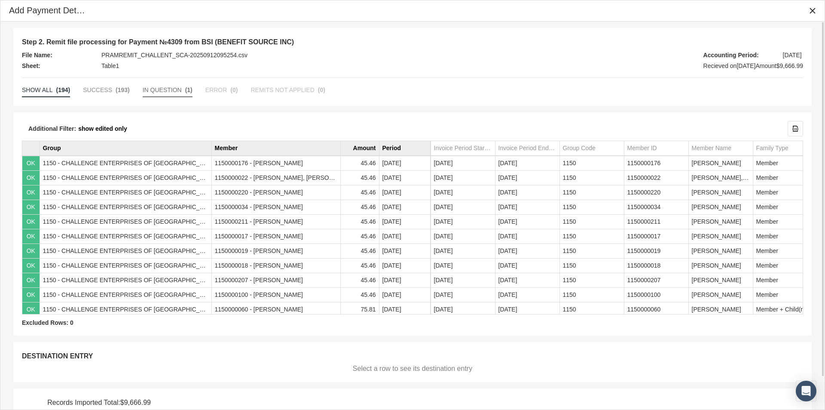
click at [160, 93] on span "IN QUESTION" at bounding box center [162, 89] width 39 height 7
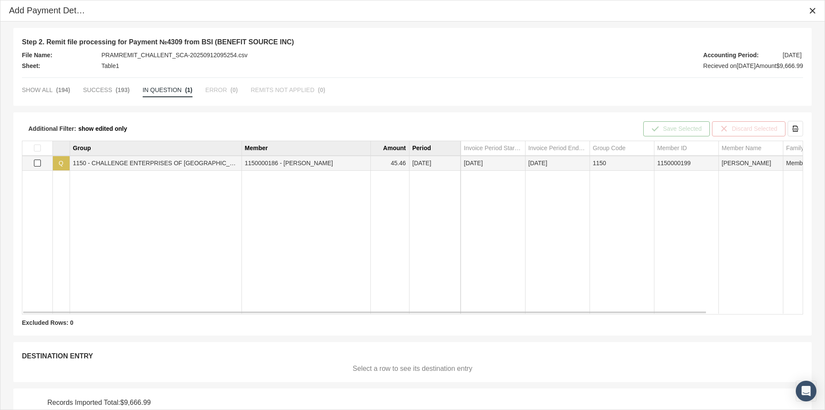
click at [35, 160] on span "Select row" at bounding box center [37, 162] width 7 height 7
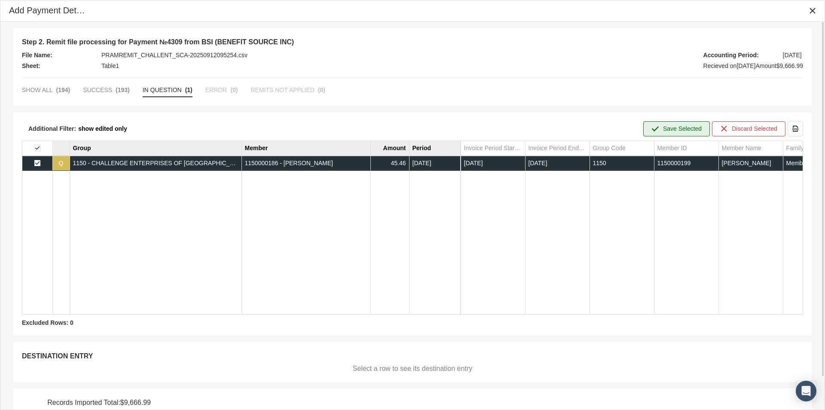
click at [679, 129] on span "Save Selected" at bounding box center [682, 128] width 39 height 7
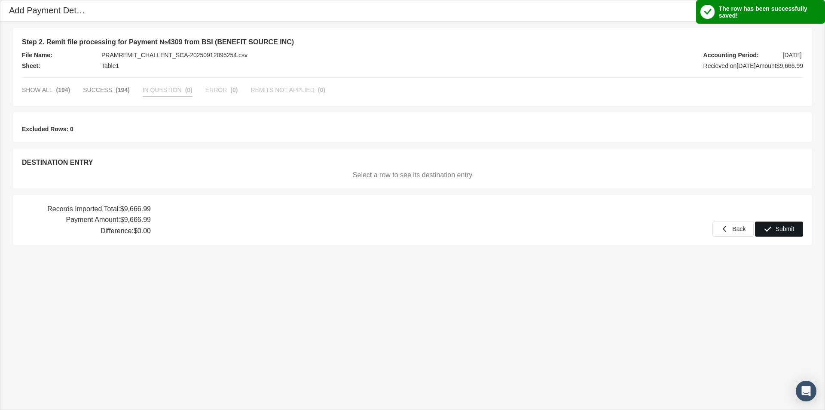
click at [784, 228] on span "Submit" at bounding box center [785, 228] width 19 height 7
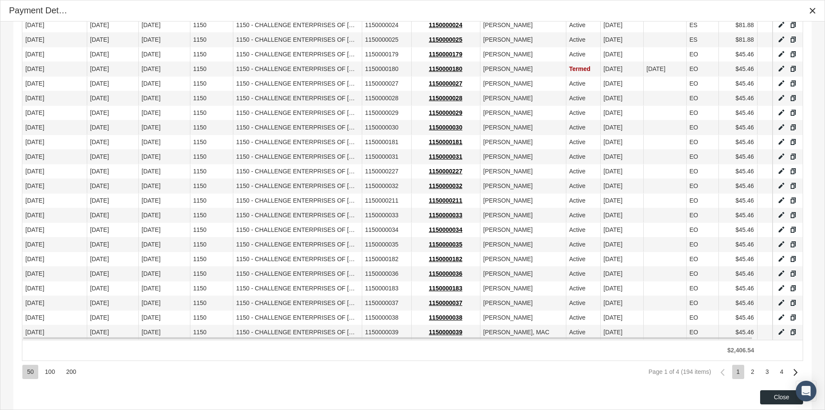
scroll to position [570, 0]
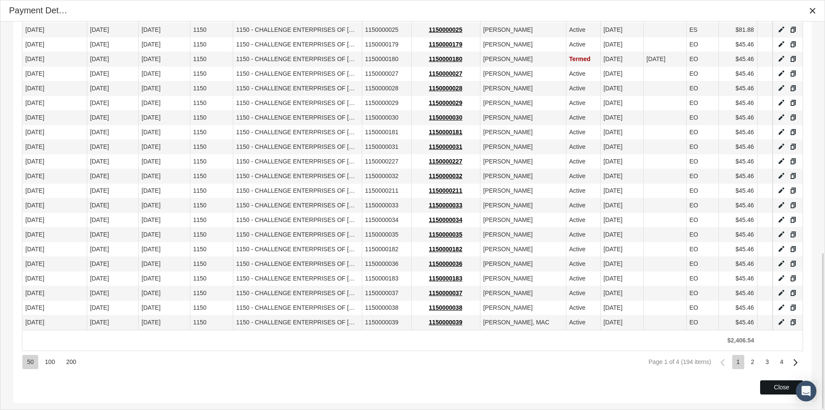
click at [782, 385] on span "Close" at bounding box center [781, 386] width 15 height 7
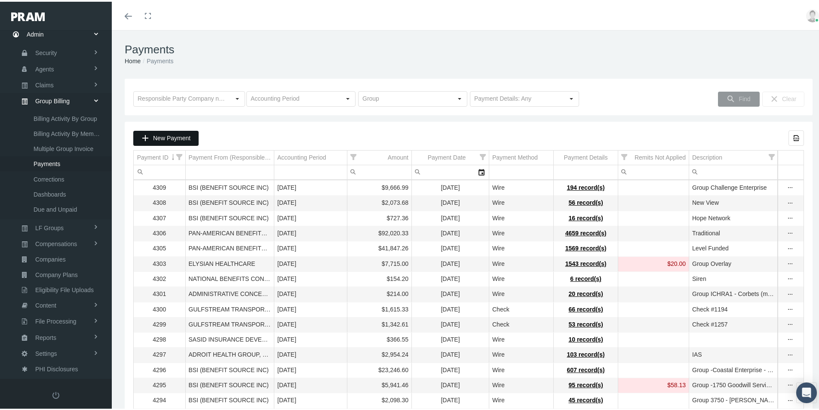
click at [168, 136] on span "New Payment" at bounding box center [171, 136] width 37 height 7
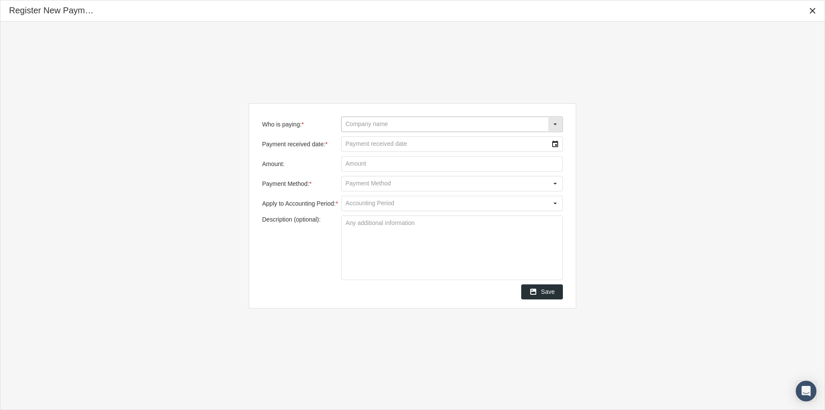
drag, startPoint x: 342, startPoint y: 122, endPoint x: 363, endPoint y: 131, distance: 22.2
click at [347, 122] on input "Who is paying: *" at bounding box center [445, 124] width 206 height 15
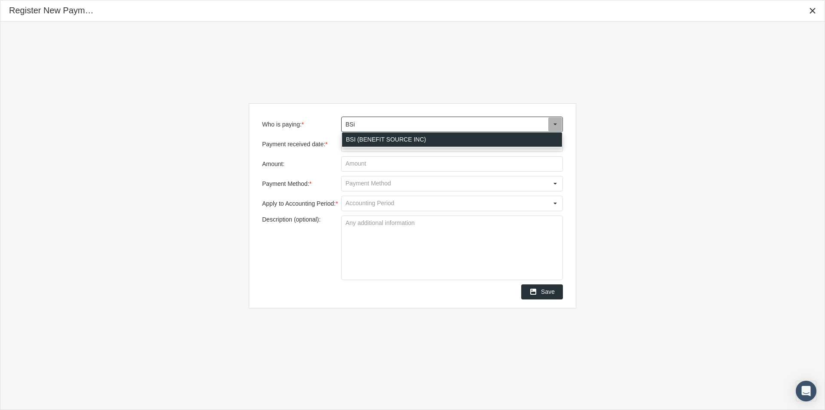
drag, startPoint x: 348, startPoint y: 138, endPoint x: 359, endPoint y: 147, distance: 14.6
click at [348, 138] on div "BSI (BENEFIT SOURCE INC)" at bounding box center [452, 139] width 220 height 14
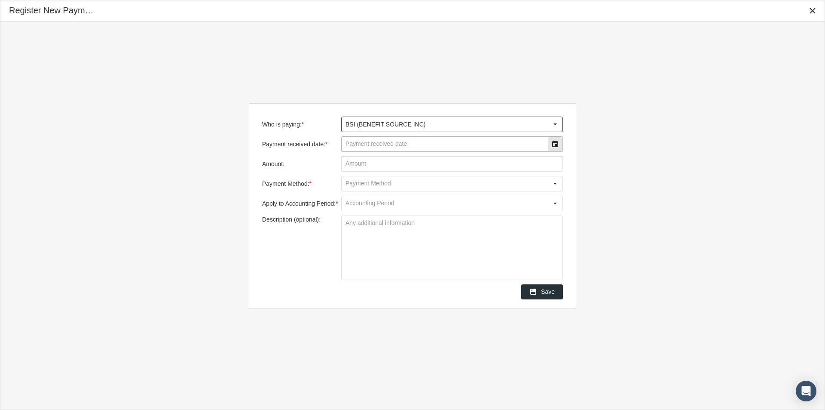
type input "BSI (BENEFIT SOURCE INC)"
drag, startPoint x: 357, startPoint y: 148, endPoint x: 392, endPoint y: 150, distance: 35.3
click at [359, 148] on input "Payment received date: *" at bounding box center [445, 144] width 206 height 15
type input "09/18/2025"
type input "$ 48,936.67"
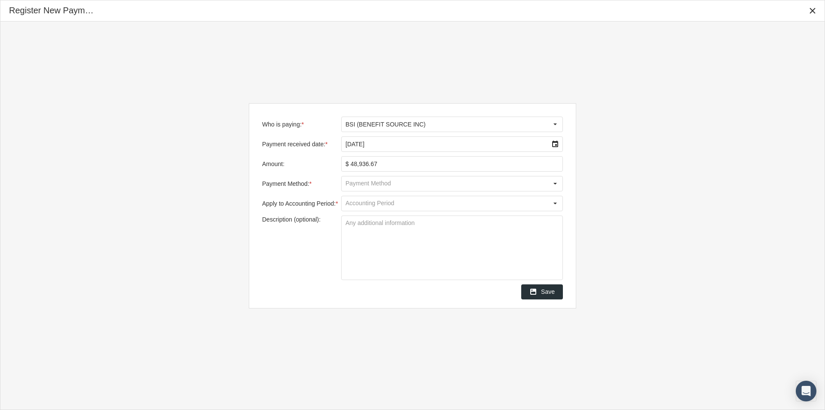
click at [360, 184] on input "Payment Method: *" at bounding box center [445, 183] width 206 height 15
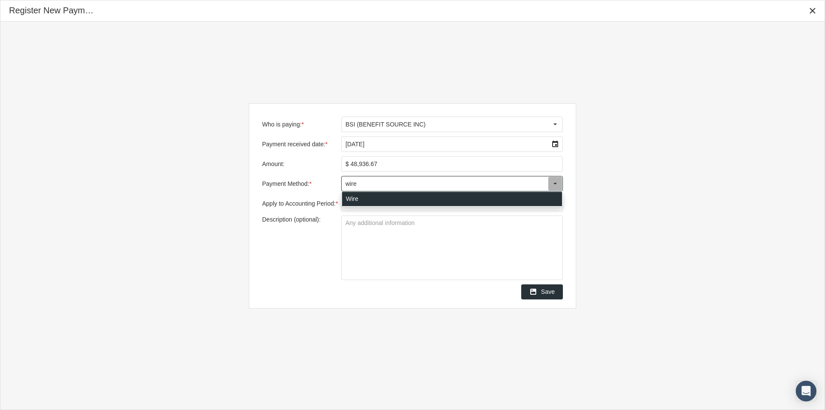
click at [351, 201] on div "Wire" at bounding box center [452, 199] width 220 height 14
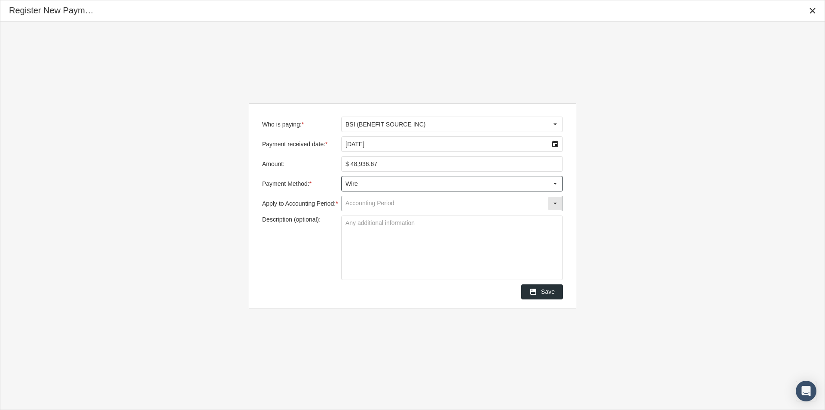
type input "Wire"
click at [355, 205] on input "Apply to Accounting Period: *" at bounding box center [445, 203] width 206 height 15
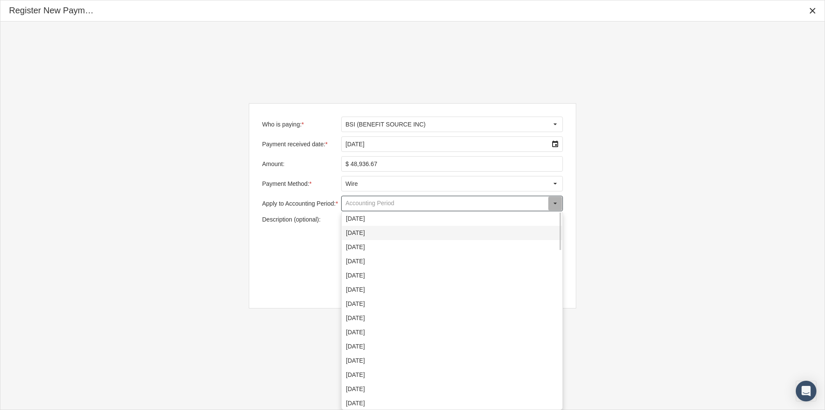
click at [350, 232] on div "September 2025" at bounding box center [452, 233] width 220 height 14
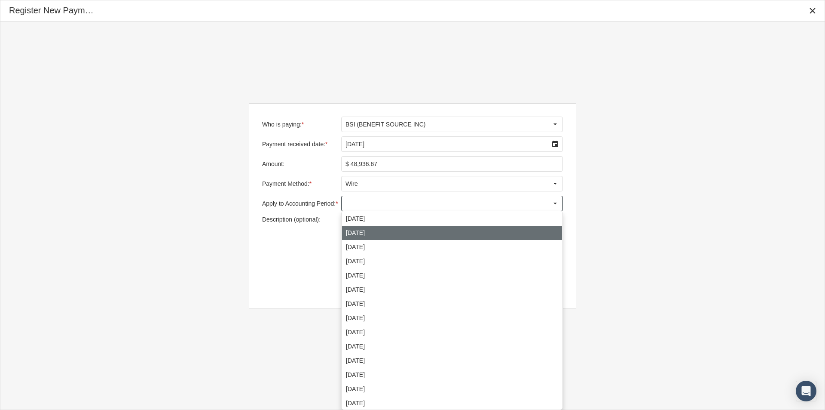
type input "September 2025"
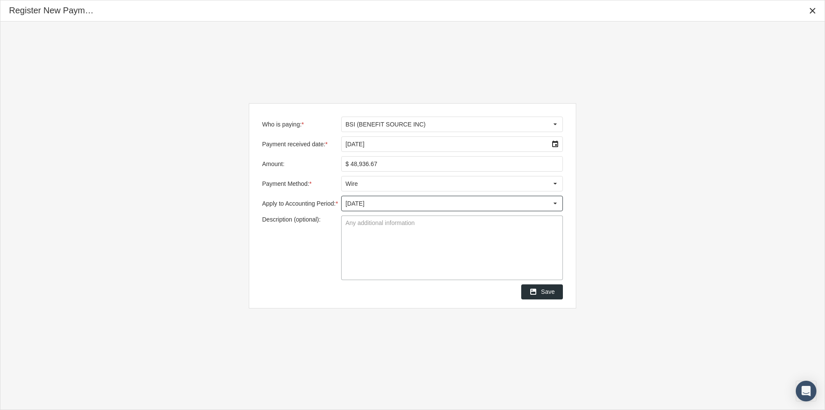
drag, startPoint x: 346, startPoint y: 223, endPoint x: 347, endPoint y: 227, distance: 4.3
click at [347, 227] on textarea "Description (optional):" at bounding box center [452, 248] width 221 height 64
type textarea "Group Didlake"
click at [371, 248] on textarea "Group Didlake" at bounding box center [452, 248] width 221 height 64
click at [550, 292] on span "Save" at bounding box center [548, 291] width 14 height 7
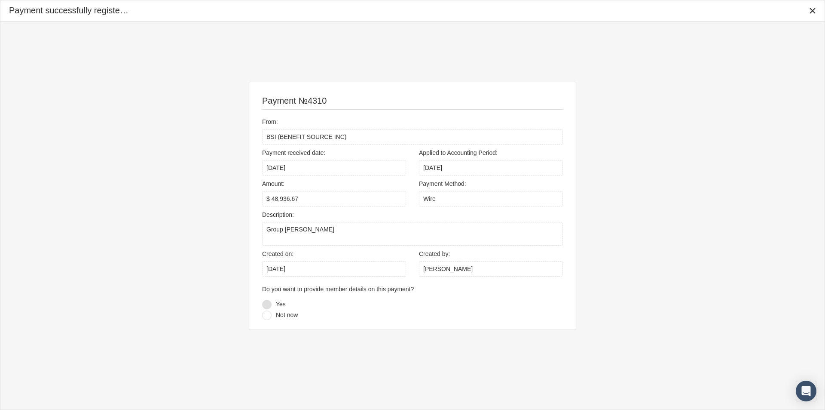
click at [266, 305] on div at bounding box center [266, 304] width 9 height 9
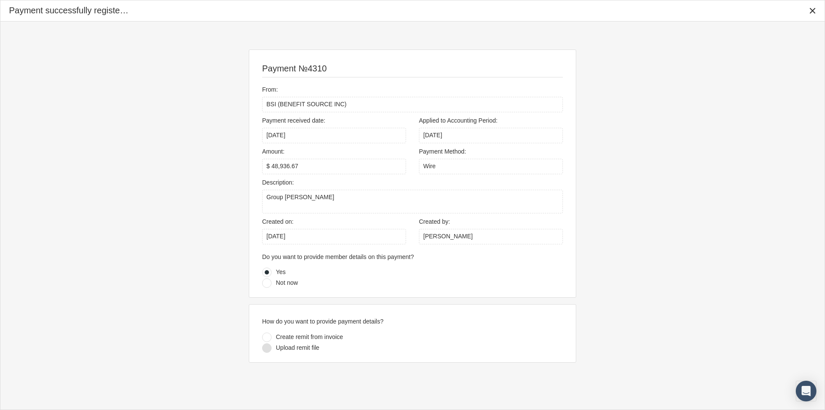
click at [269, 349] on div at bounding box center [266, 347] width 9 height 9
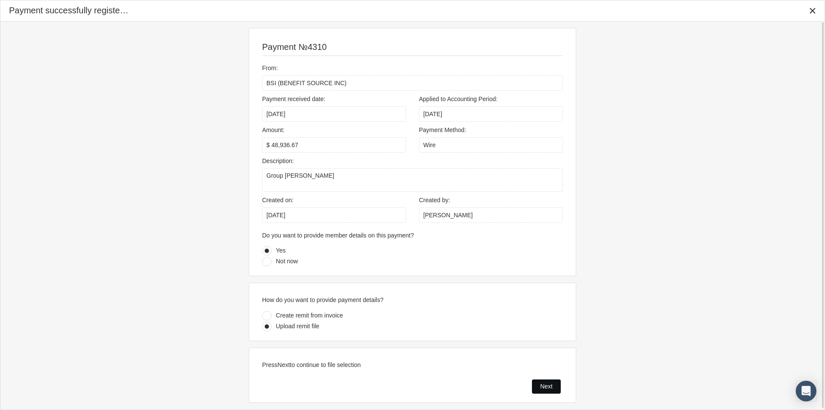
click at [542, 389] on span "Next" at bounding box center [546, 386] width 12 height 7
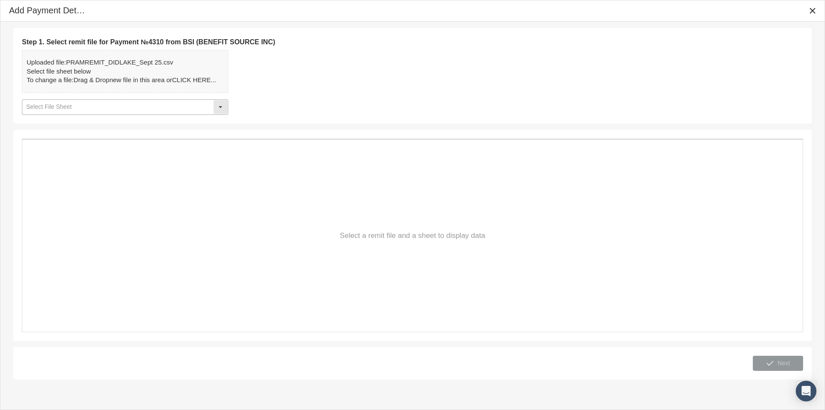
click at [221, 107] on div "Select" at bounding box center [221, 107] width 14 height 14
click at [56, 120] on div "Table1" at bounding box center [125, 122] width 205 height 14
type input "Table1"
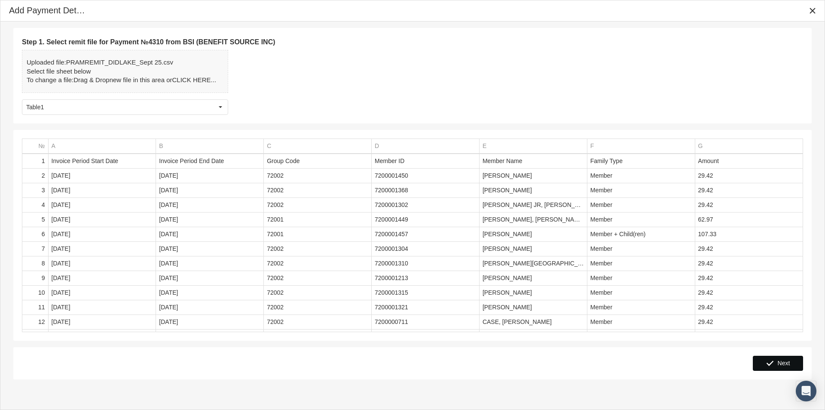
click at [779, 361] on span "Next" at bounding box center [784, 362] width 12 height 7
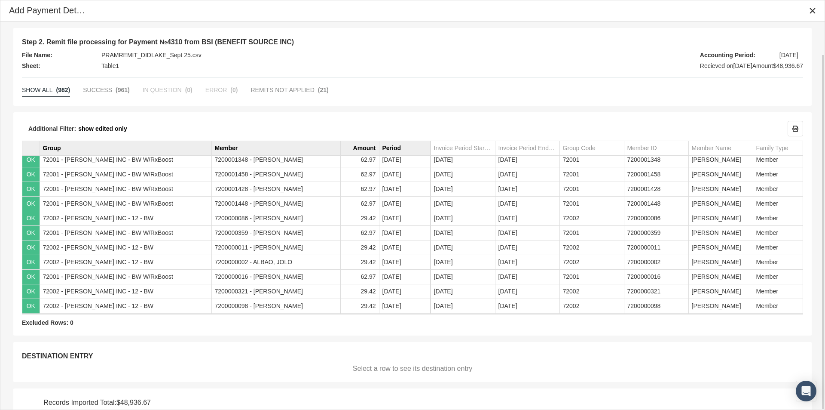
scroll to position [36, 0]
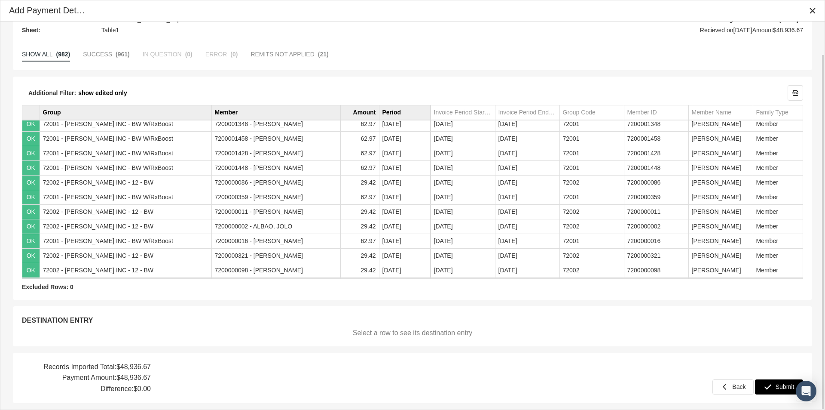
click at [779, 386] on span "Submit" at bounding box center [785, 386] width 19 height 7
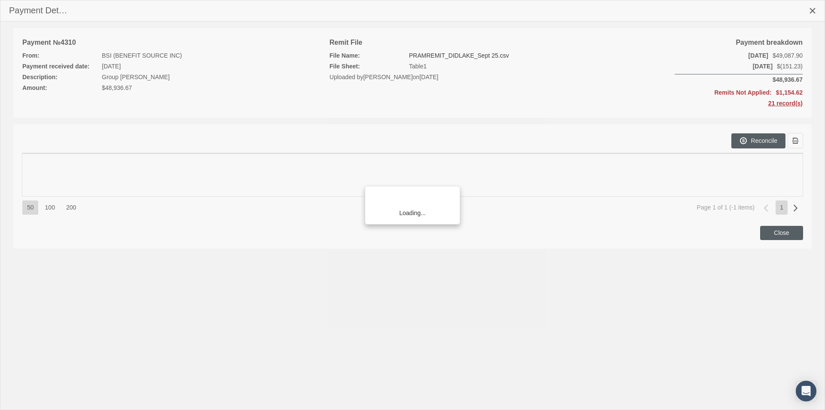
scroll to position [122, 0]
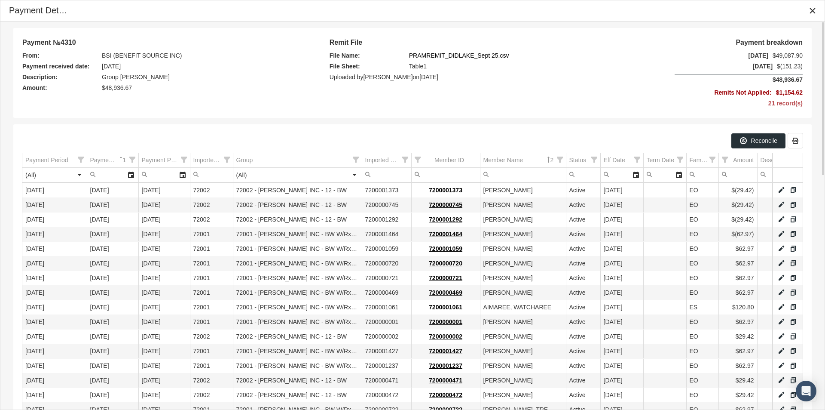
click at [787, 103] on span "21 record(s)" at bounding box center [765, 103] width 75 height 11
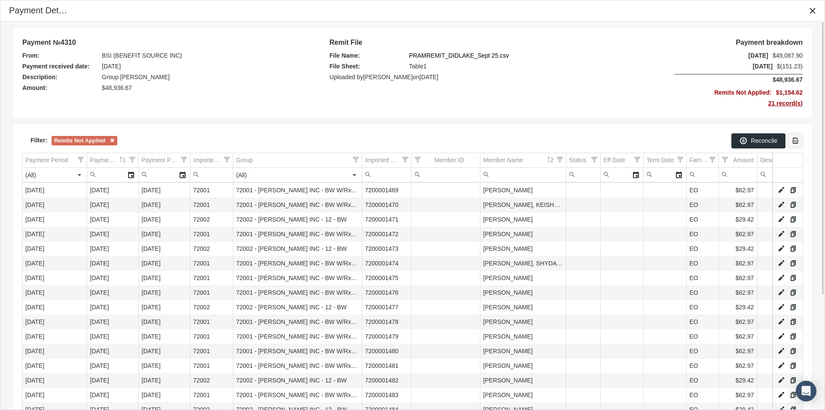
click at [797, 135] on div "Export all data to Excel" at bounding box center [795, 140] width 15 height 15
click at [615, 83] on td "Remit File File Name: PRAMREMIT_DIDLAKE_Sept 25.csv File Sheet: Table1 Uploaded…" at bounding box center [501, 73] width 345 height 73
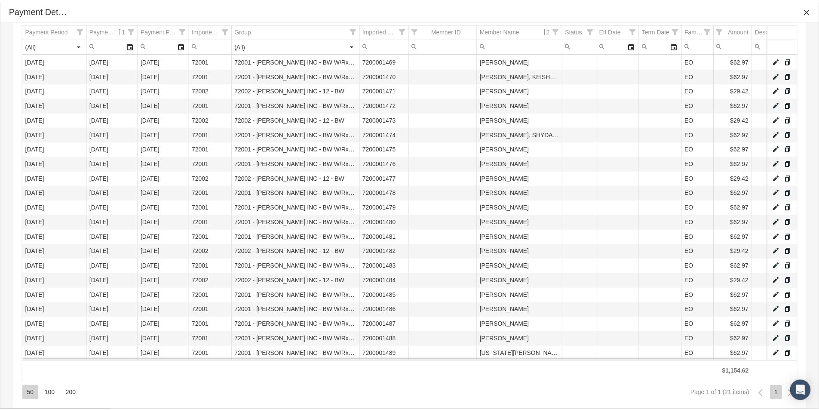
scroll to position [162, 0]
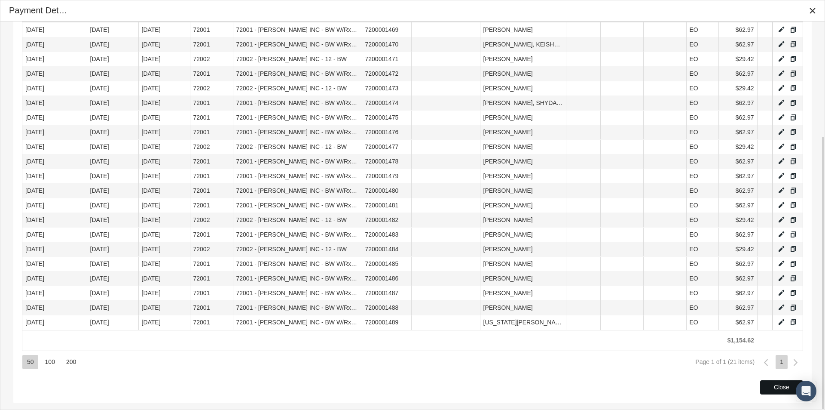
click at [771, 386] on div "Close" at bounding box center [782, 386] width 42 height 13
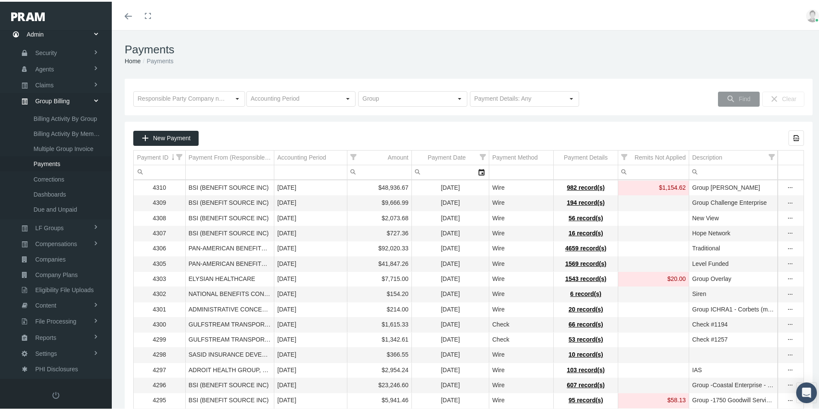
click at [401, 44] on h1 "Payments" at bounding box center [469, 47] width 688 height 13
click at [386, 57] on ol "Home Payments" at bounding box center [469, 59] width 688 height 9
click at [389, 62] on ol "Home Payments" at bounding box center [469, 59] width 688 height 9
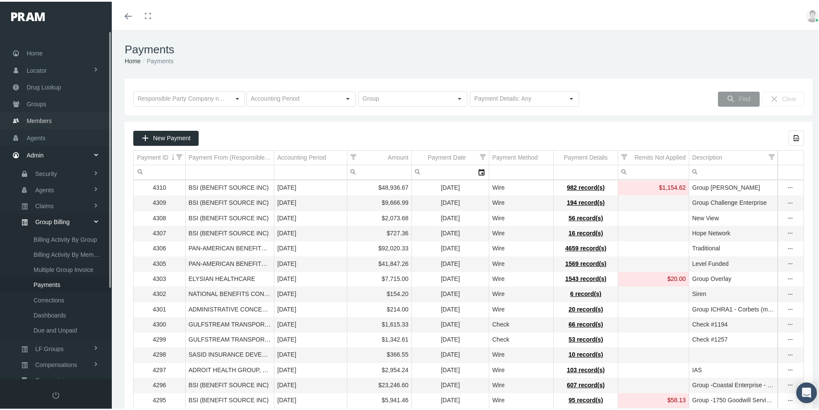
click at [37, 119] on span "Members" at bounding box center [39, 119] width 25 height 16
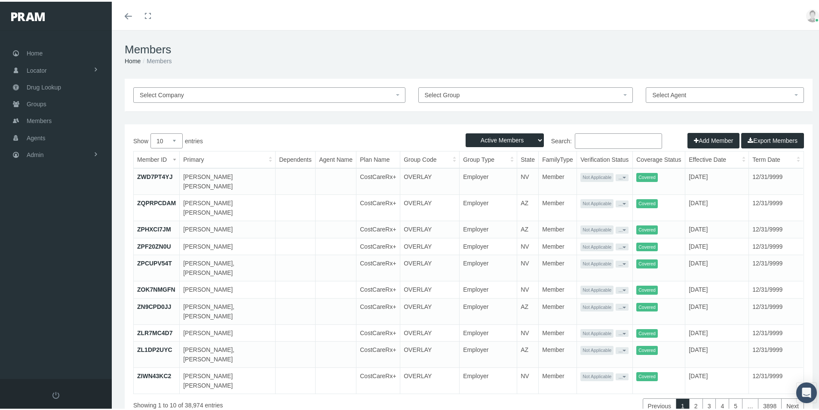
paste input "685208162"
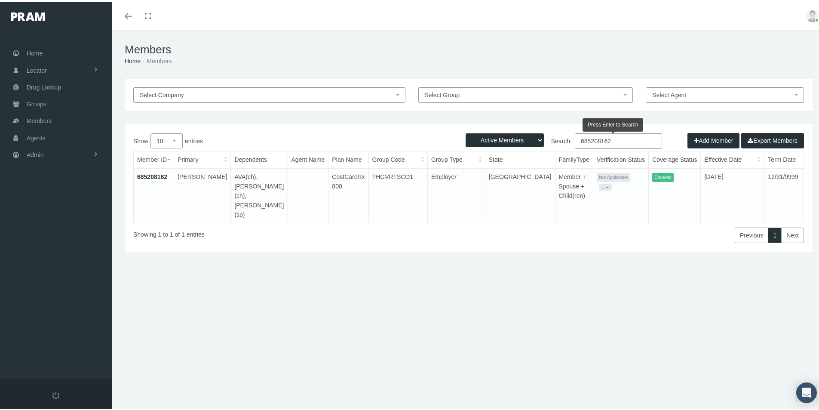
type input "685208162"
drag, startPoint x: 150, startPoint y: 175, endPoint x: 255, endPoint y: 232, distance: 119.2
click at [150, 175] on link "685208162" at bounding box center [152, 174] width 30 height 7
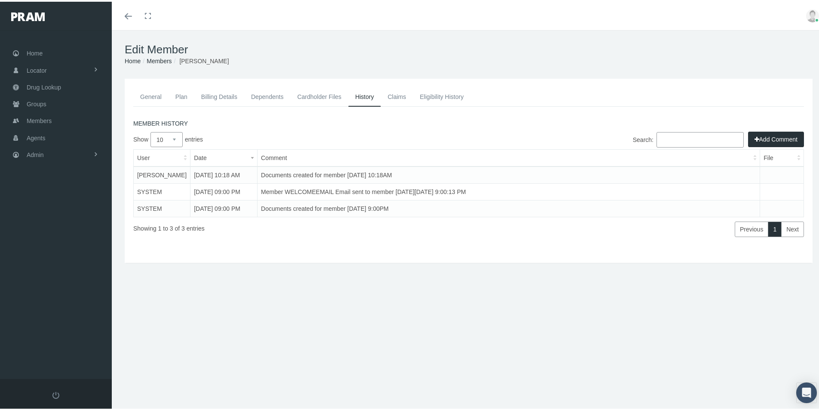
click at [148, 95] on link "General" at bounding box center [150, 95] width 35 height 19
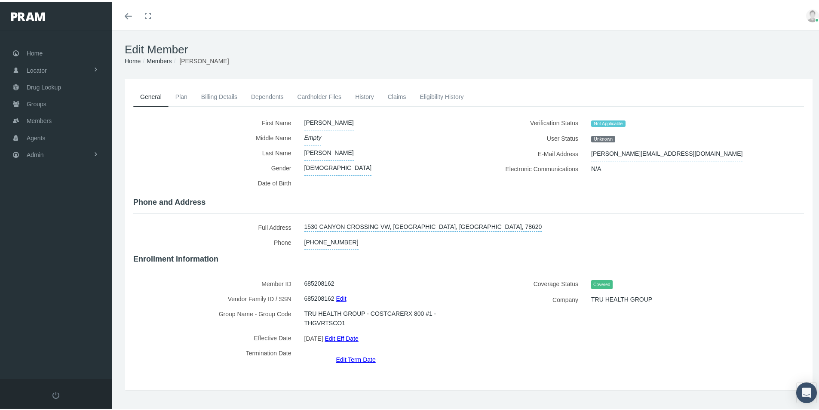
click at [187, 340] on label "Effective Date" at bounding box center [215, 335] width 165 height 15
